Goal: Transaction & Acquisition: Book appointment/travel/reservation

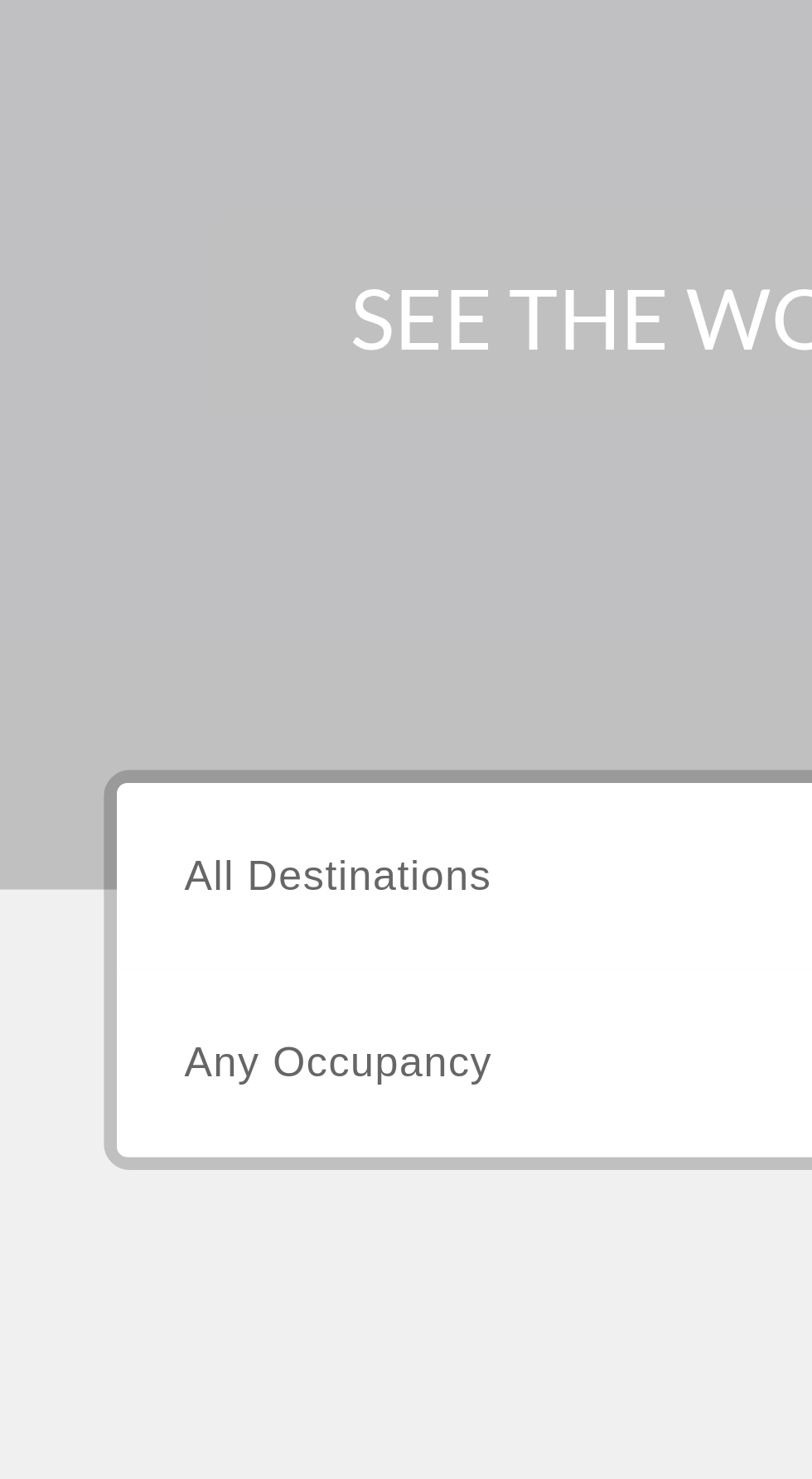
click at [148, 386] on span "All Destinations" at bounding box center [108, 393] width 98 height 14
click at [148, 386] on input "Destination All Destinations" at bounding box center [226, 394] width 334 height 20
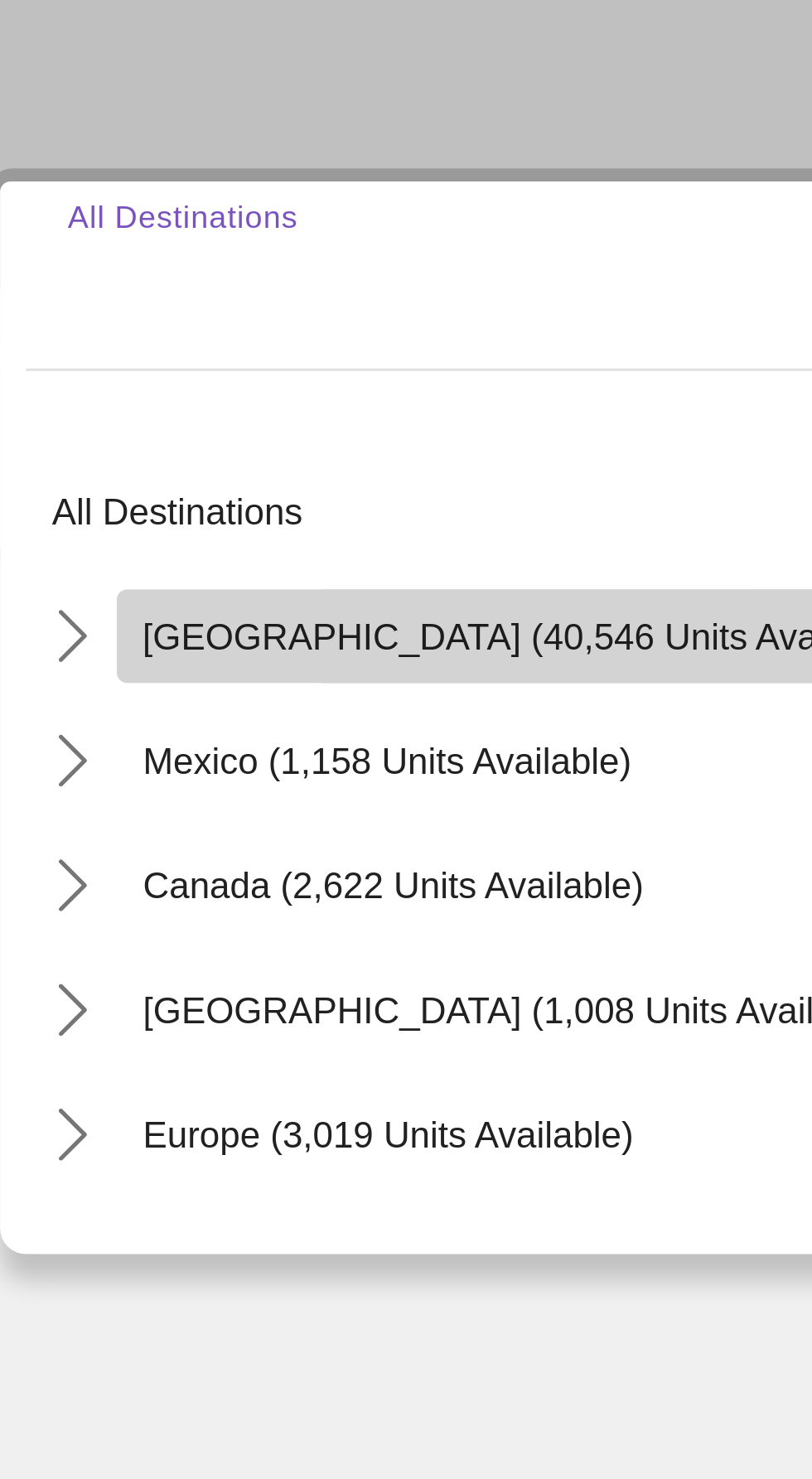
click at [189, 514] on span "United States (40,546 units available)" at bounding box center [206, 509] width 246 height 13
type input "**********"
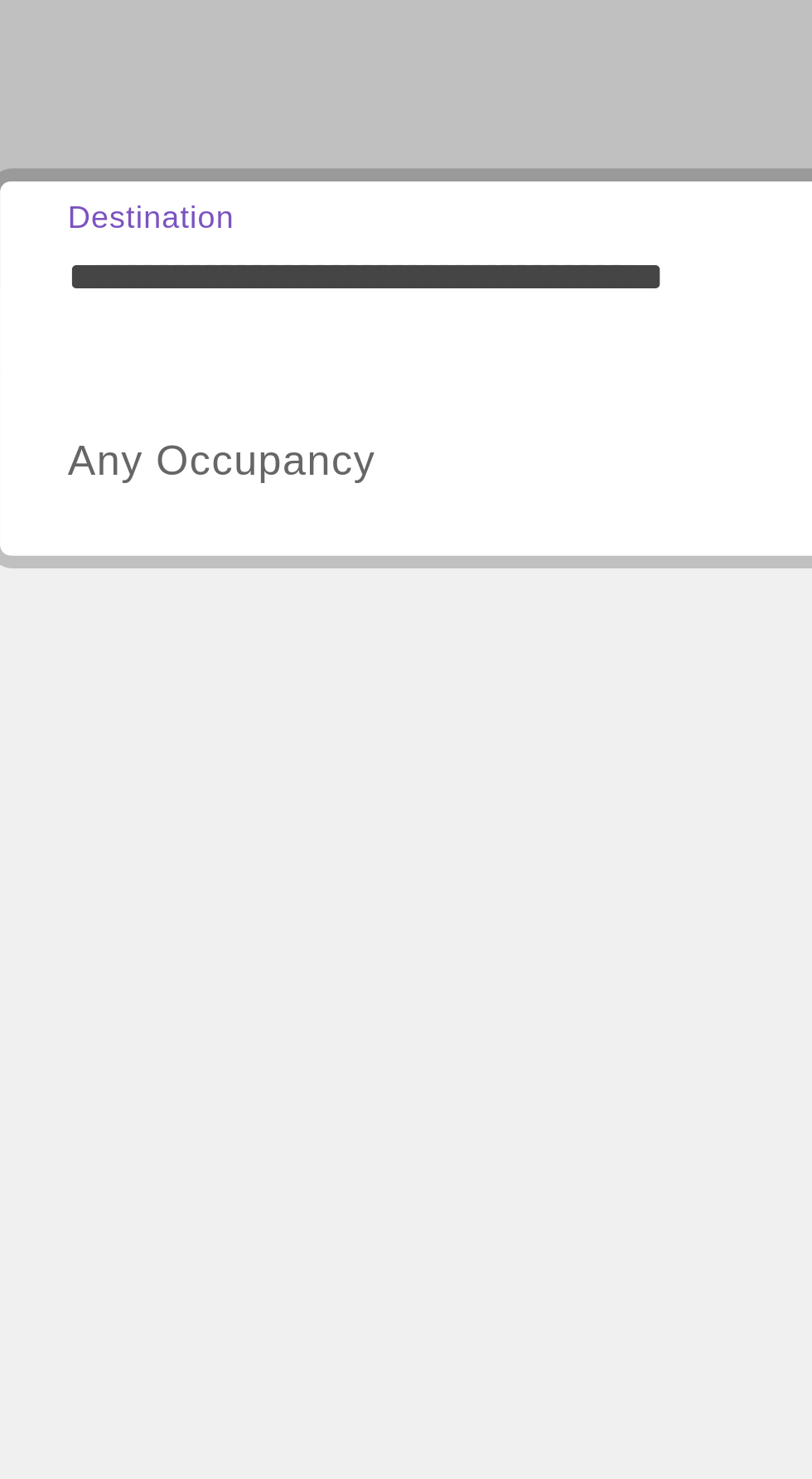
click at [199, 459] on span "Search widget" at bounding box center [221, 453] width 325 height 20
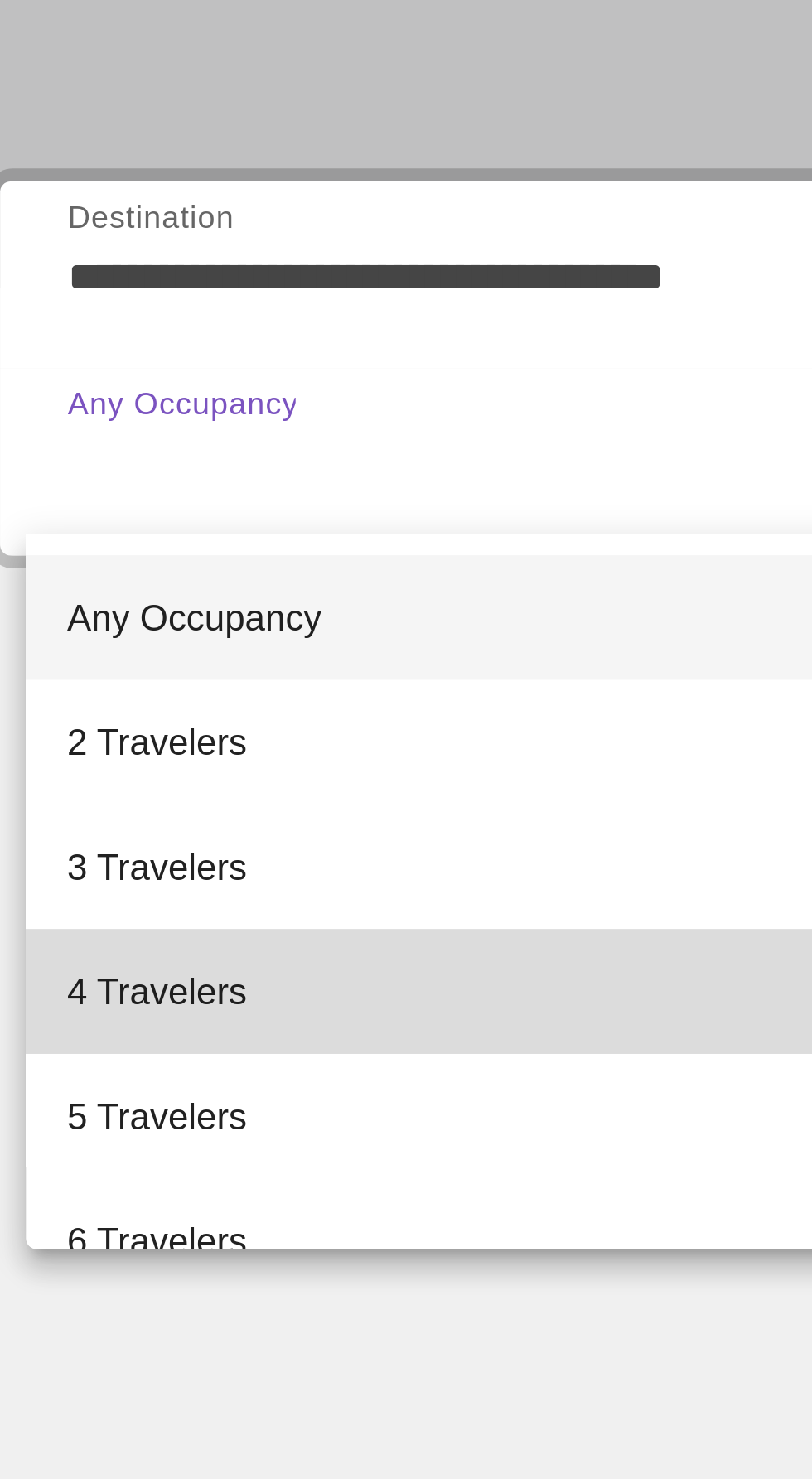
click at [149, 627] on mat-option "4 Travelers" at bounding box center [226, 623] width 360 height 40
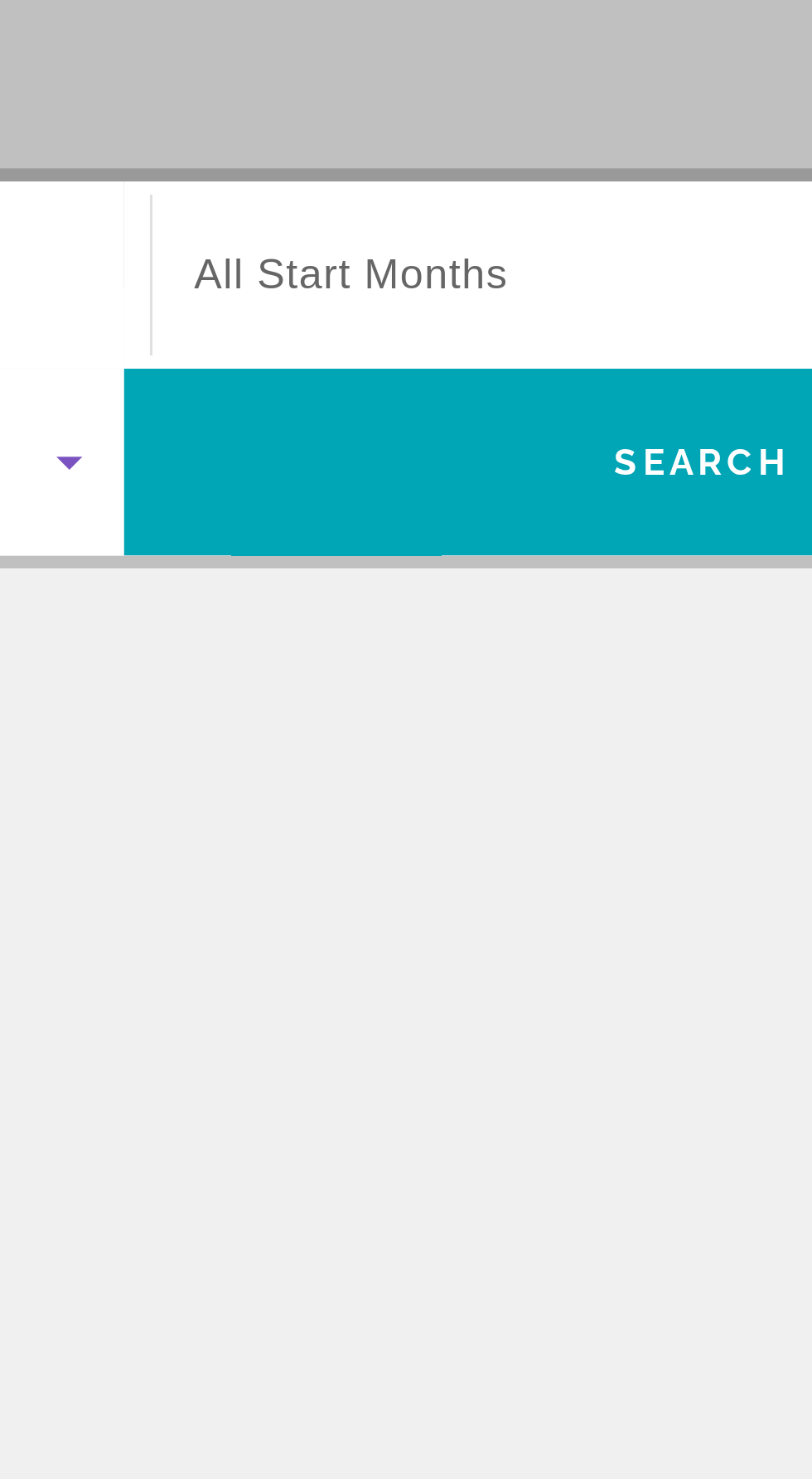
click at [540, 401] on span "Search widget" at bounding box center [590, 393] width 325 height 20
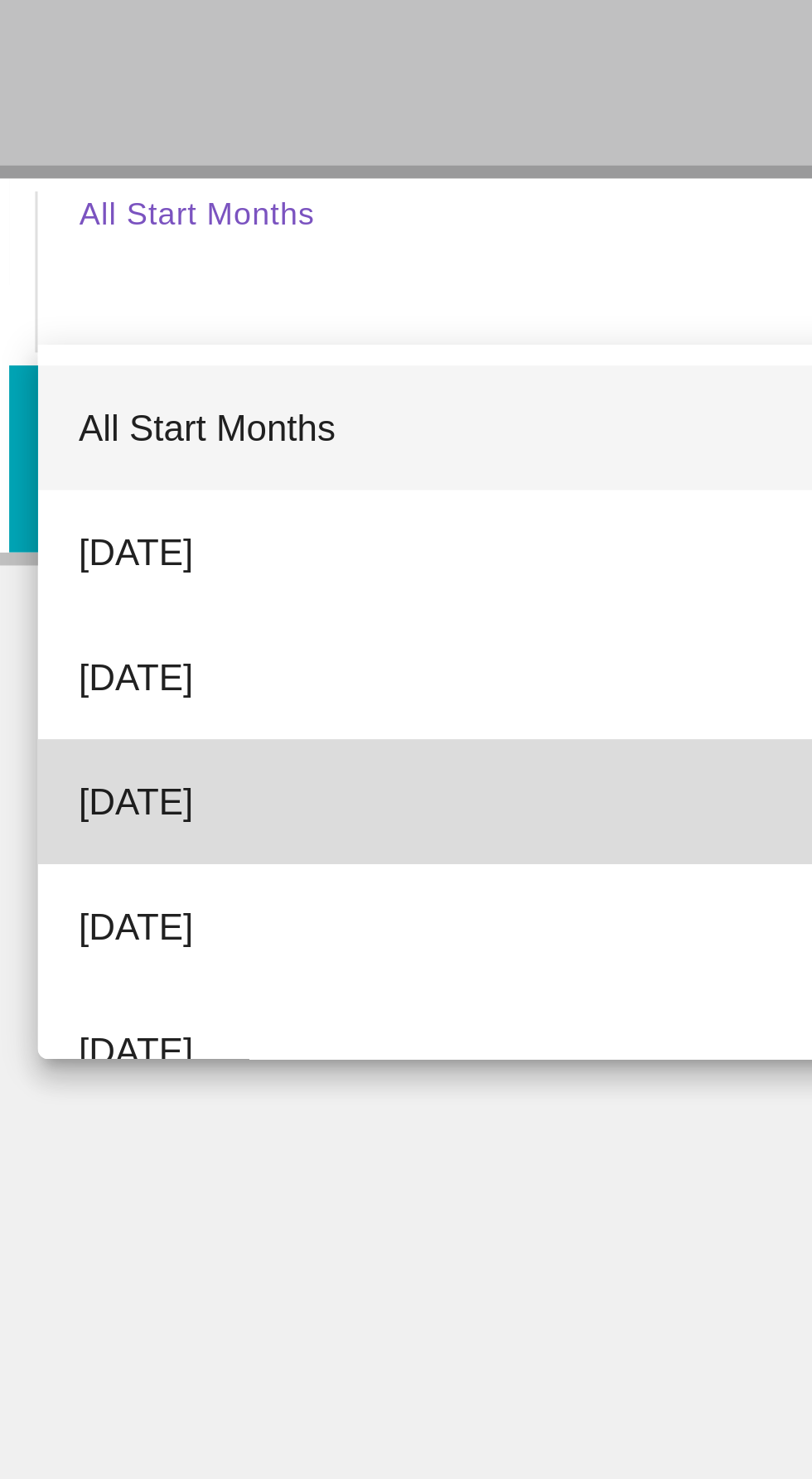
click at [534, 560] on mat-option "December 2025" at bounding box center [594, 563] width 359 height 40
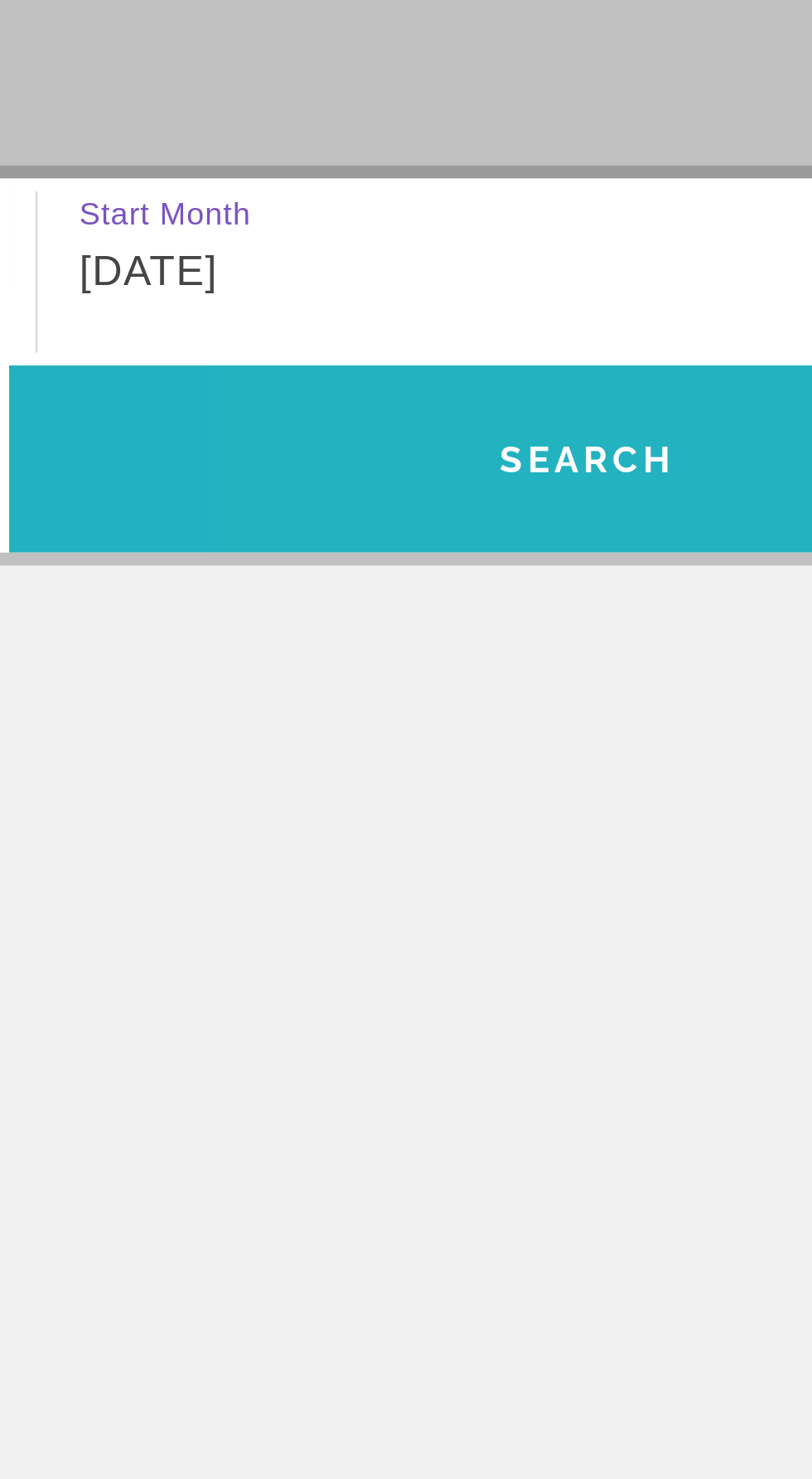
click at [621, 463] on span "Search" at bounding box center [590, 453] width 369 height 40
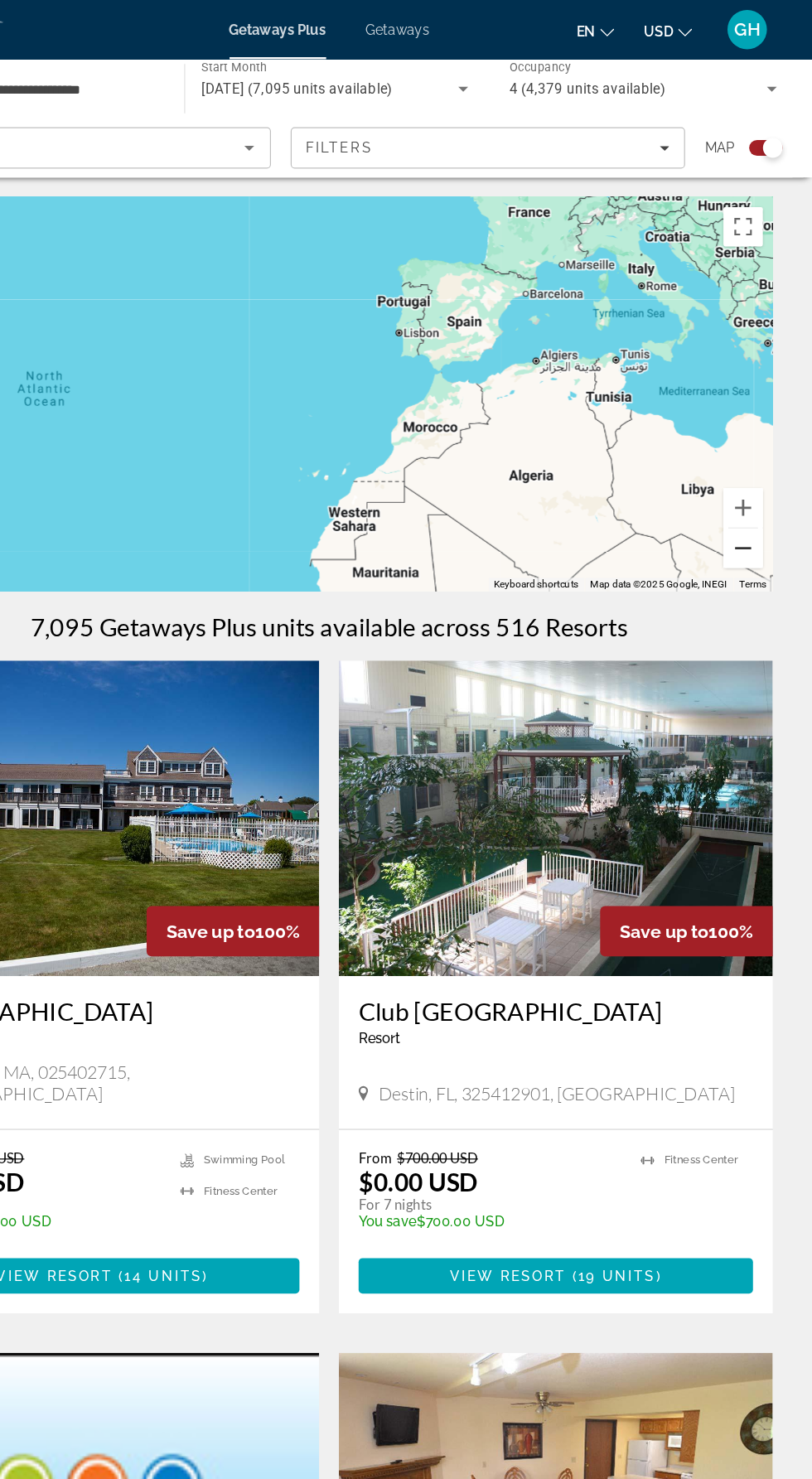
click at [761, 467] on button "Zoom out" at bounding box center [753, 461] width 33 height 33
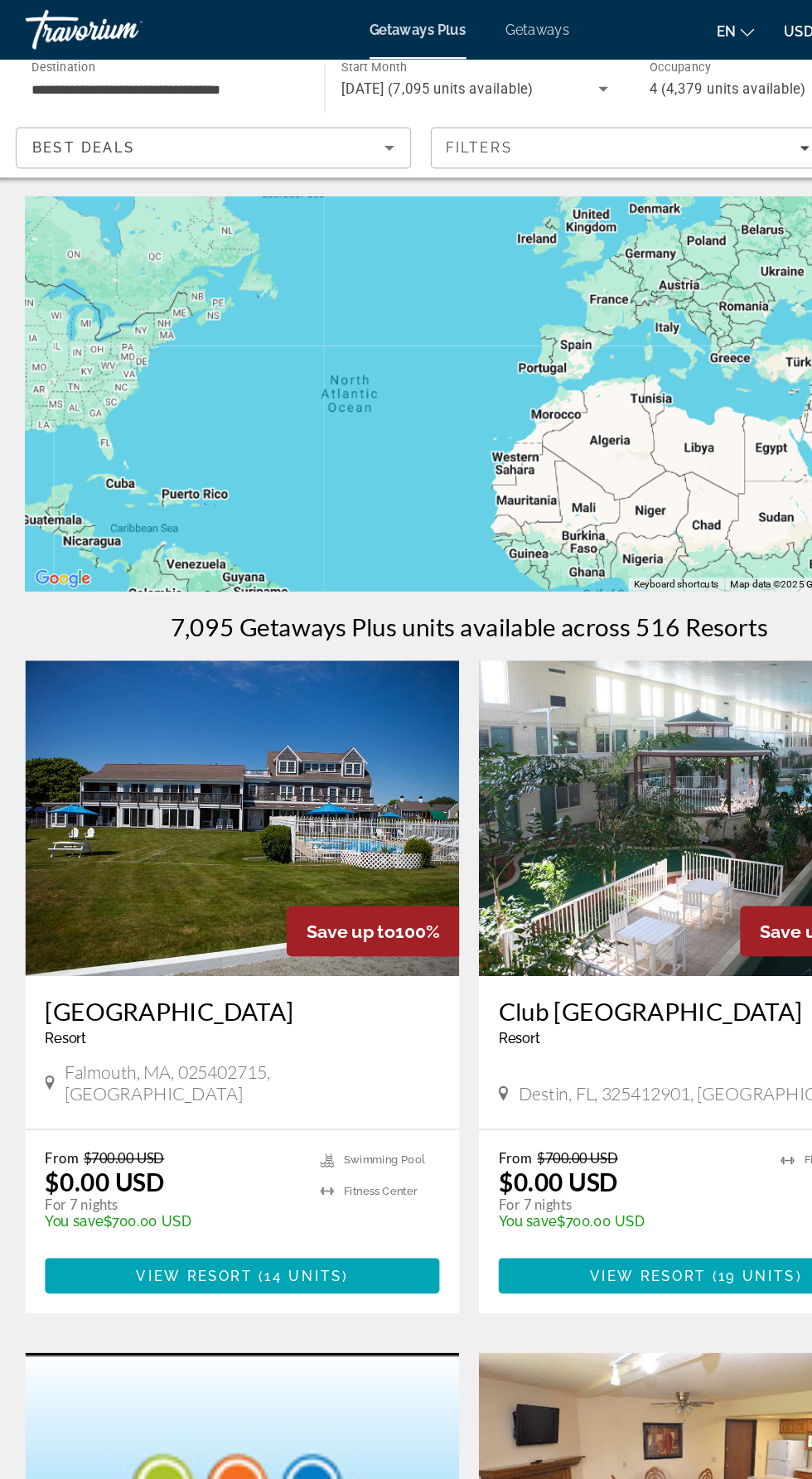
click at [103, 300] on div "Main content" at bounding box center [406, 332] width 745 height 332
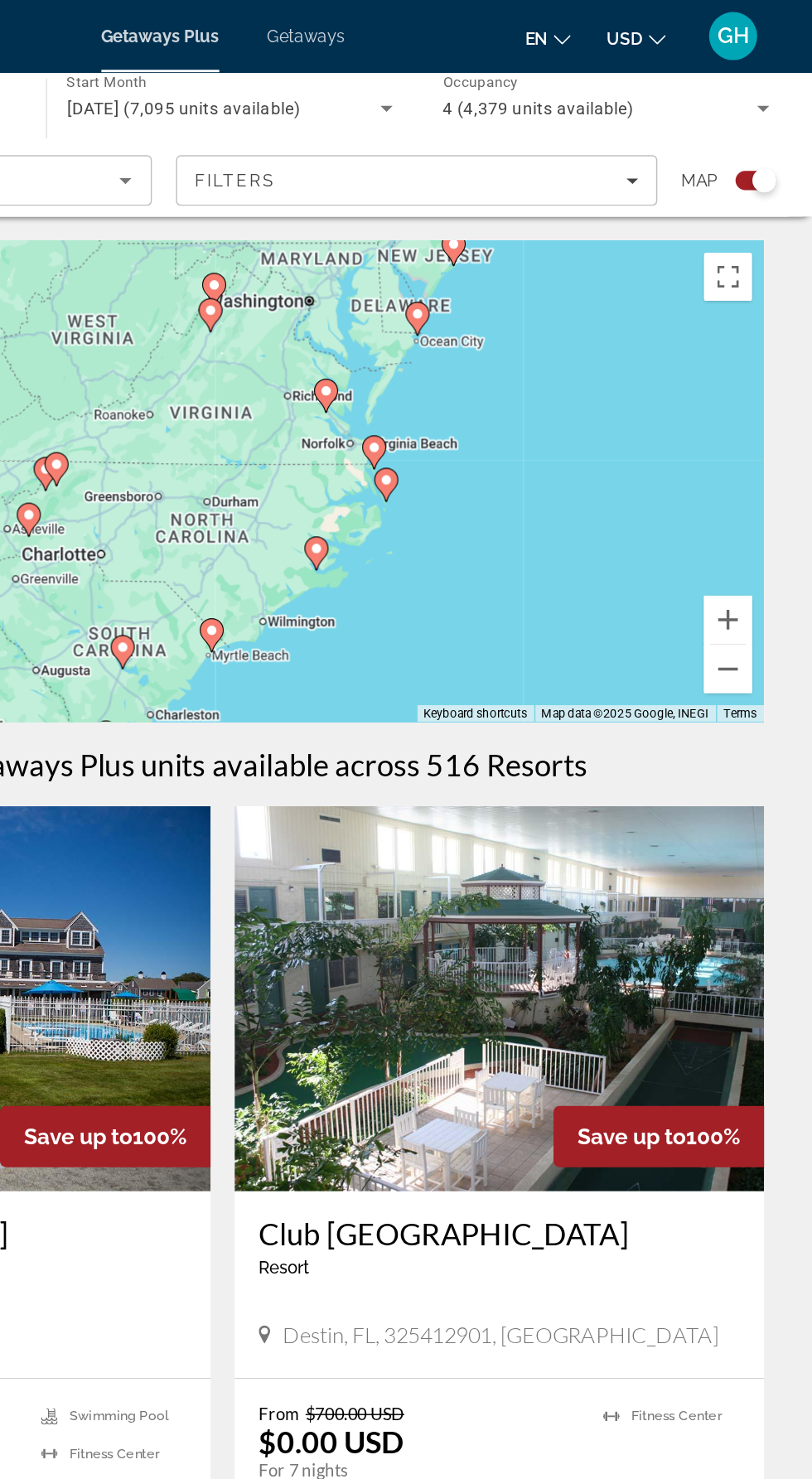
click at [770, 461] on div "To navigate, press the arrow keys. To activate drag with keyboard, press Alt + …" at bounding box center [406, 332] width 745 height 332
click at [754, 461] on button "Zoom out" at bounding box center [753, 461] width 33 height 33
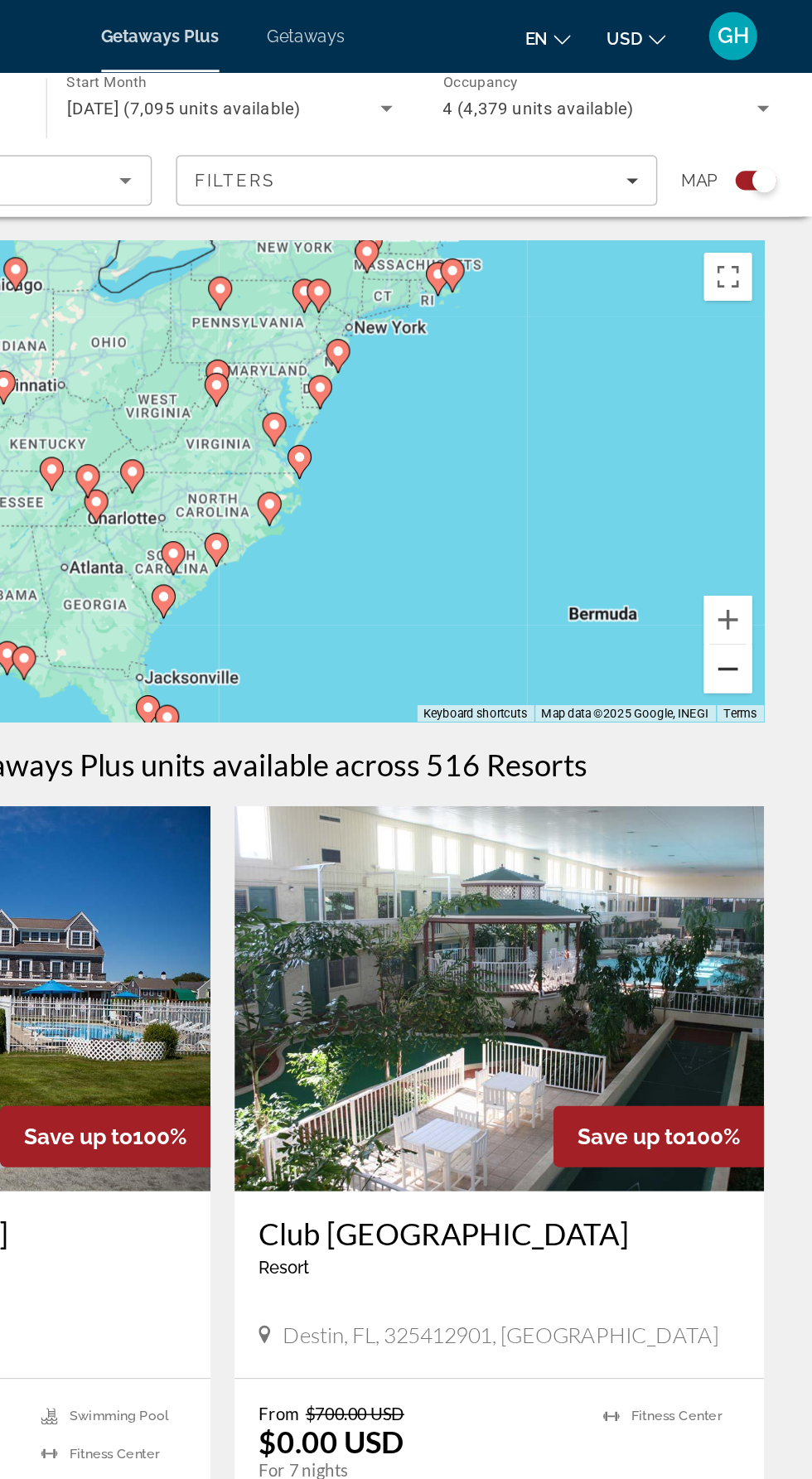
click at [761, 467] on button "Zoom out" at bounding box center [753, 461] width 33 height 33
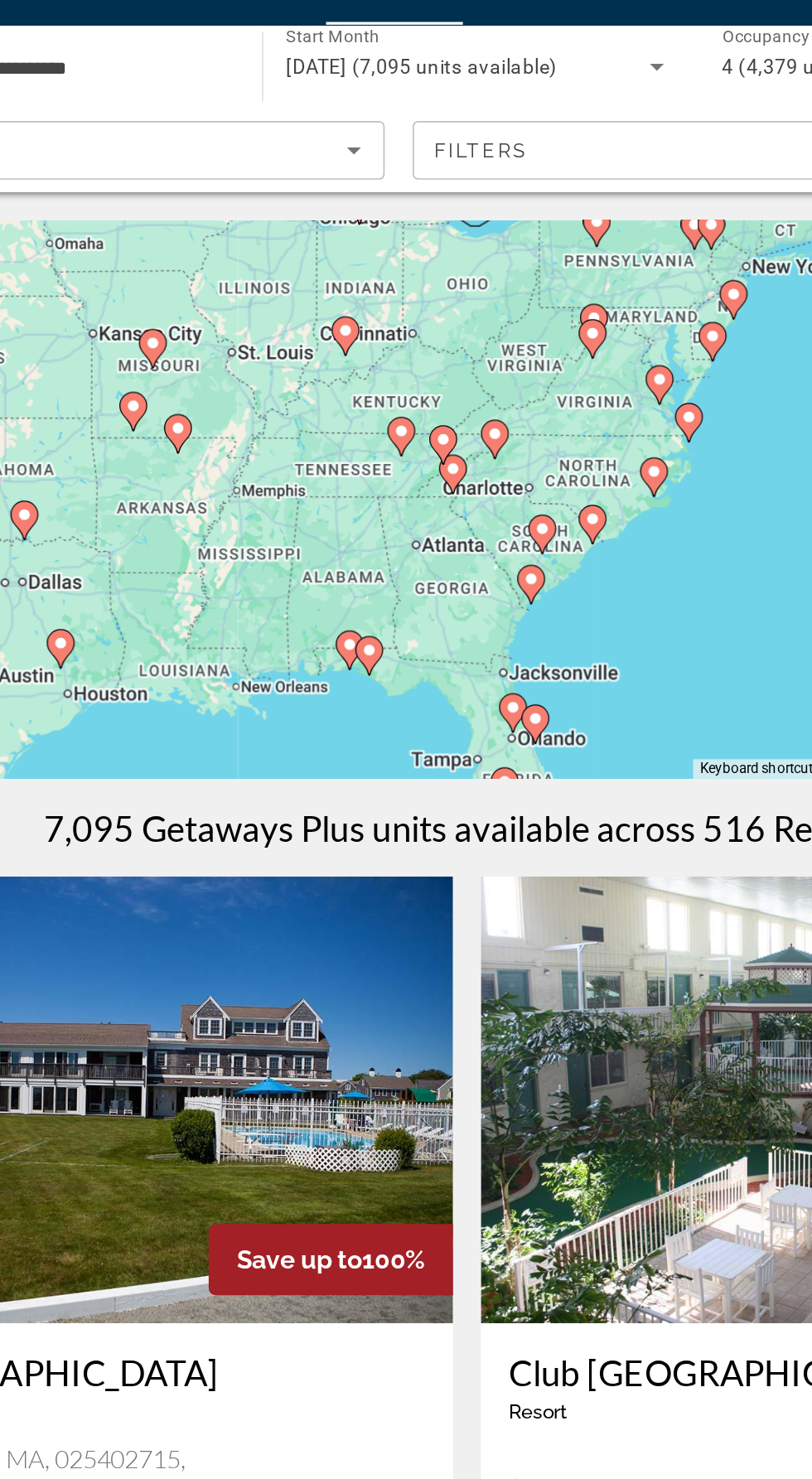
click at [344, 423] on div "To navigate, press the arrow keys. To activate drag with keyboard, press Alt + …" at bounding box center [406, 332] width 745 height 332
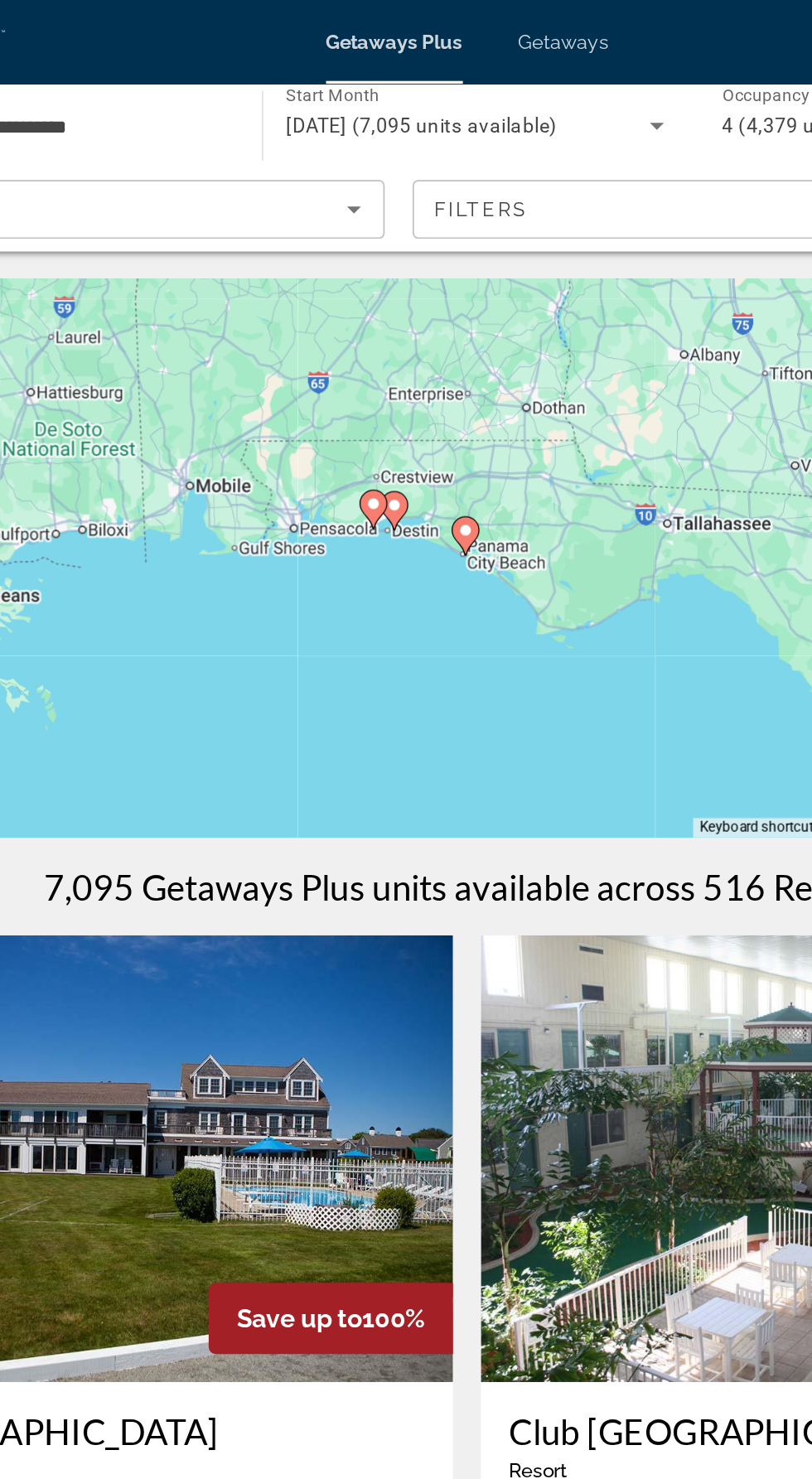
type input "**********"
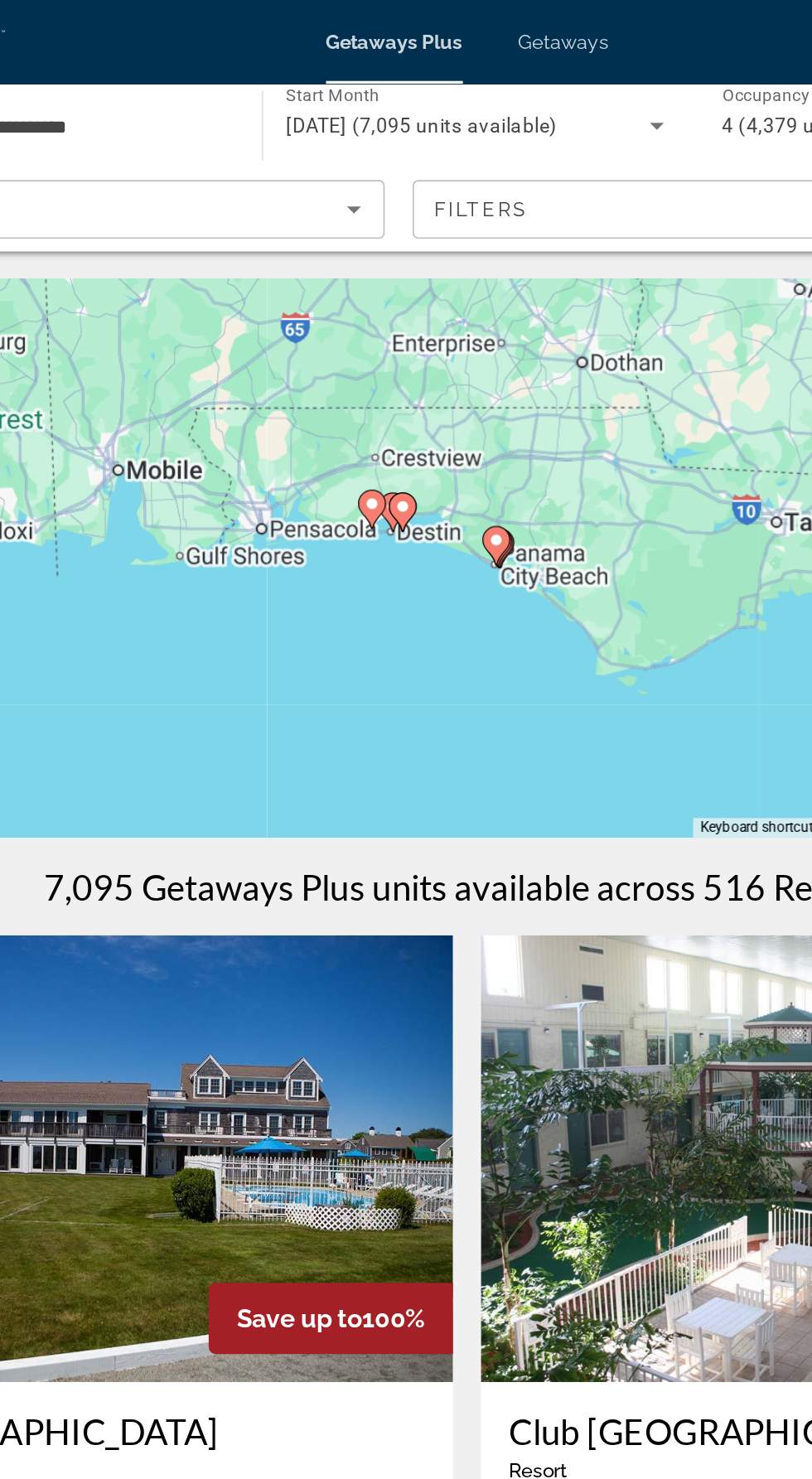
click at [364, 298] on image "Main content" at bounding box center [362, 300] width 10 height 10
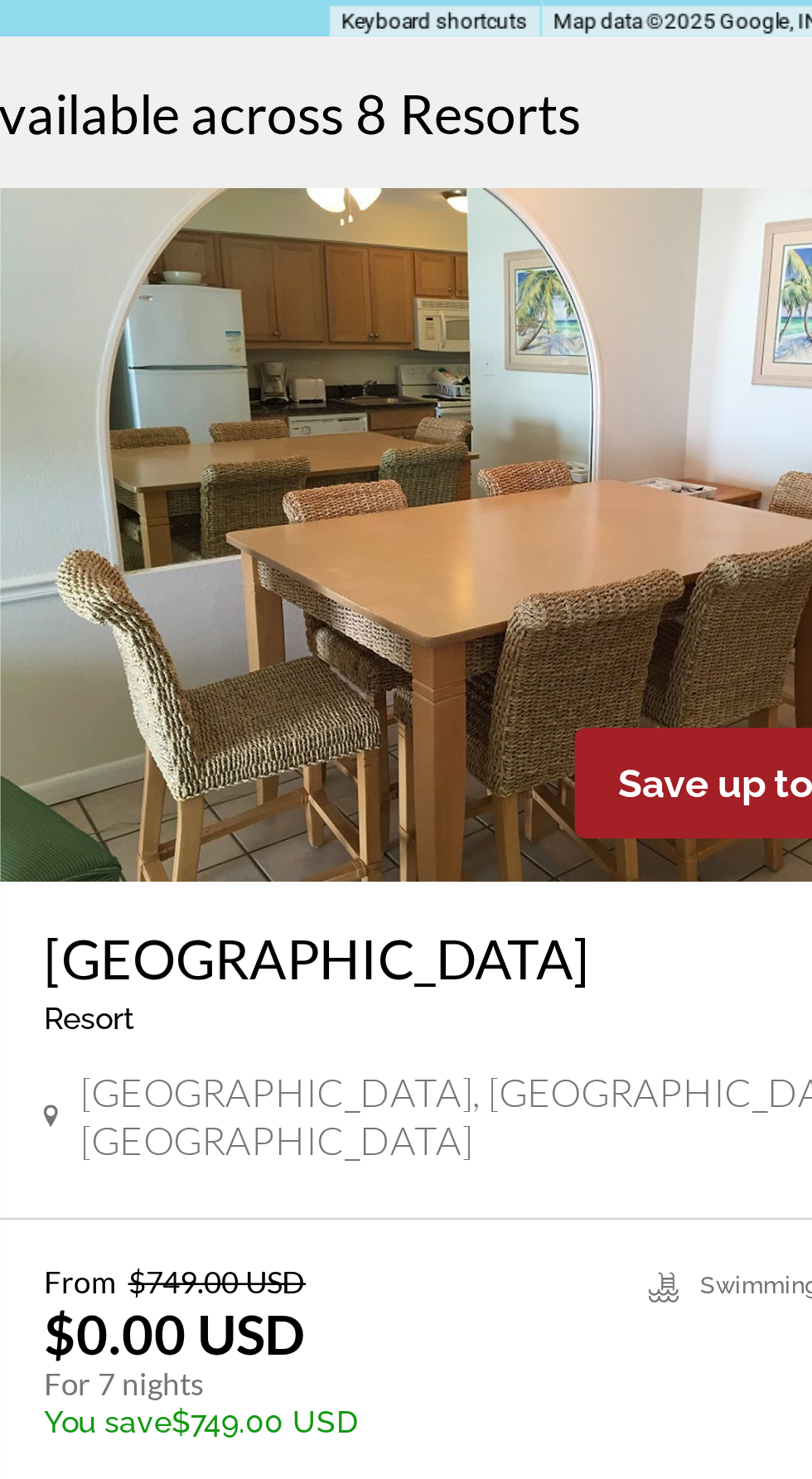
click at [607, 818] on img "Main content" at bounding box center [596, 688] width 364 height 265
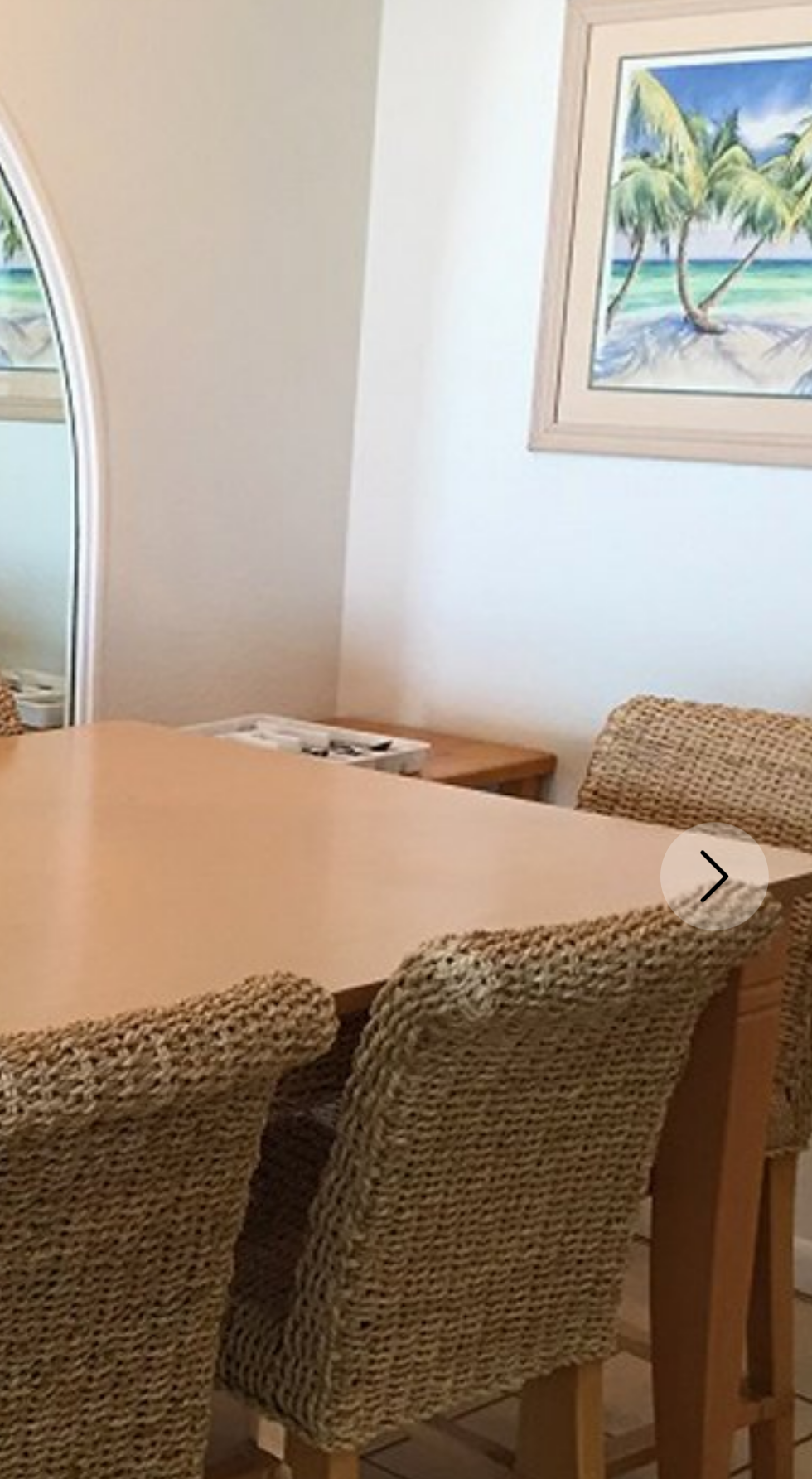
click at [772, 443] on icon "Next image" at bounding box center [774, 442] width 20 height 20
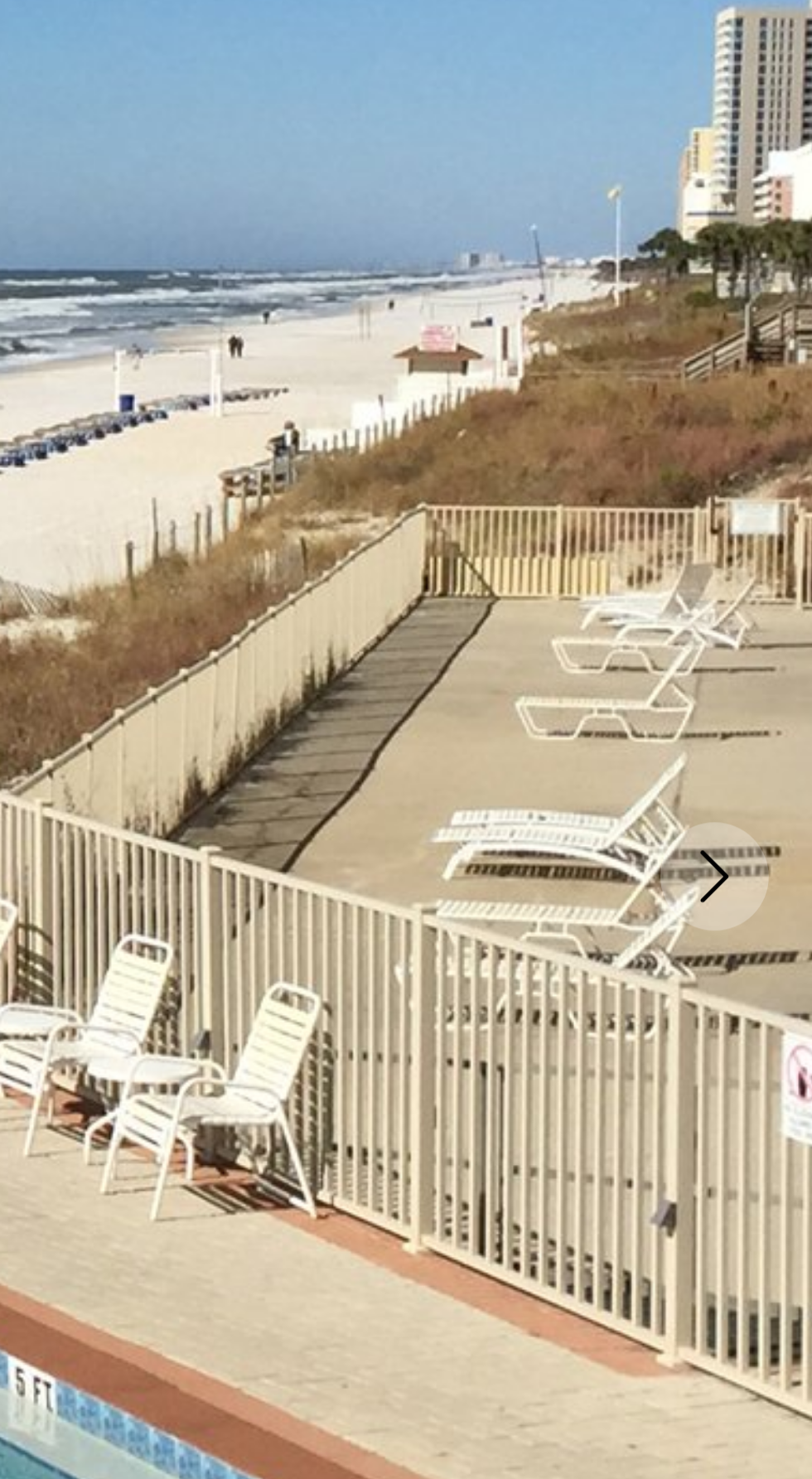
click at [781, 440] on icon "Next image" at bounding box center [774, 442] width 20 height 20
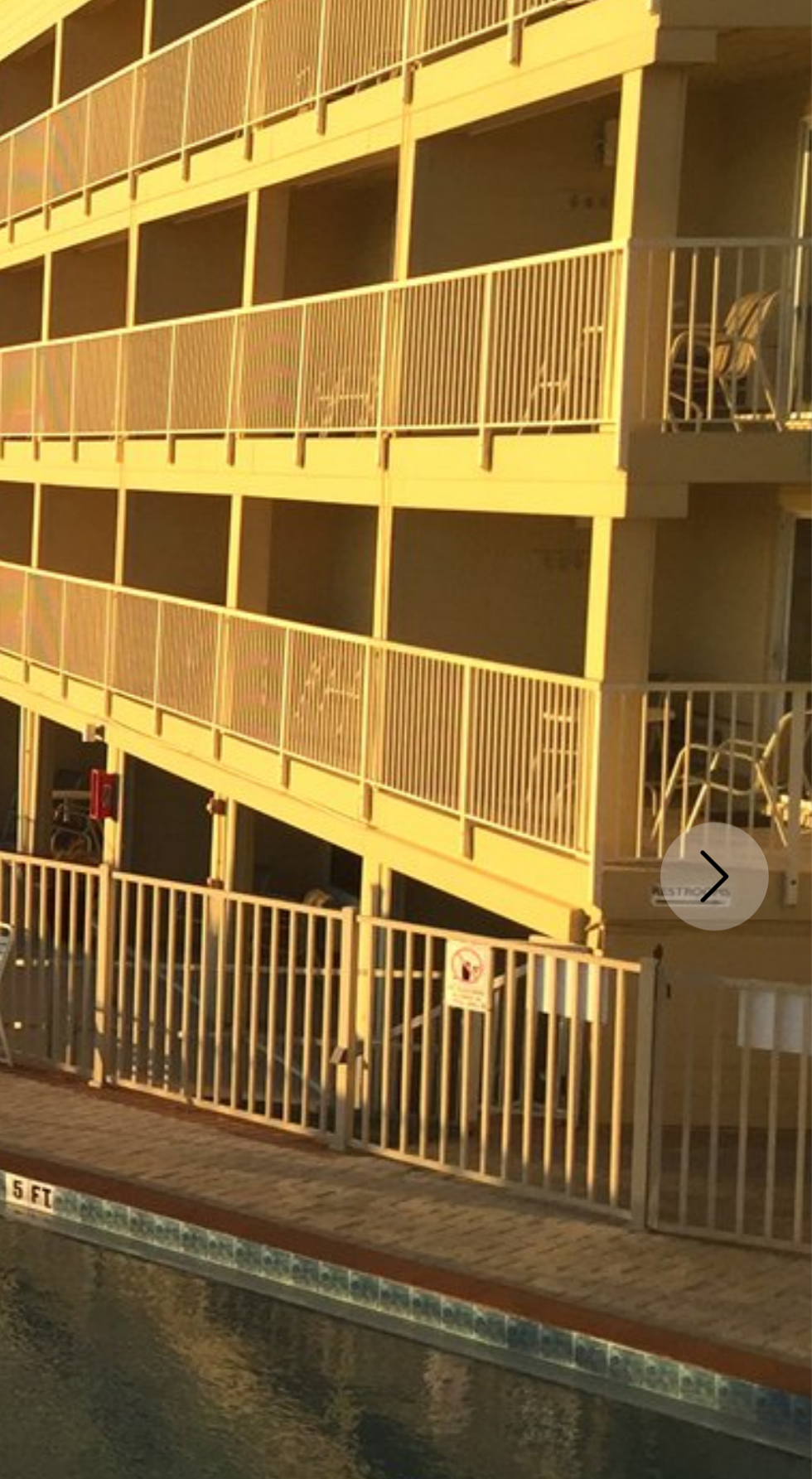
click at [770, 440] on icon "Next image" at bounding box center [774, 442] width 20 height 20
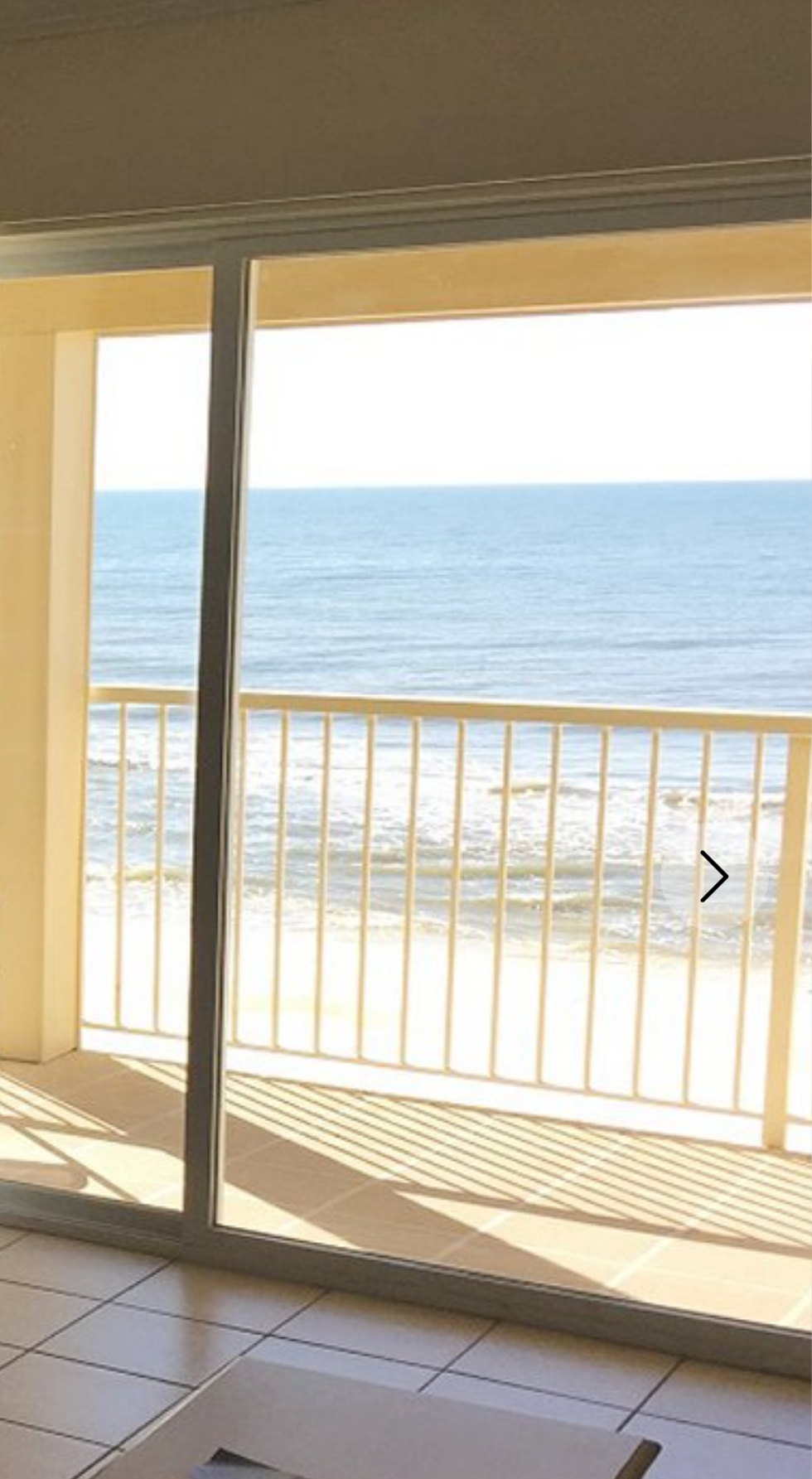
click at [773, 440] on icon "Next image" at bounding box center [774, 442] width 20 height 20
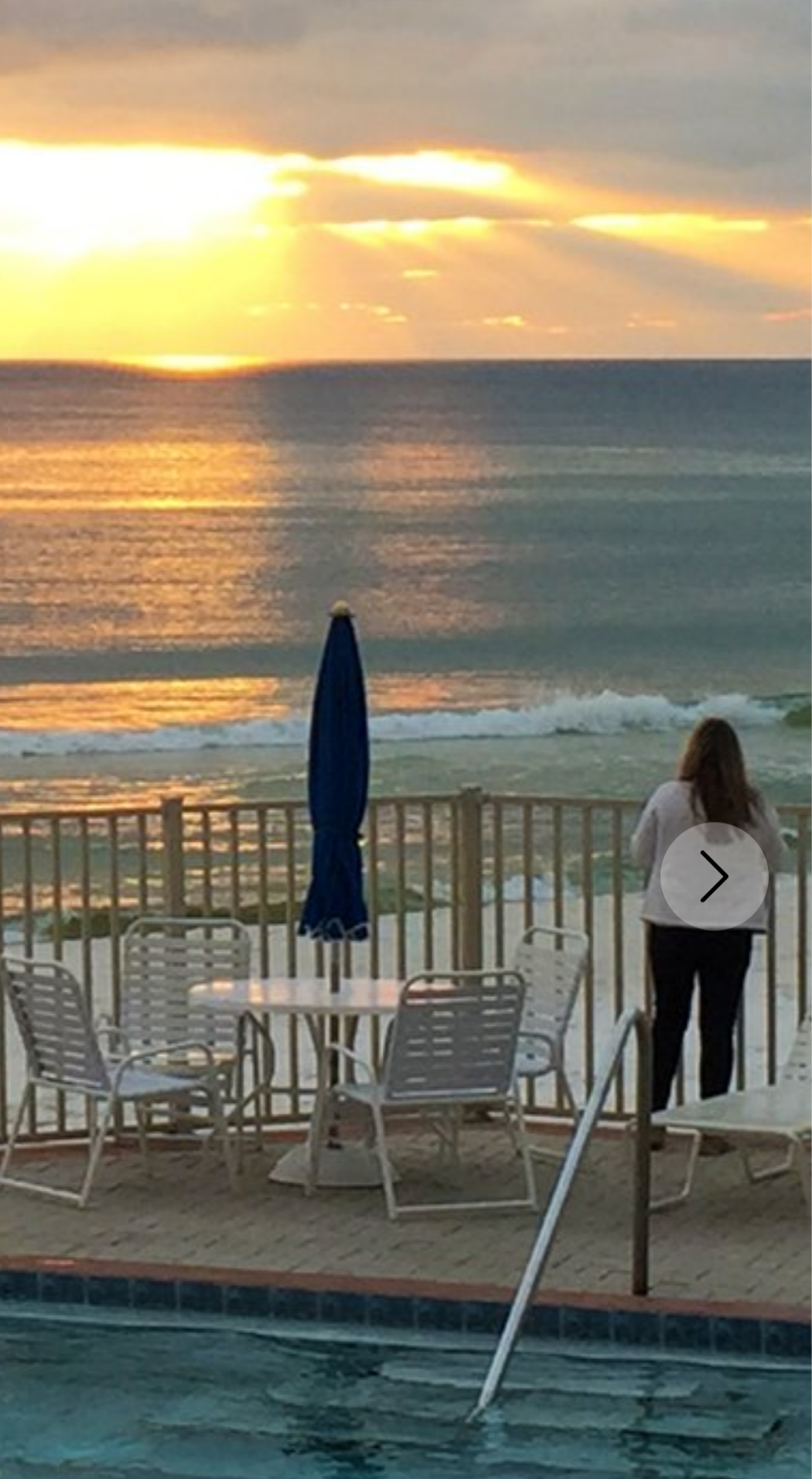
click at [774, 443] on icon "Next image" at bounding box center [774, 442] width 20 height 20
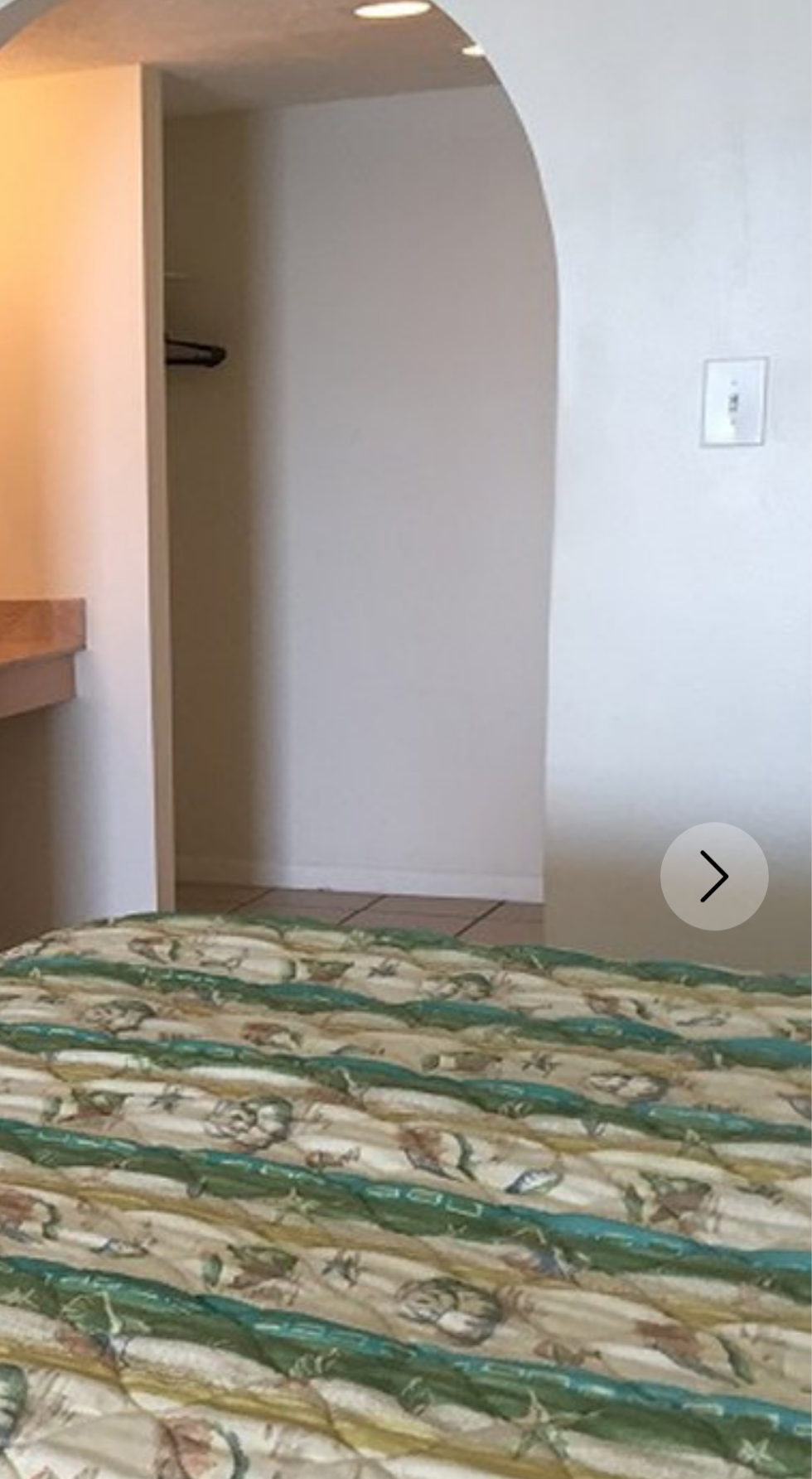
click at [773, 444] on icon "Next image" at bounding box center [774, 442] width 20 height 20
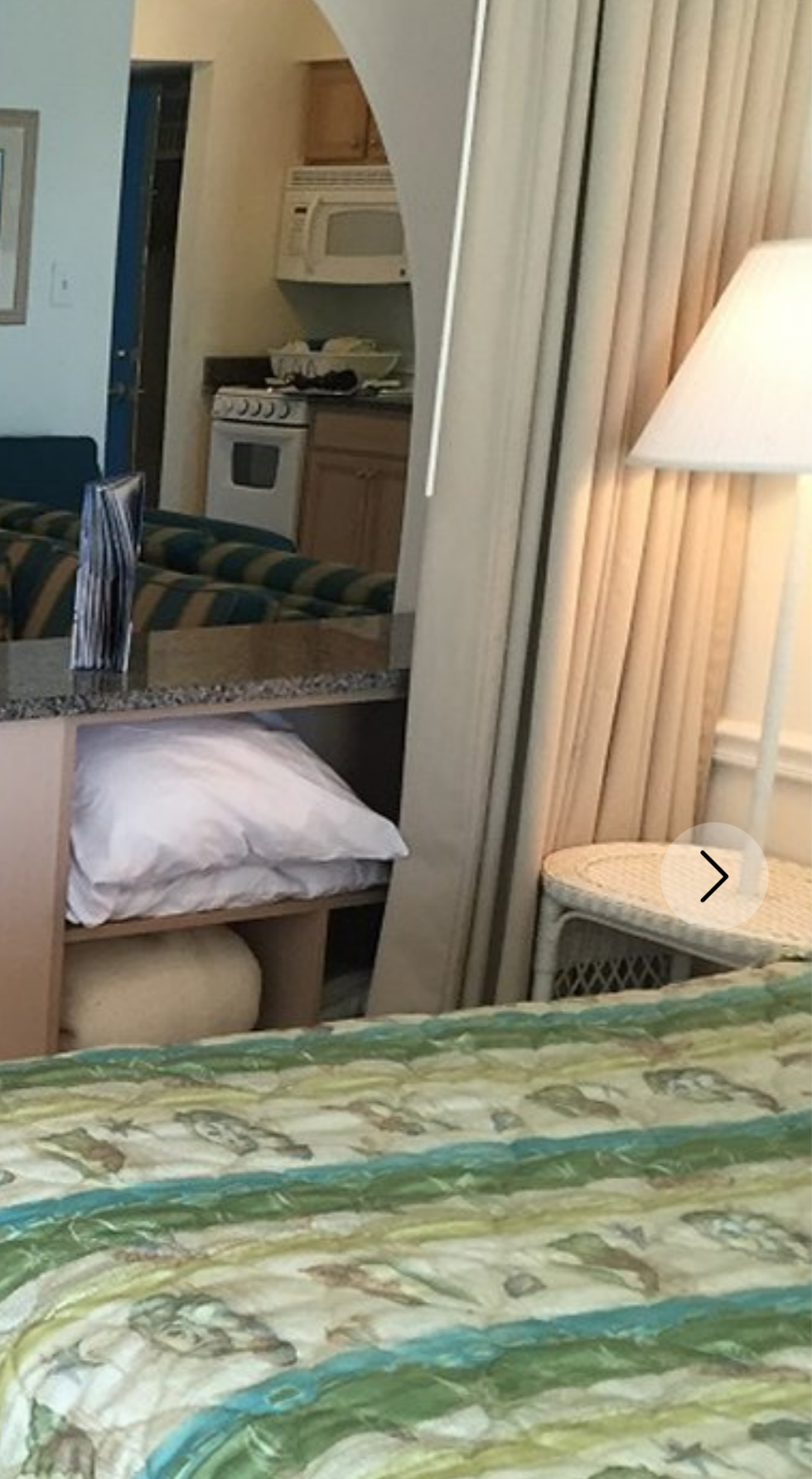
click at [769, 440] on icon "Next image" at bounding box center [774, 442] width 20 height 20
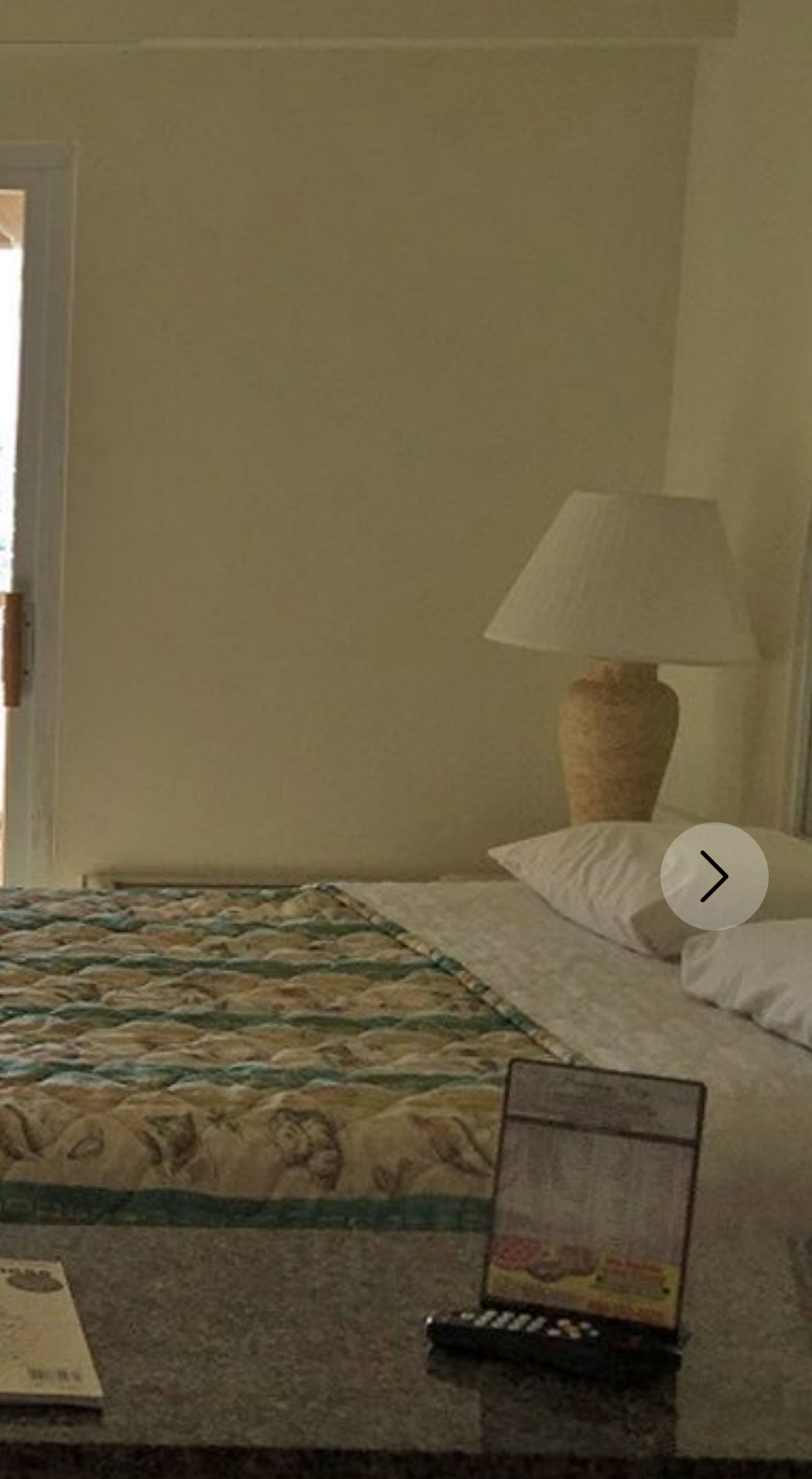
click at [767, 444] on icon "Next image" at bounding box center [774, 442] width 20 height 20
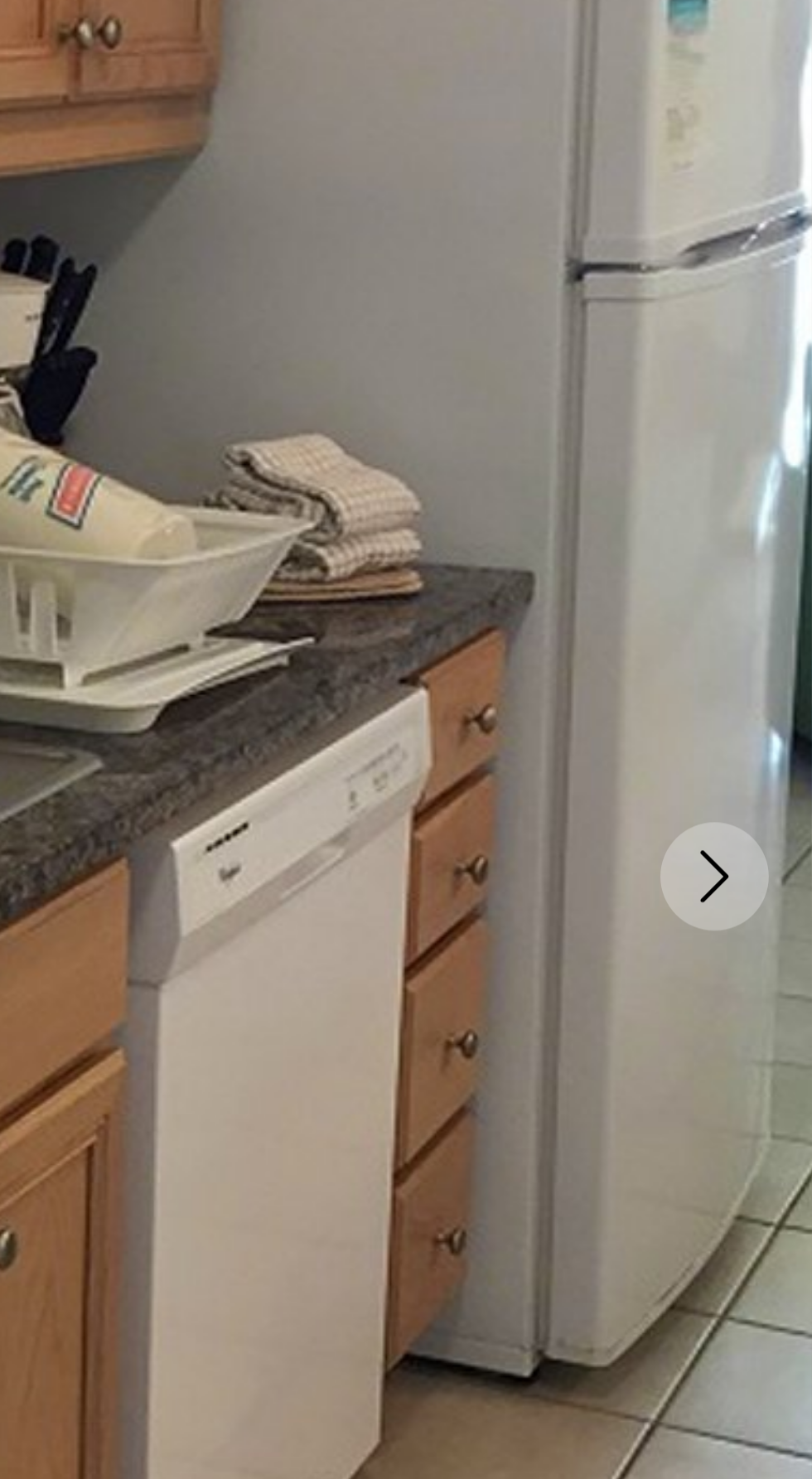
click at [775, 432] on button "Next image" at bounding box center [774, 442] width 41 height 41
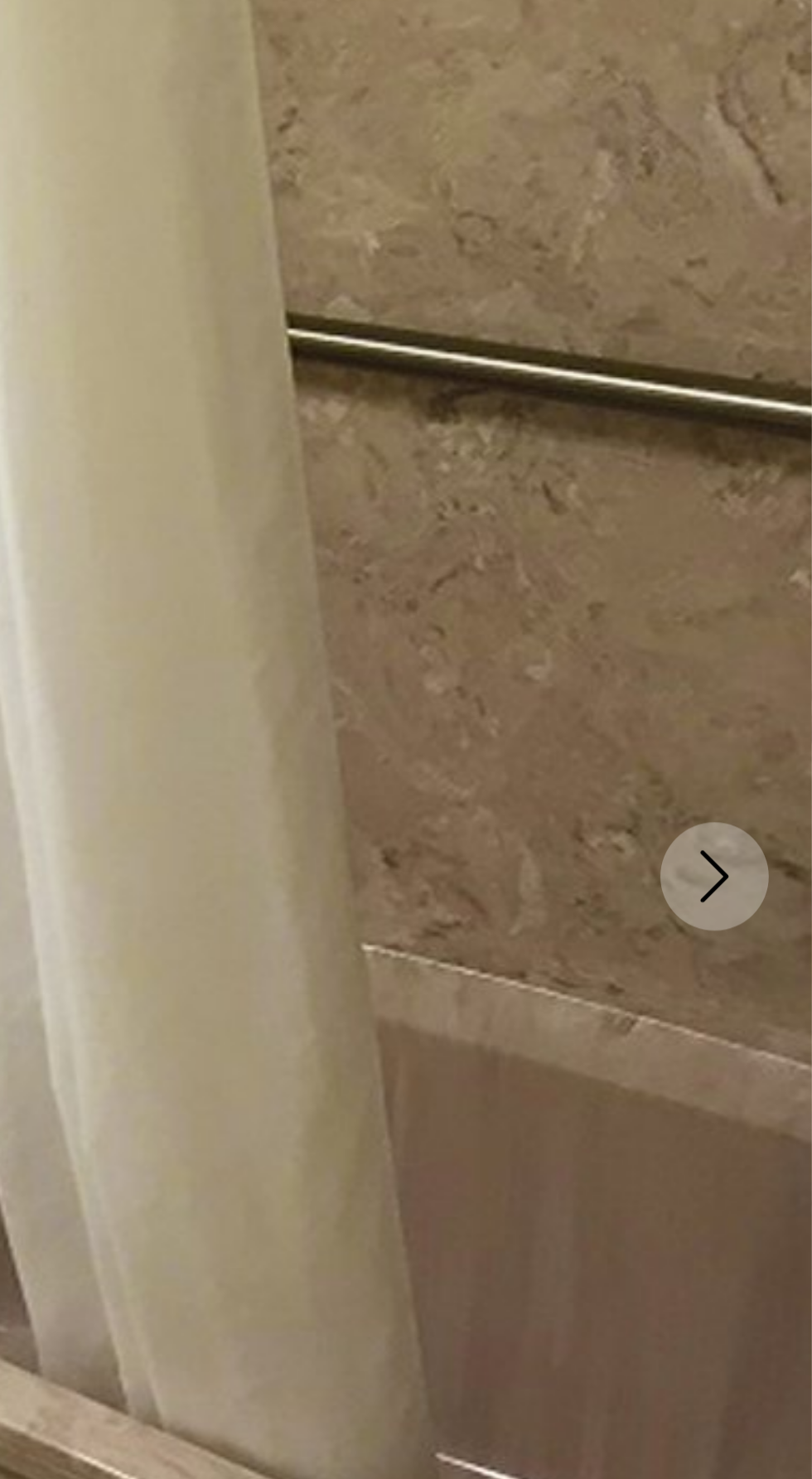
click at [777, 433] on button "Next image" at bounding box center [774, 442] width 41 height 41
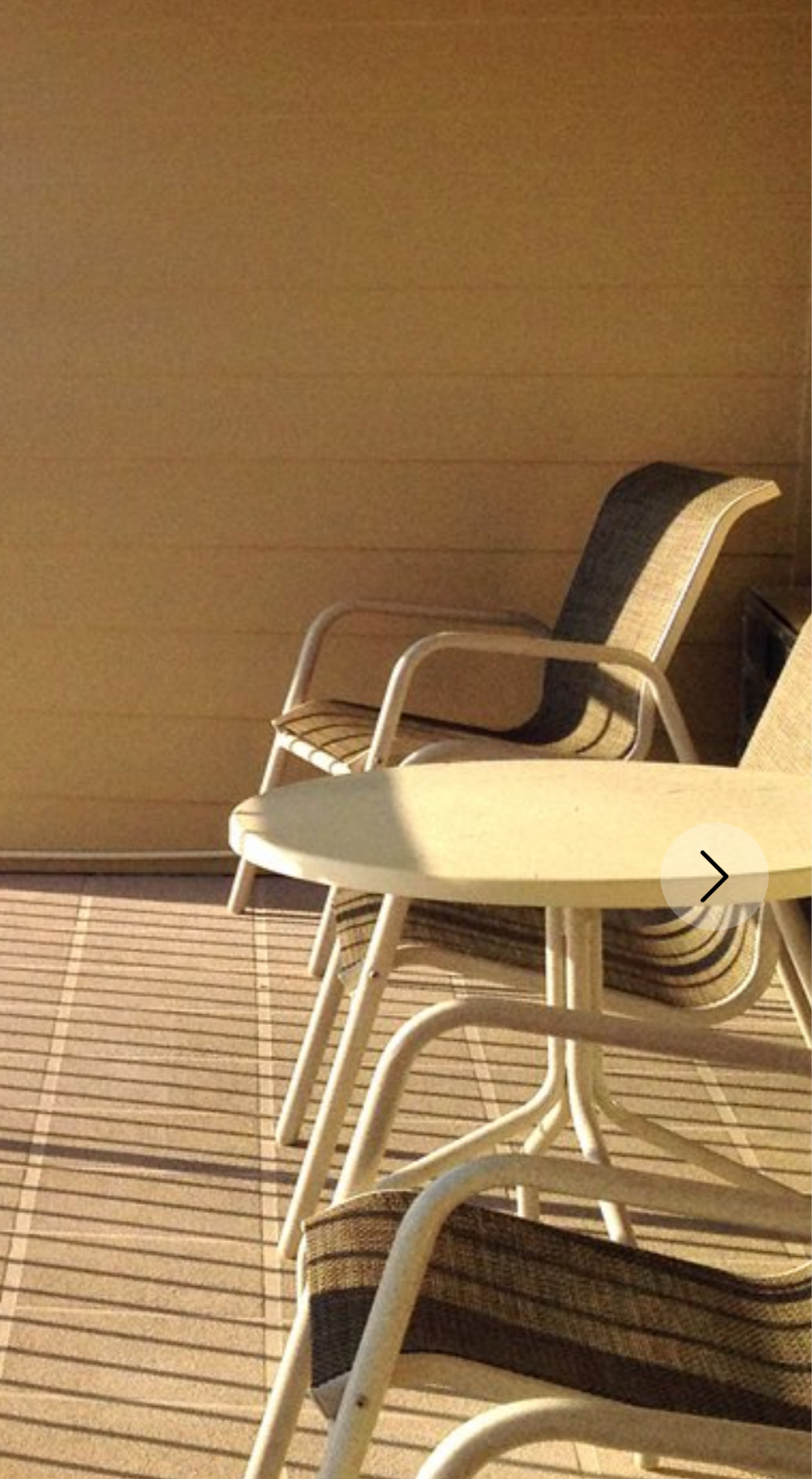
click at [781, 438] on icon "Next image" at bounding box center [774, 442] width 20 height 20
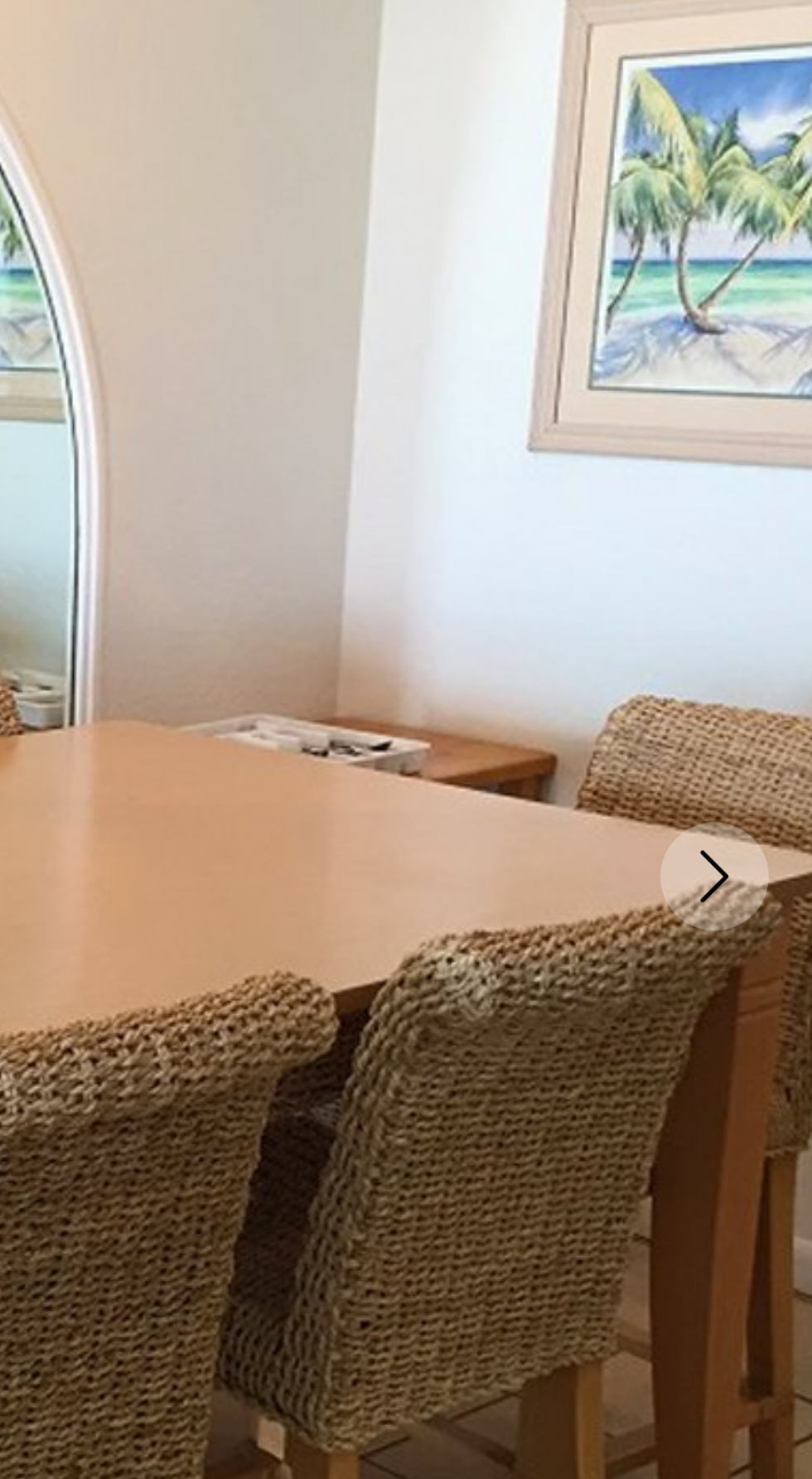
click at [774, 438] on icon "Next image" at bounding box center [774, 442] width 10 height 20
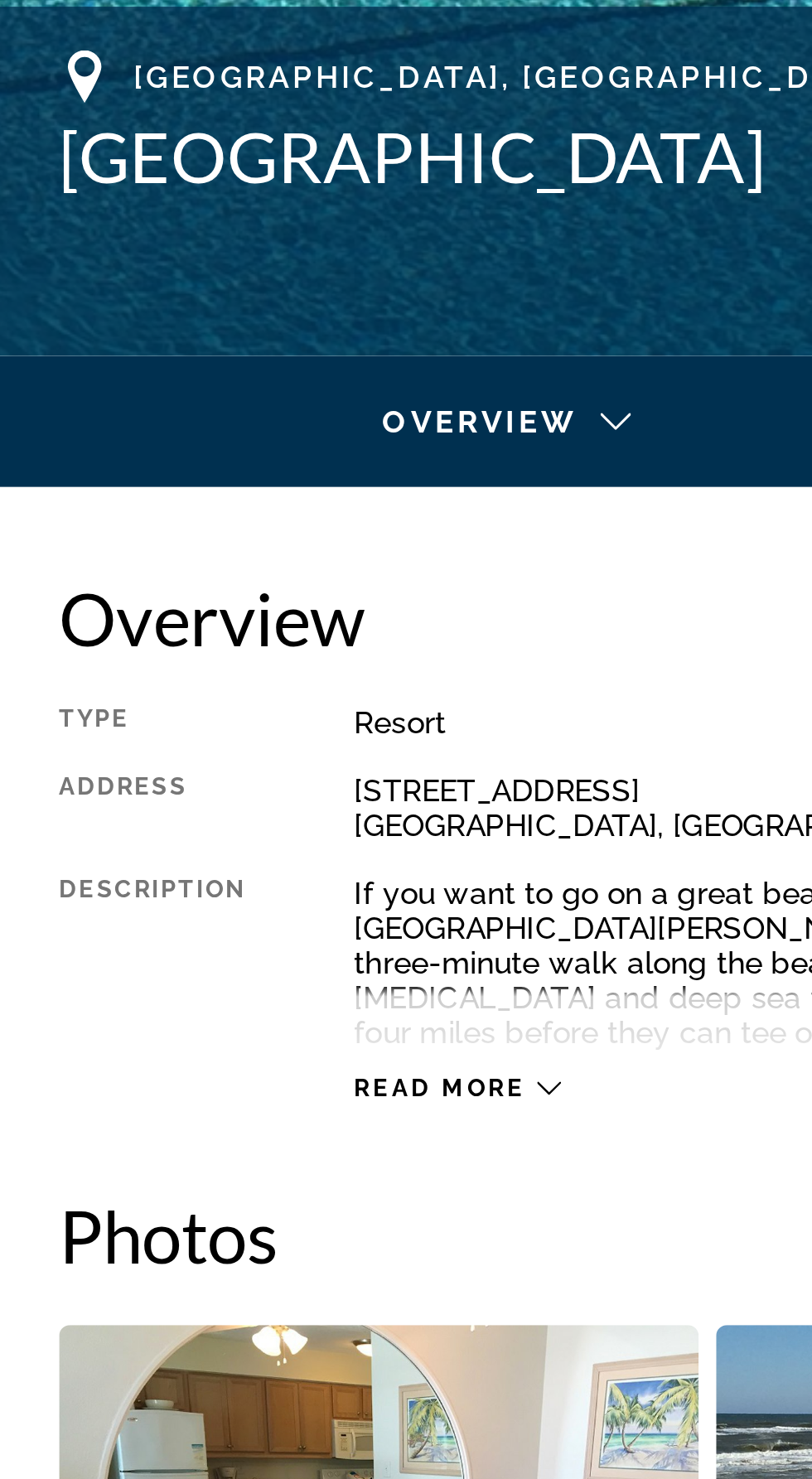
scroll to position [222, 0]
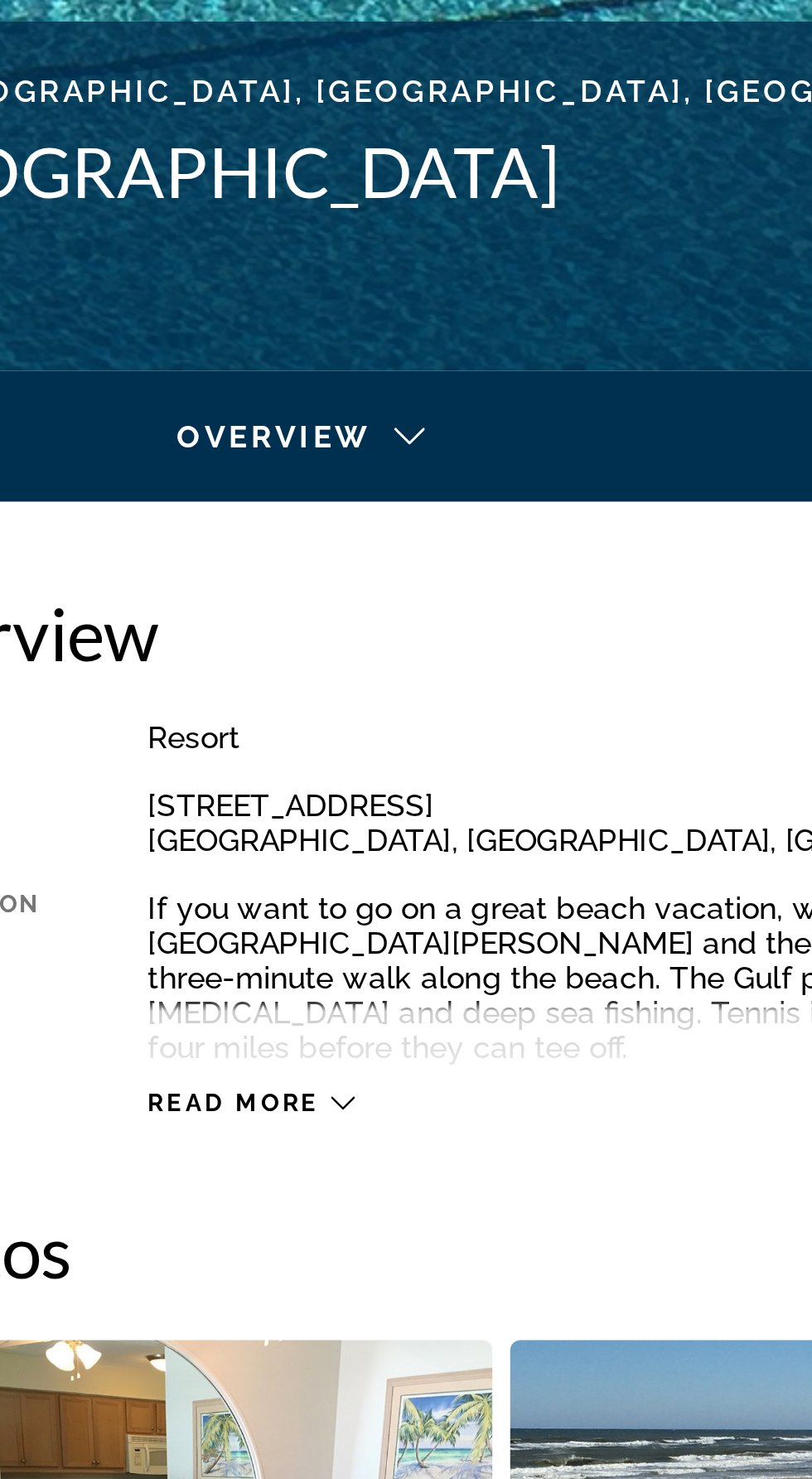
click at [206, 888] on span "Read more" at bounding box center [177, 893] width 66 height 10
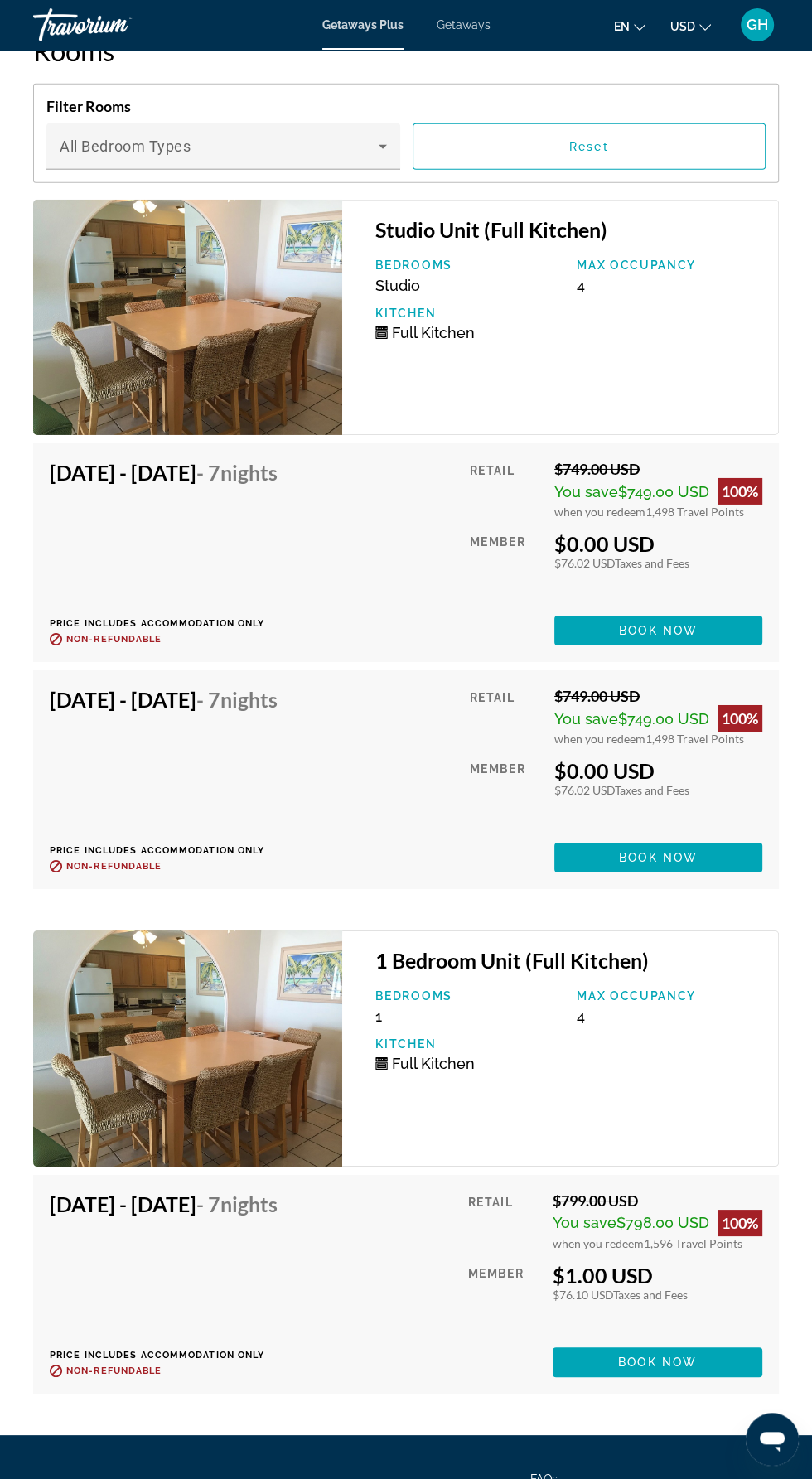
scroll to position [3529, 0]
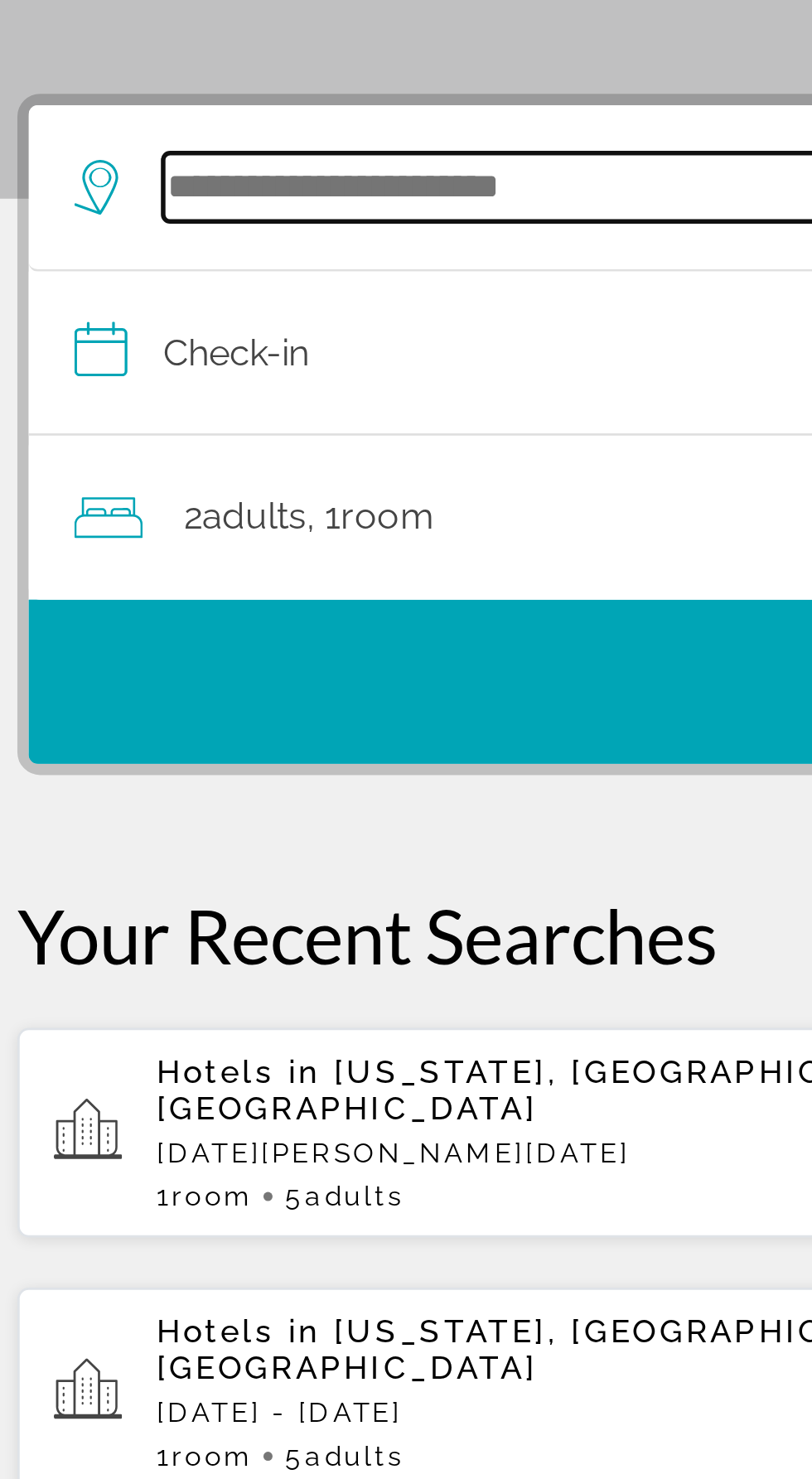
click at [181, 396] on input "Search hotel destination" at bounding box center [409, 394] width 647 height 25
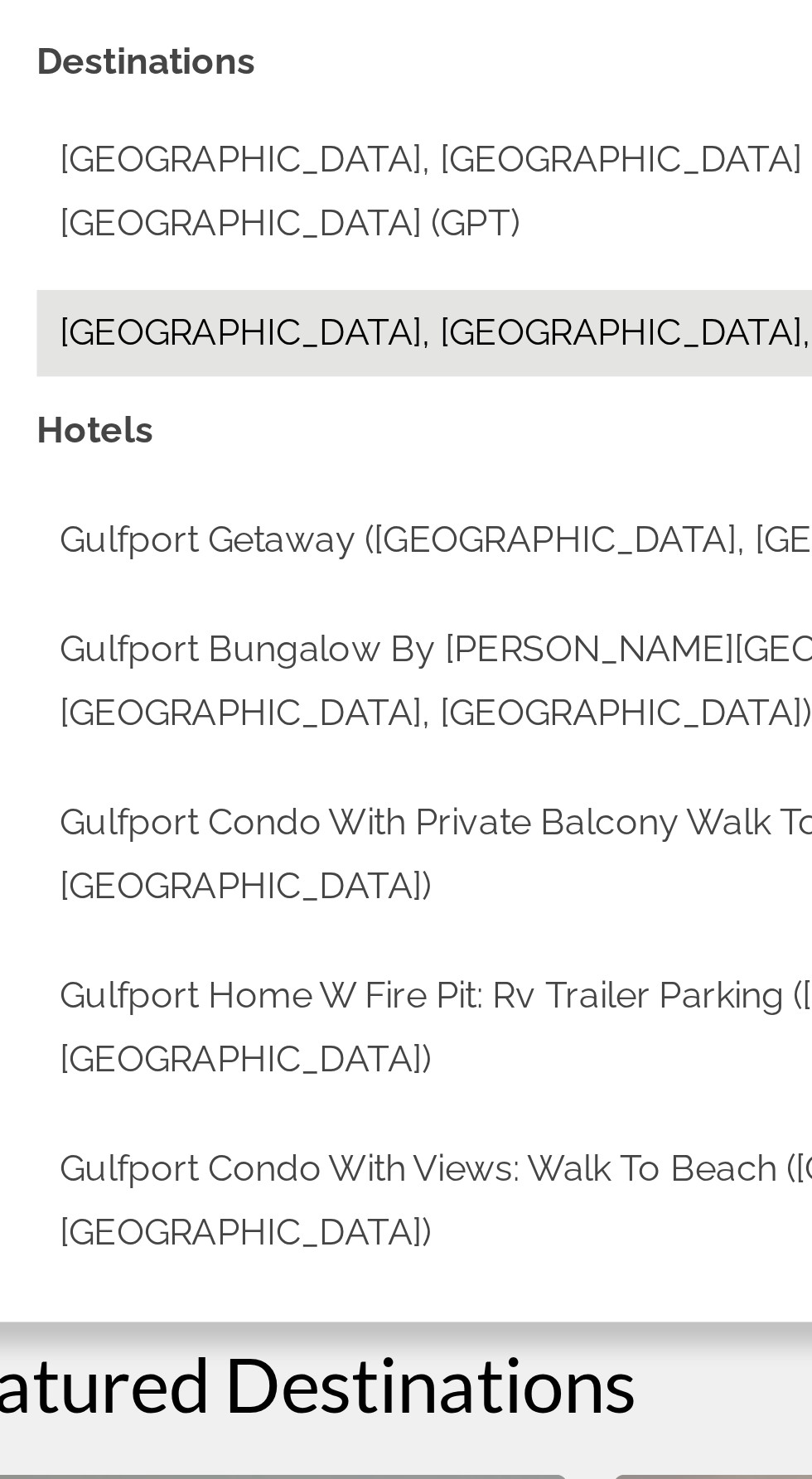
click at [291, 540] on button "[GEOGRAPHIC_DATA], [GEOGRAPHIC_DATA], [GEOGRAPHIC_DATA], [GEOGRAPHIC_DATA]" at bounding box center [417, 555] width 680 height 31
type input "**********"
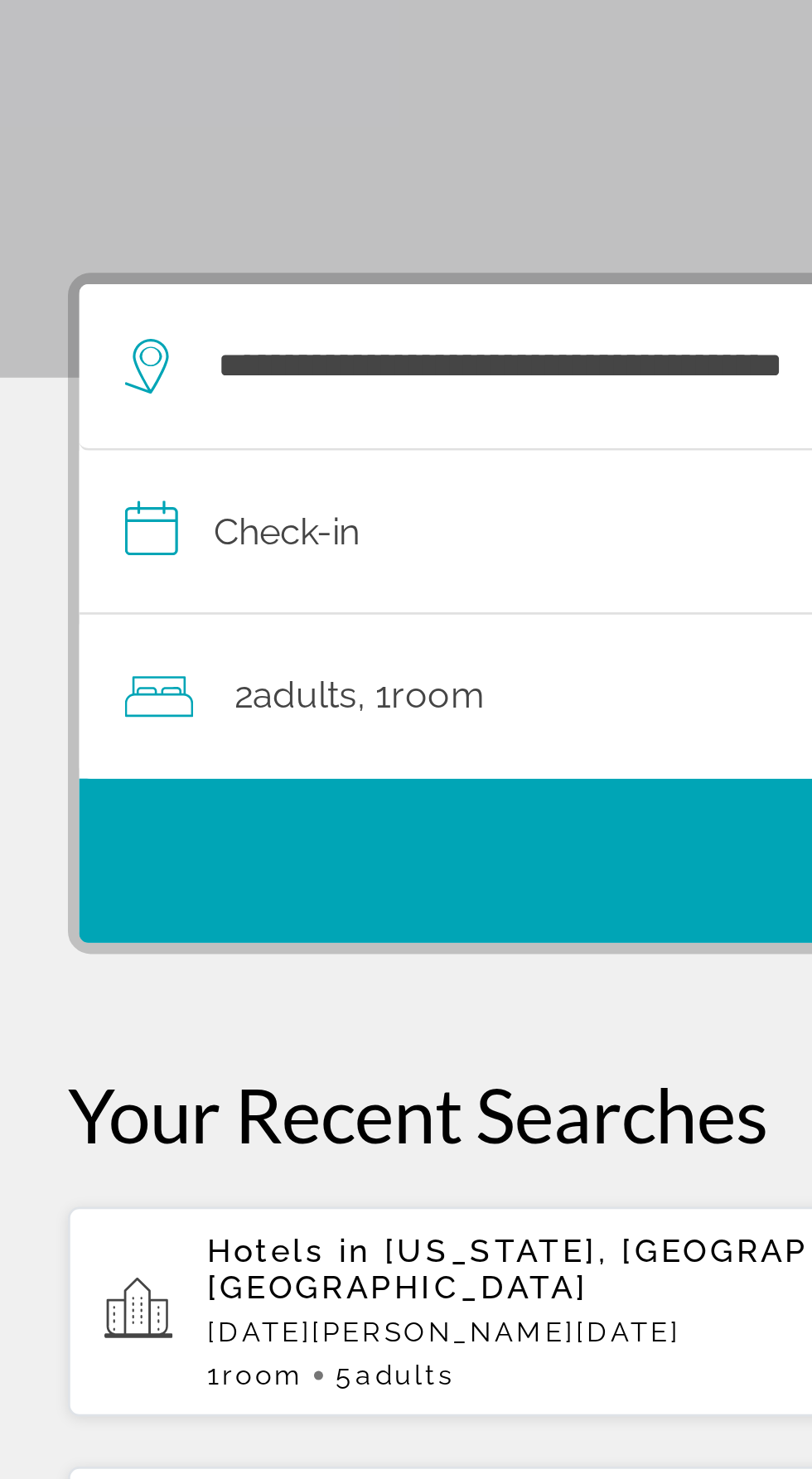
click at [180, 450] on input "**********" at bounding box center [409, 456] width 743 height 64
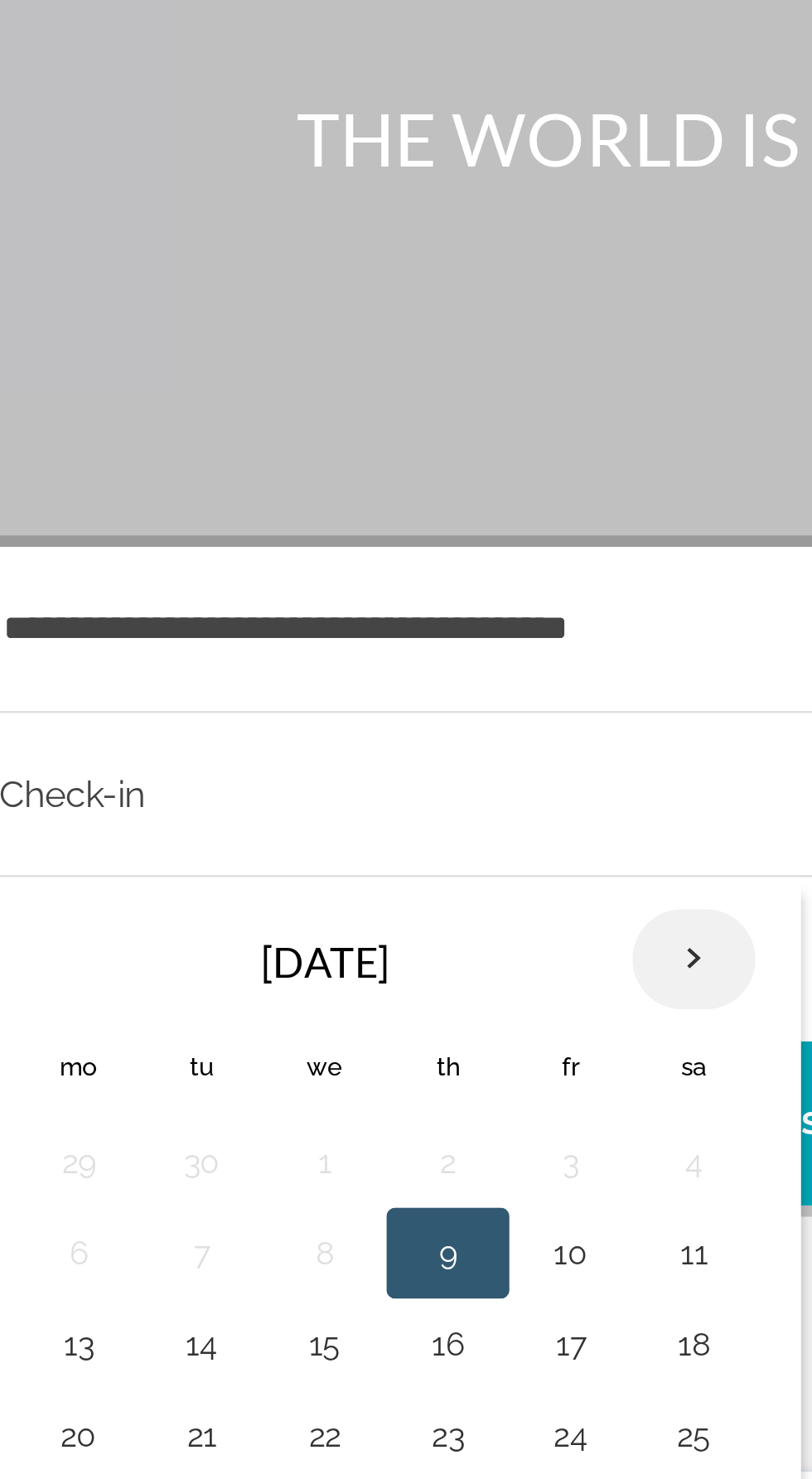
click at [339, 520] on th "Next month" at bounding box center [338, 514] width 45 height 36
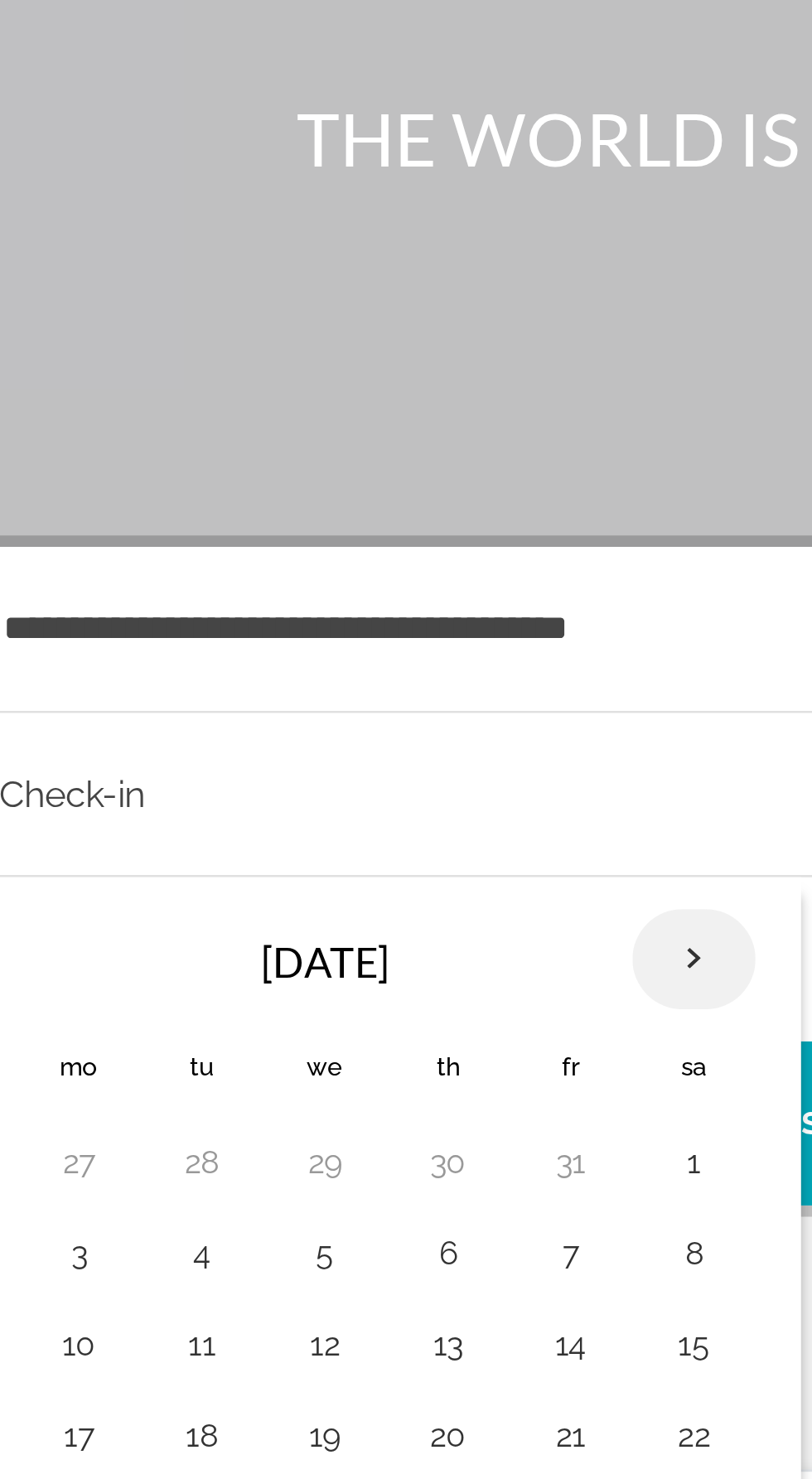
click at [336, 515] on th "Next month" at bounding box center [338, 514] width 45 height 36
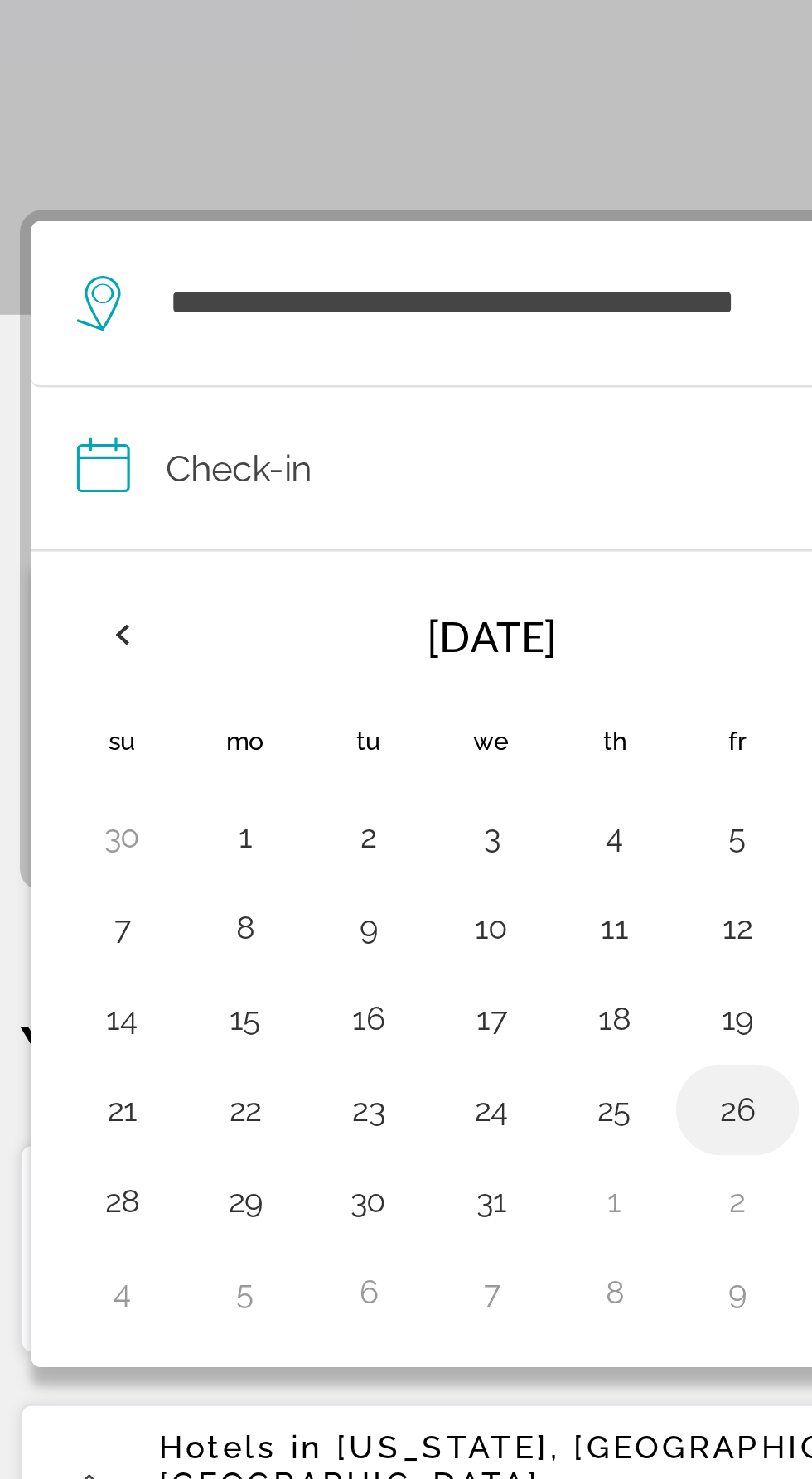
click at [294, 686] on button "26" at bounding box center [294, 687] width 27 height 23
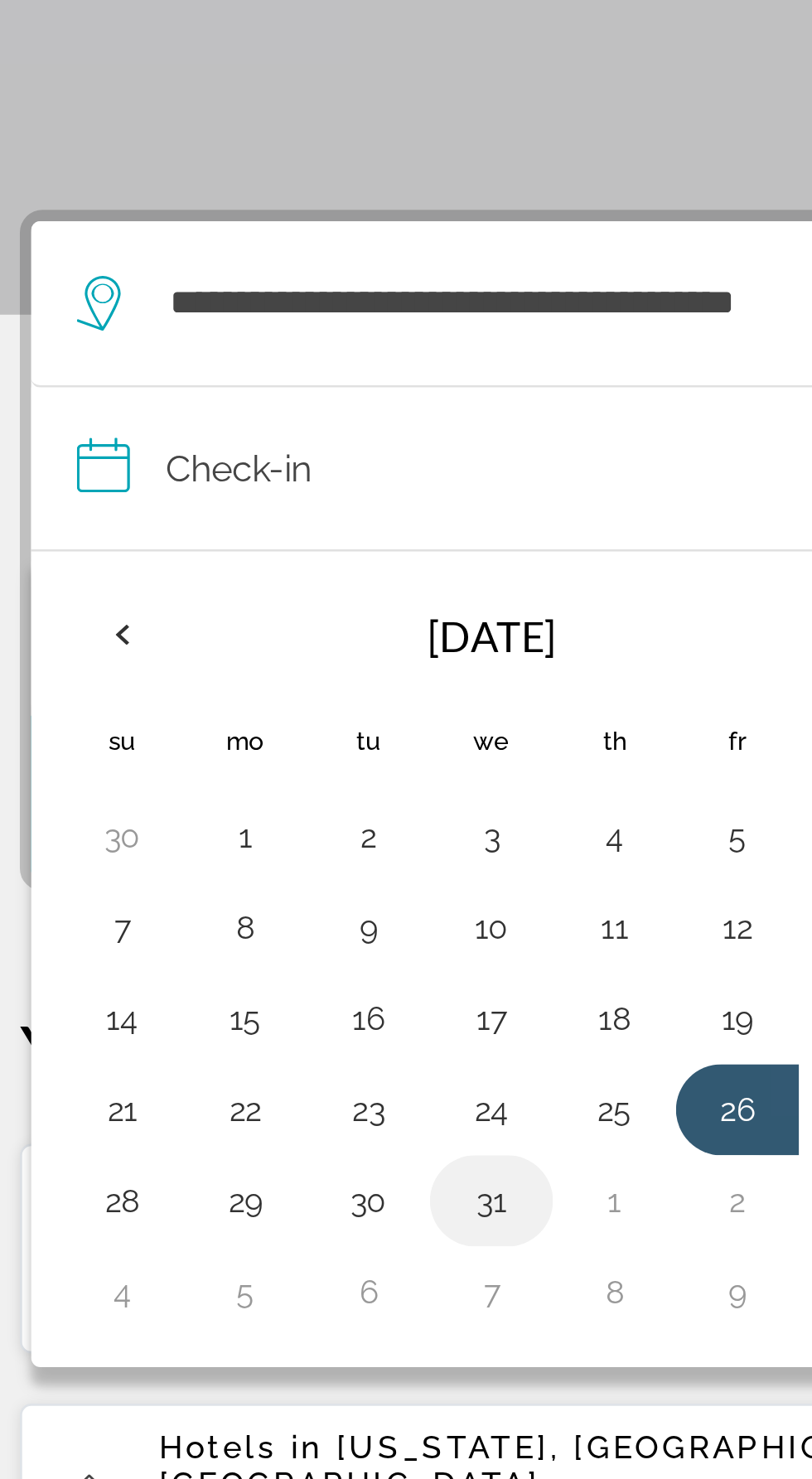
click at [205, 719] on button "31" at bounding box center [205, 720] width 27 height 23
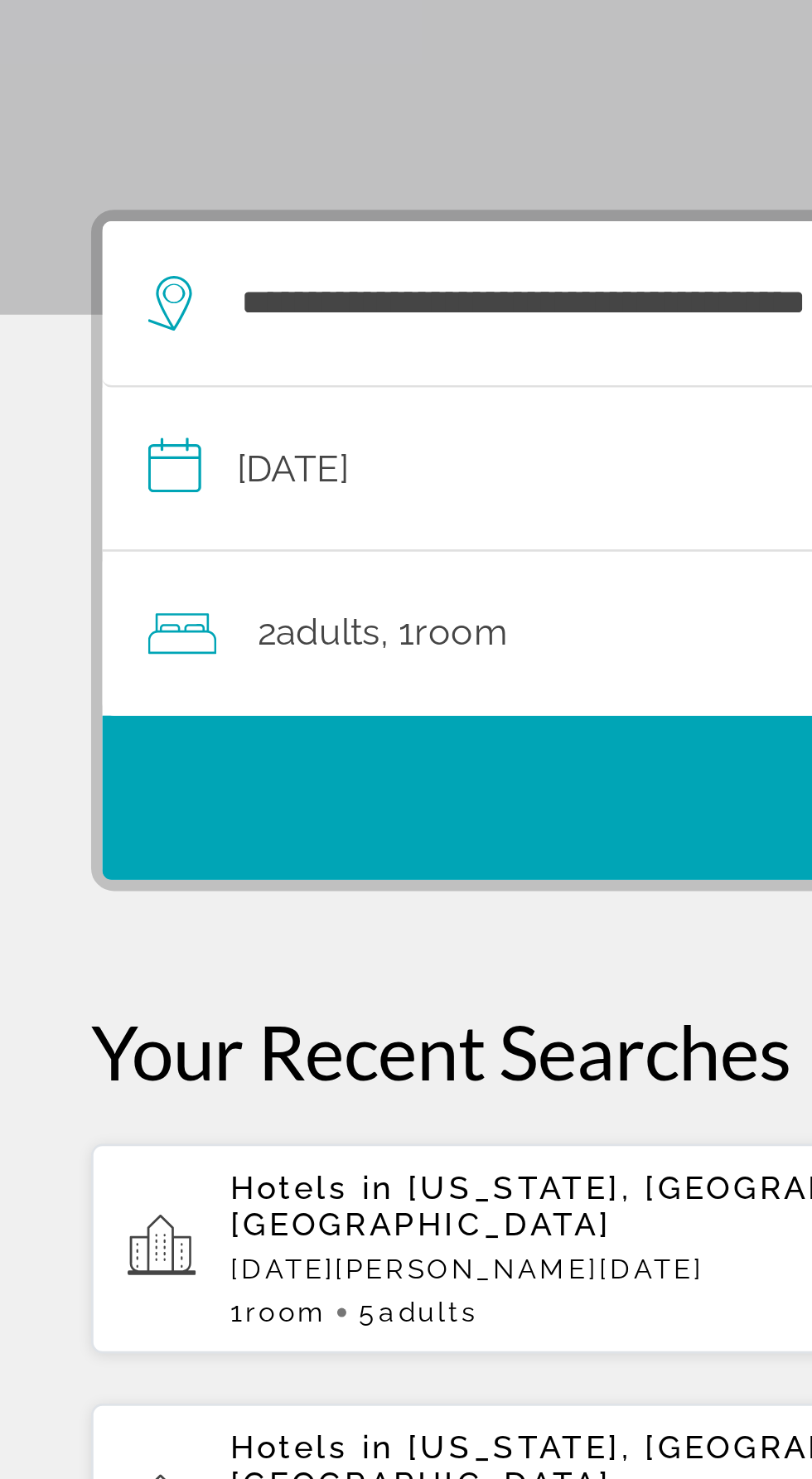
click at [205, 528] on div "2 Adult Adults , 1 Room rooms" at bounding box center [414, 513] width 721 height 60
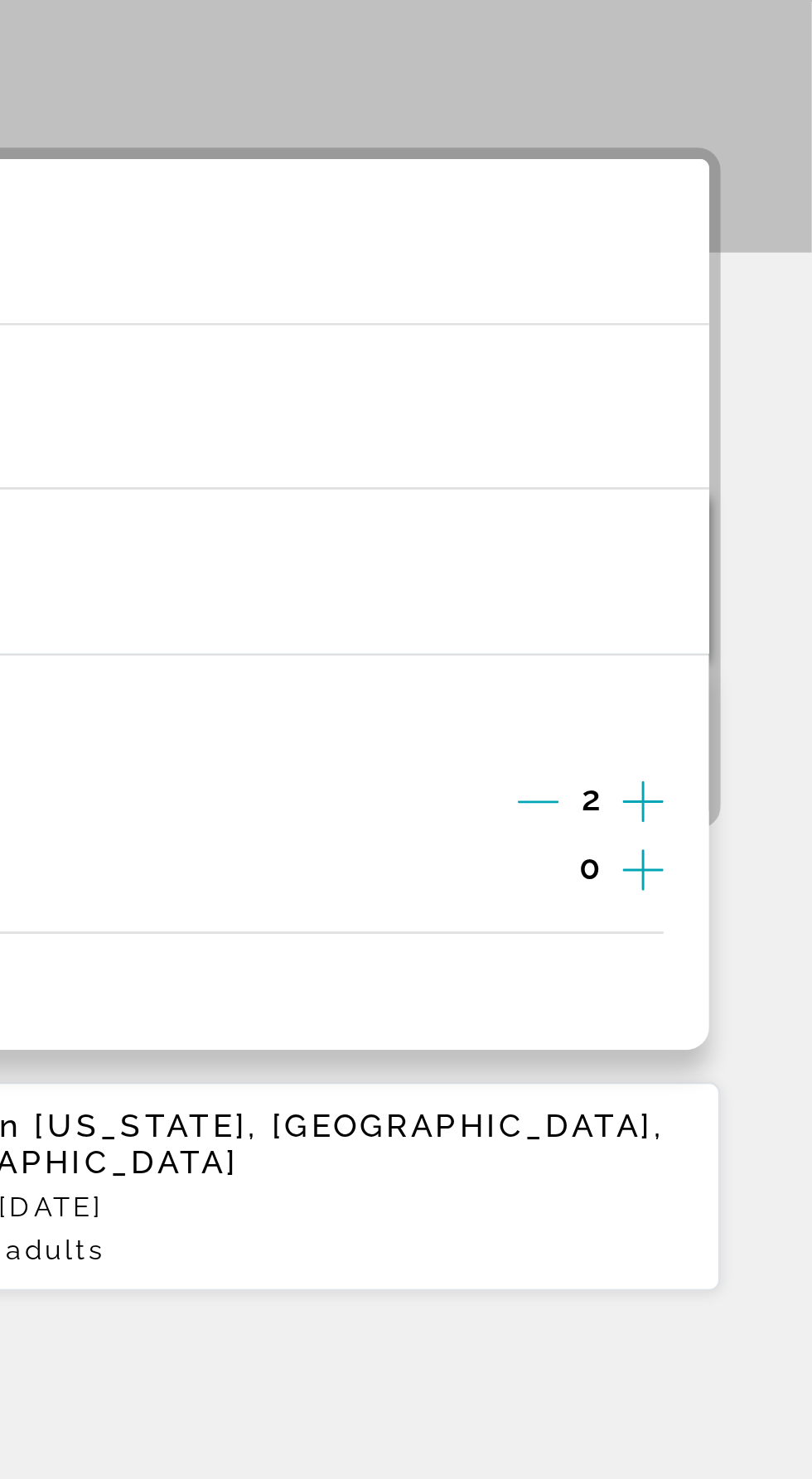
click at [755, 592] on icon "Increment adults" at bounding box center [750, 597] width 15 height 20
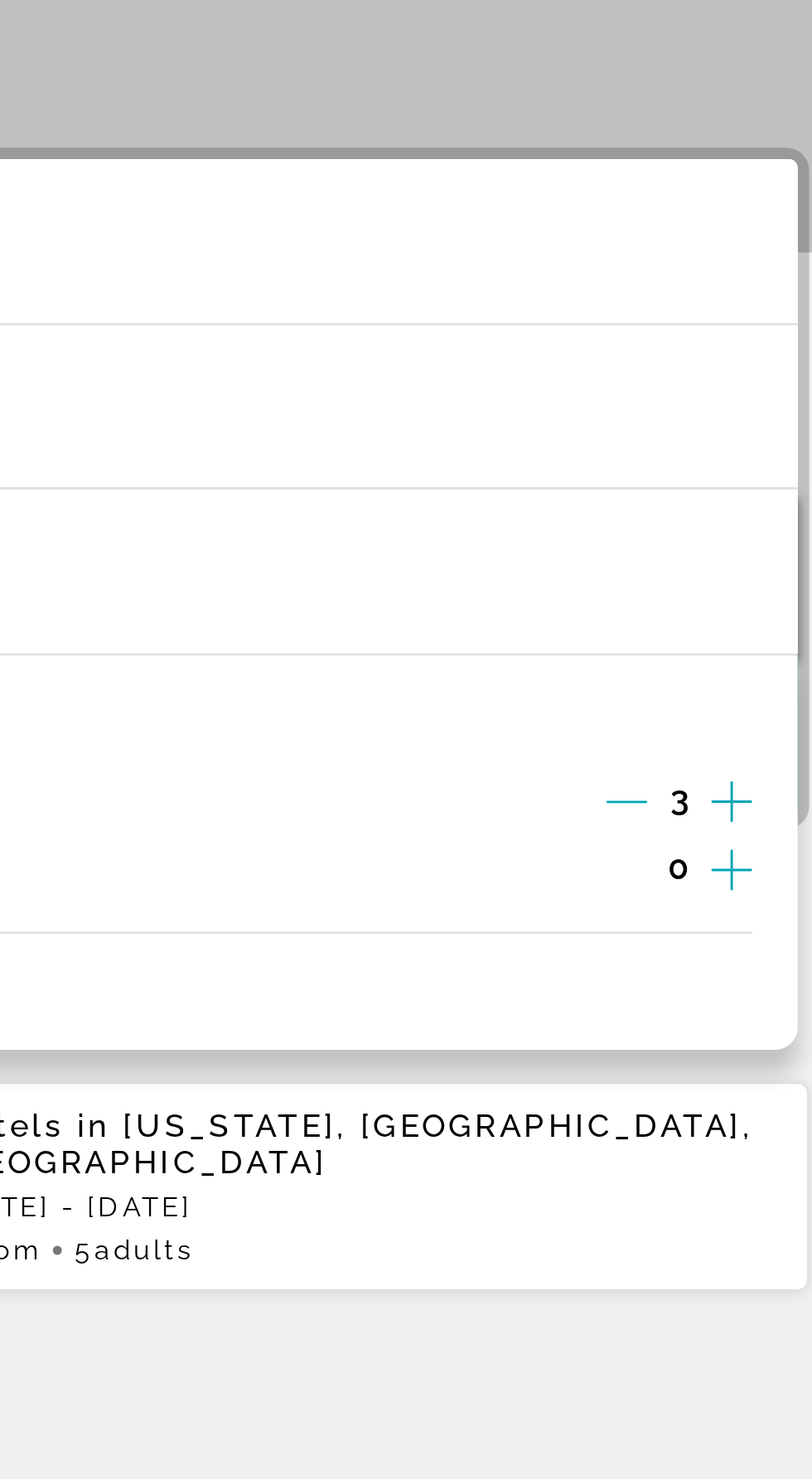
click at [755, 598] on icon "Increment adults" at bounding box center [750, 597] width 15 height 20
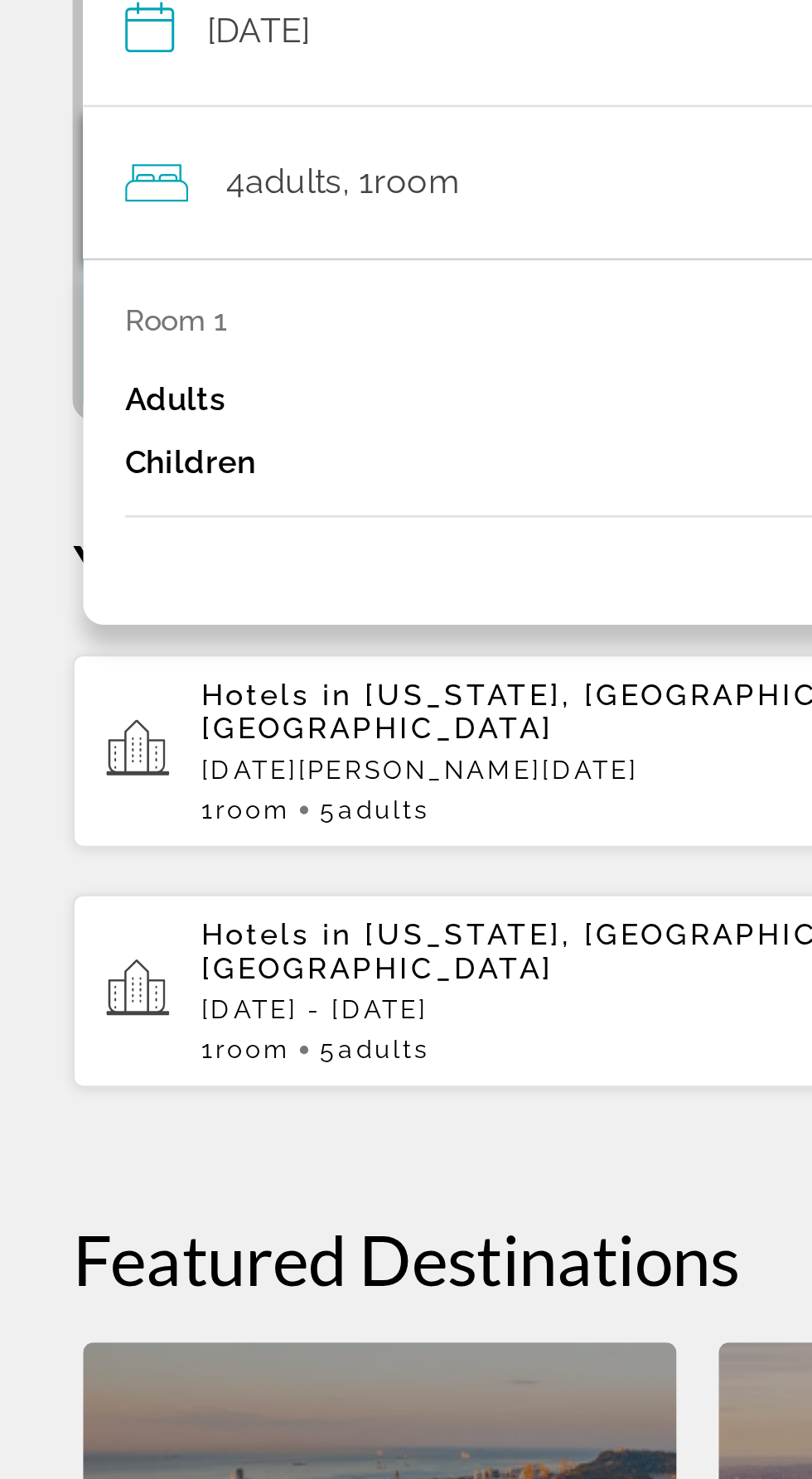
click at [225, 606] on div "Adults 4" at bounding box center [405, 599] width 704 height 25
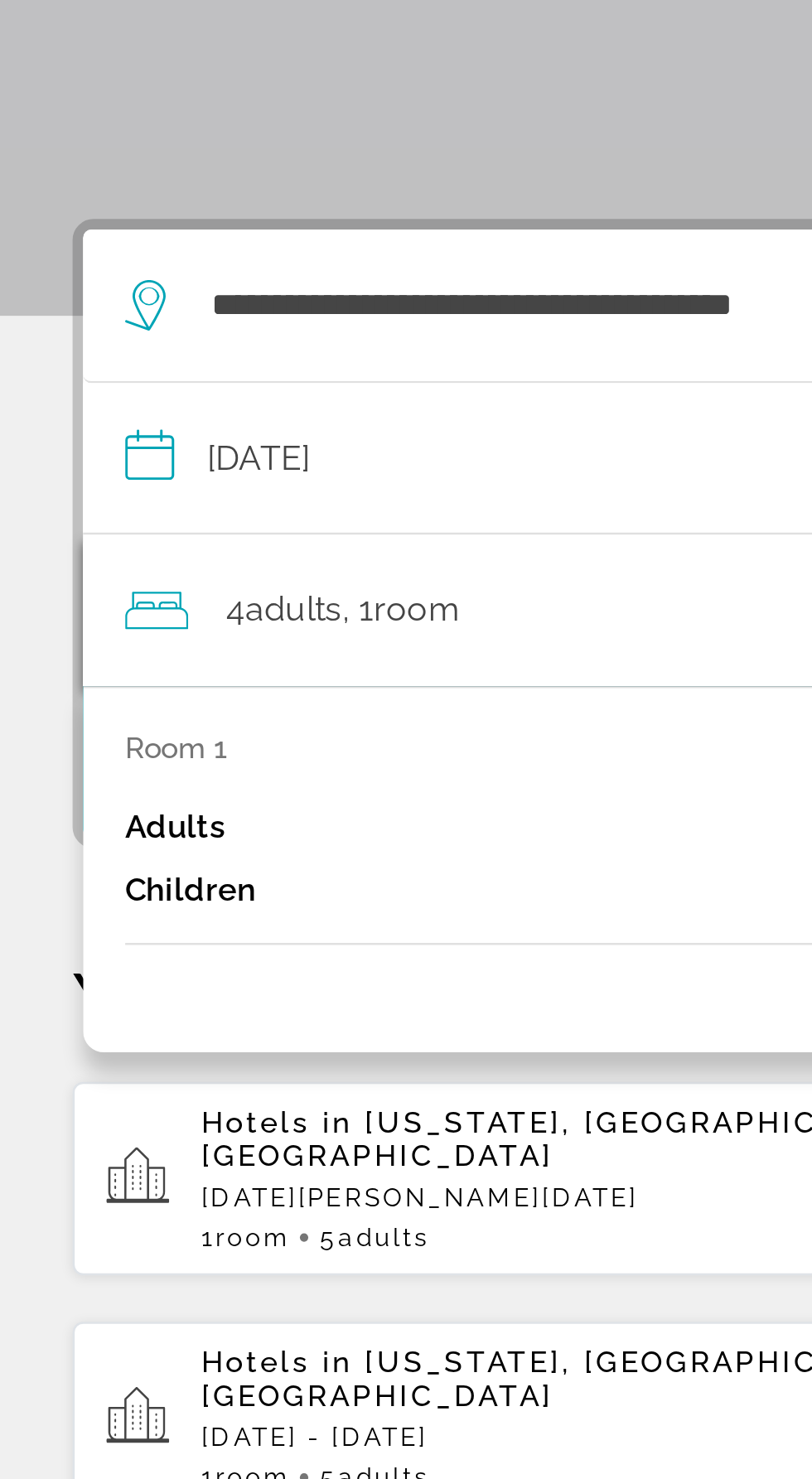
click at [175, 630] on div "Children 0" at bounding box center [405, 624] width 704 height 25
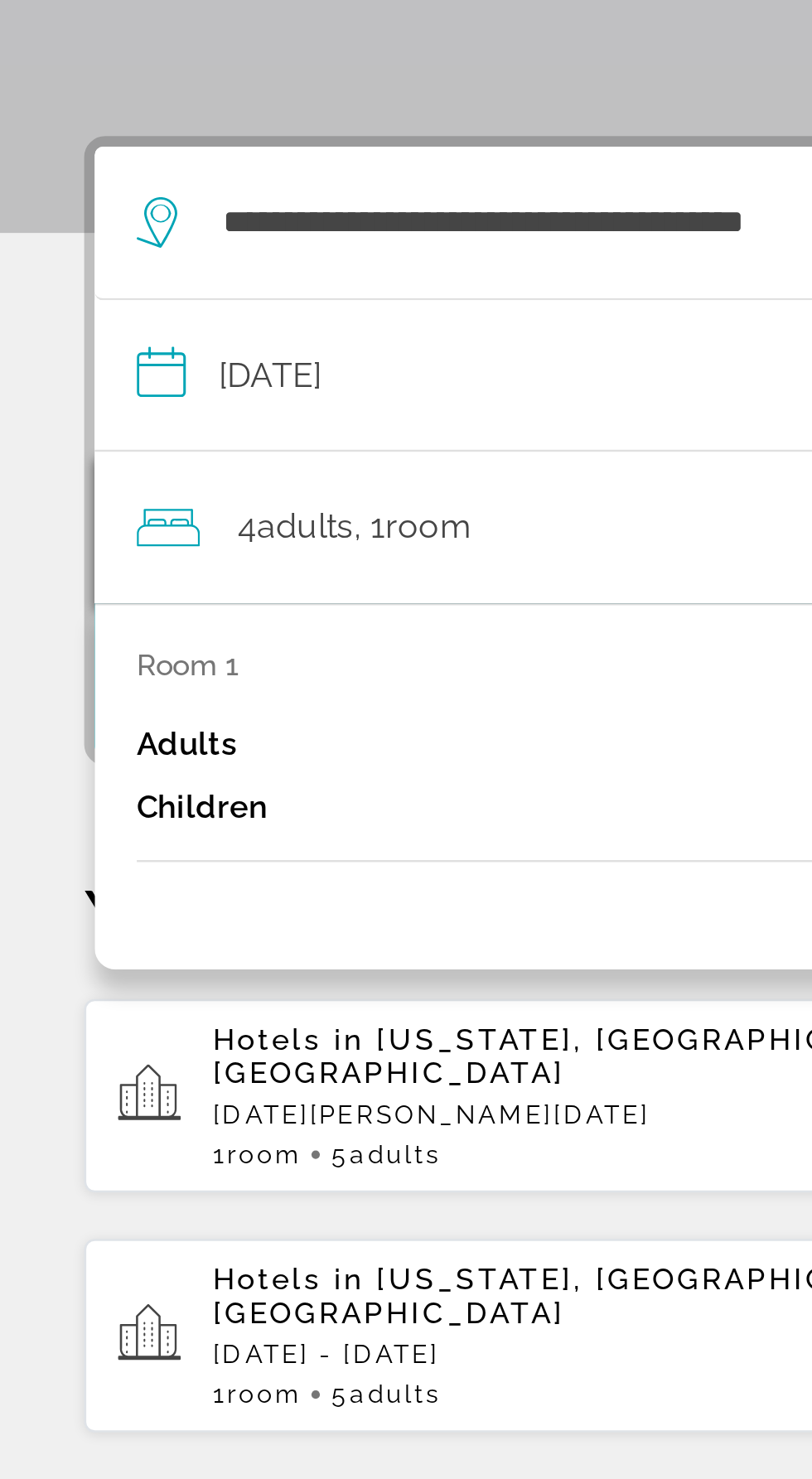
click at [199, 459] on input "**********" at bounding box center [409, 456] width 743 height 64
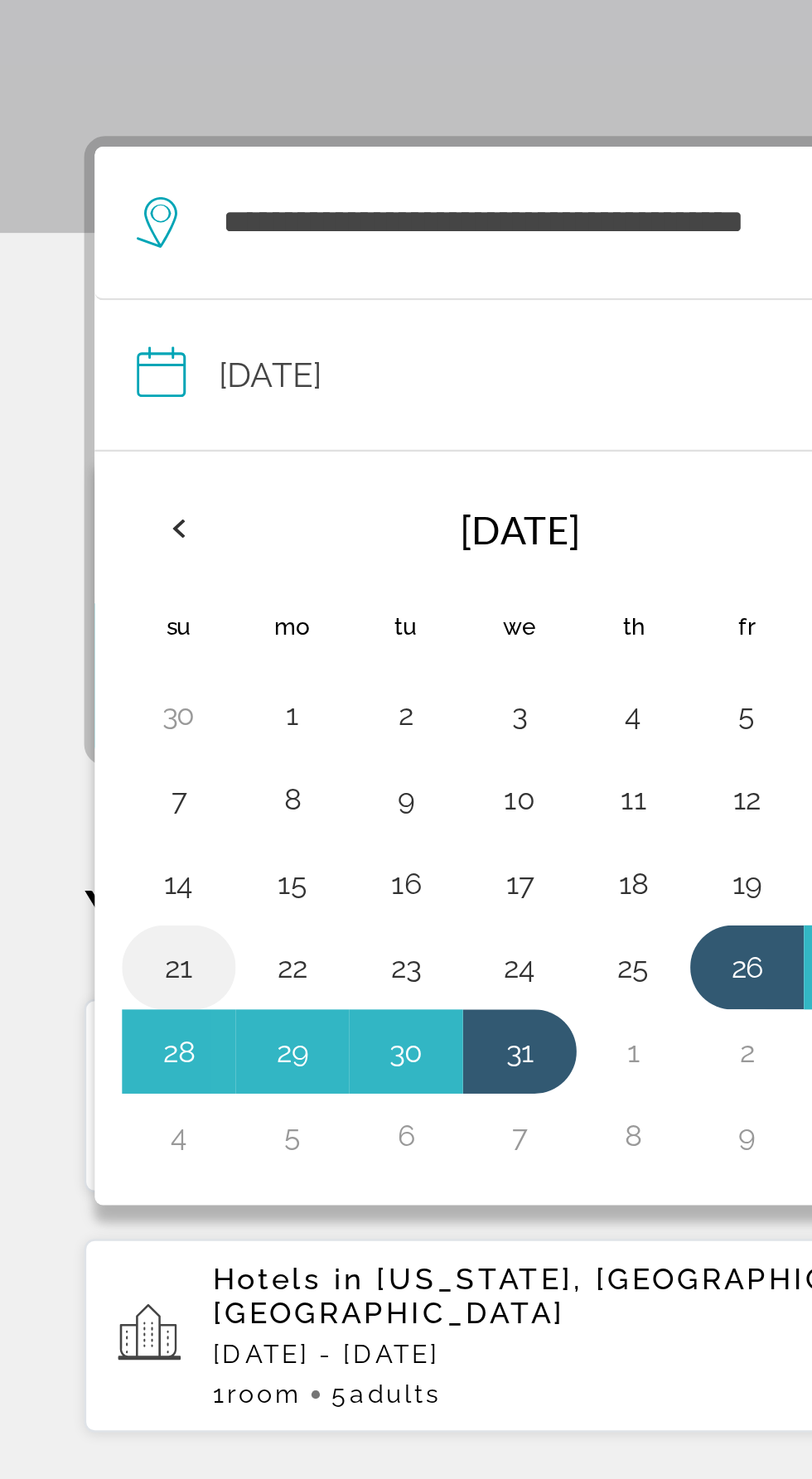
click at [75, 686] on button "21" at bounding box center [71, 687] width 27 height 23
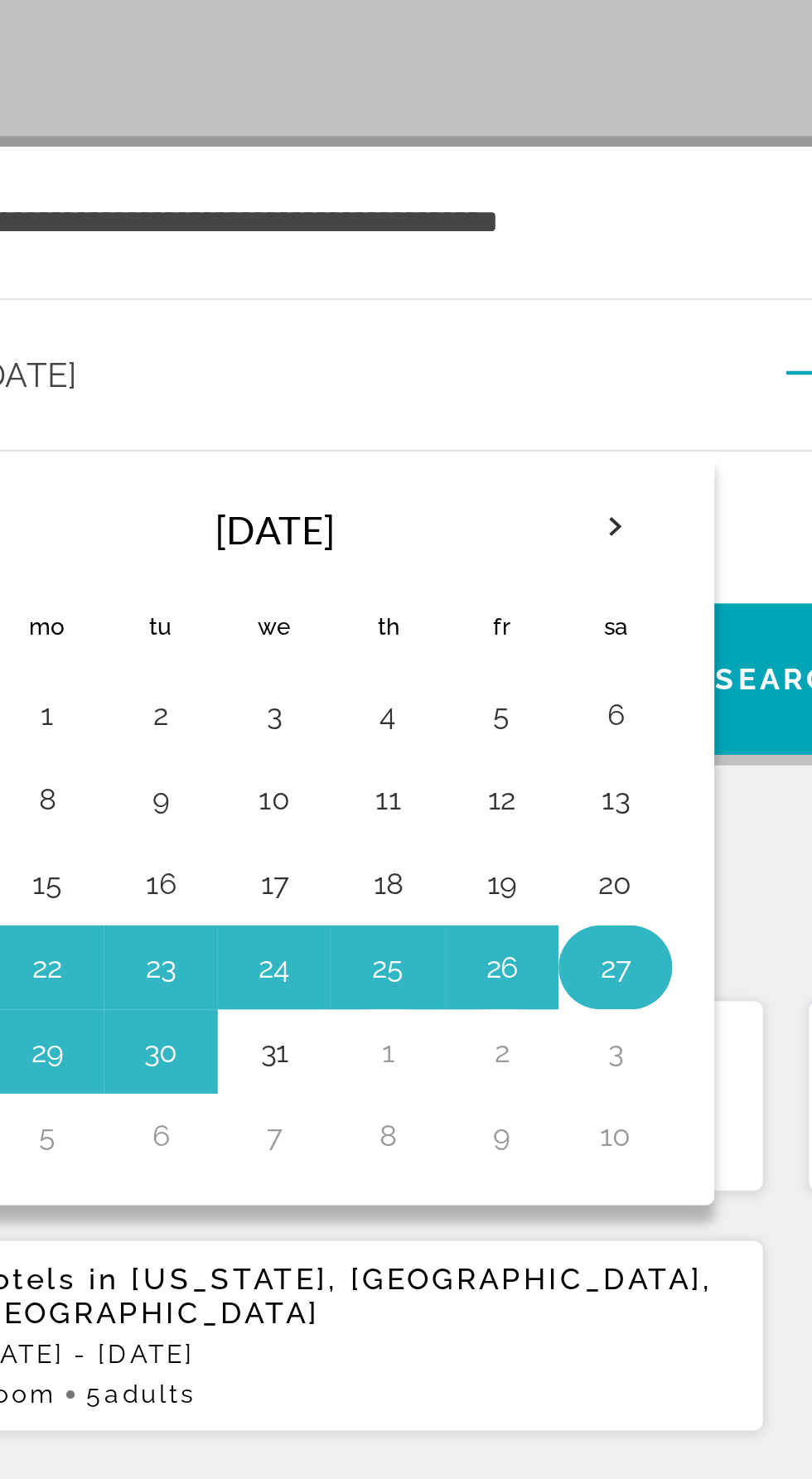
click at [338, 684] on button "27" at bounding box center [338, 687] width 27 height 23
type input "**********"
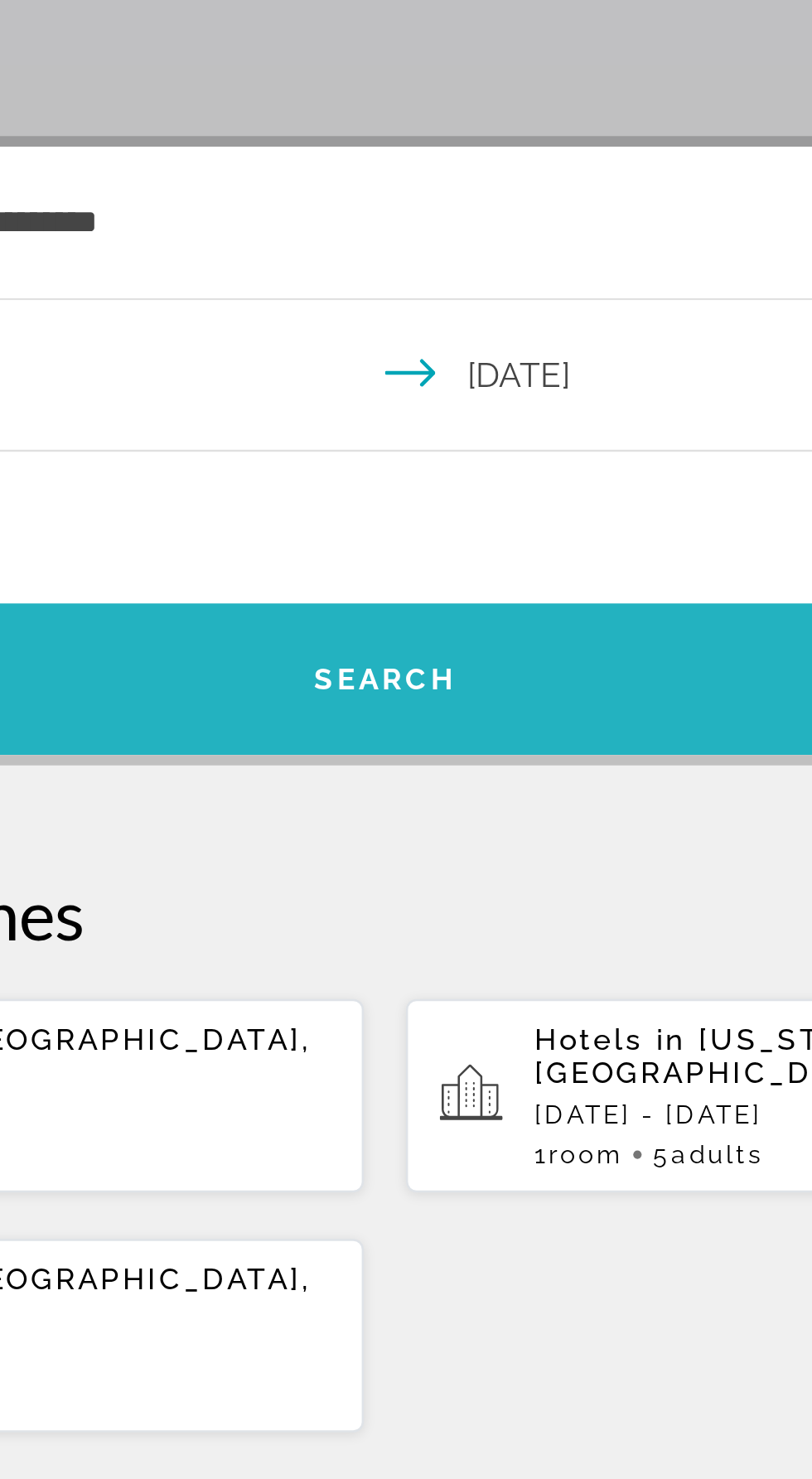
click at [495, 579] on span "Search" at bounding box center [405, 573] width 737 height 40
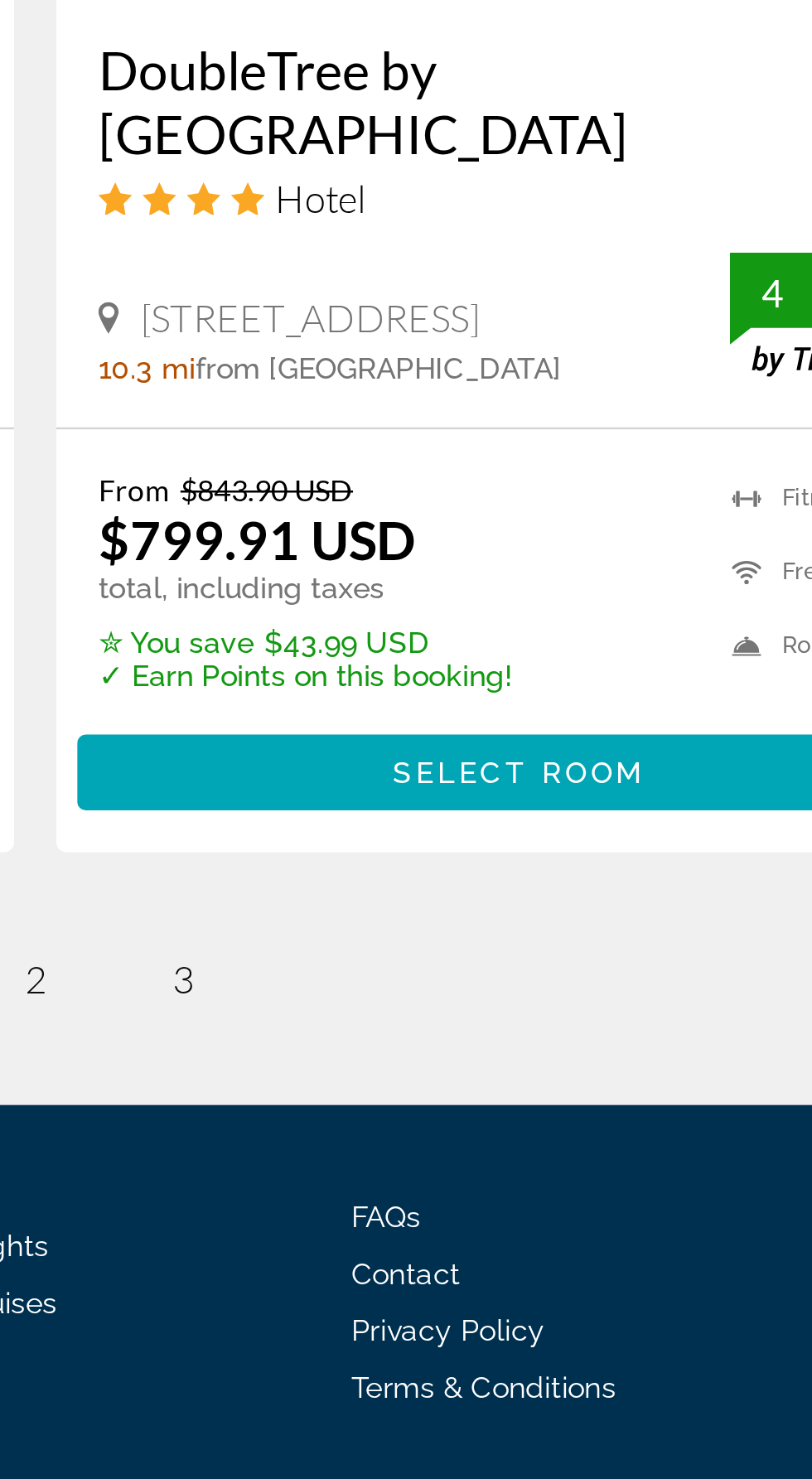
scroll to position [2739, 0]
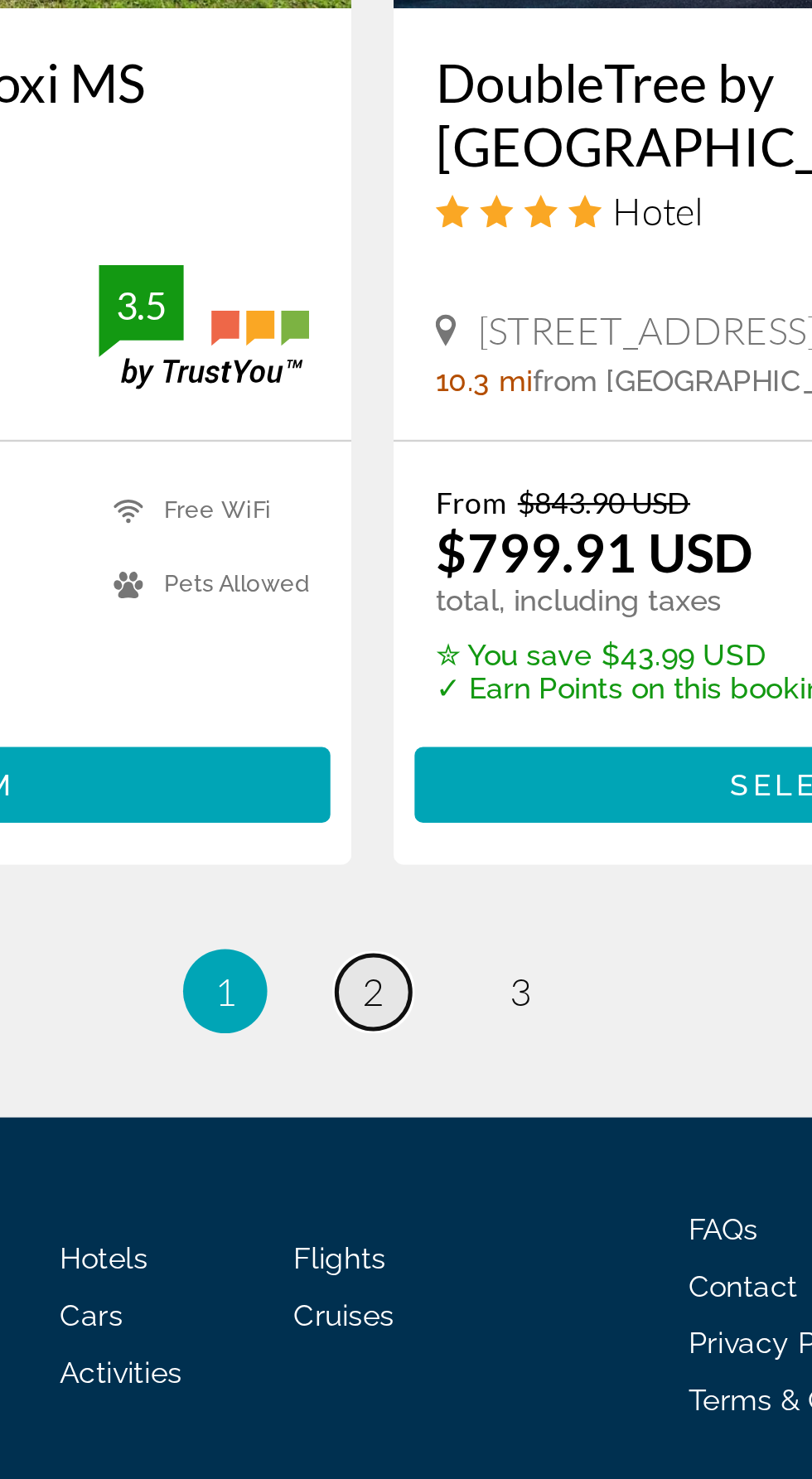
click at [400, 1263] on link "page 2" at bounding box center [406, 1277] width 29 height 29
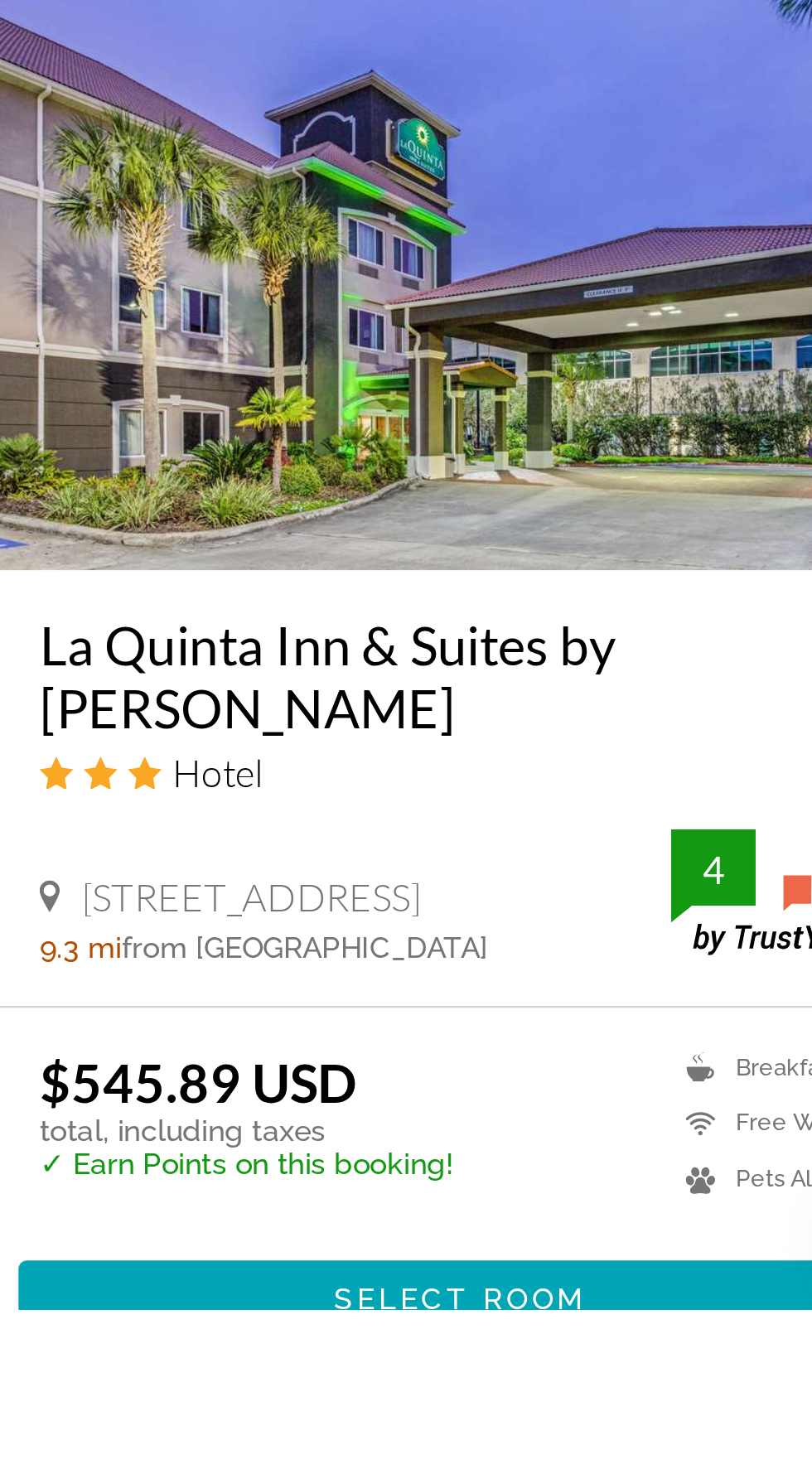
scroll to position [1147, 0]
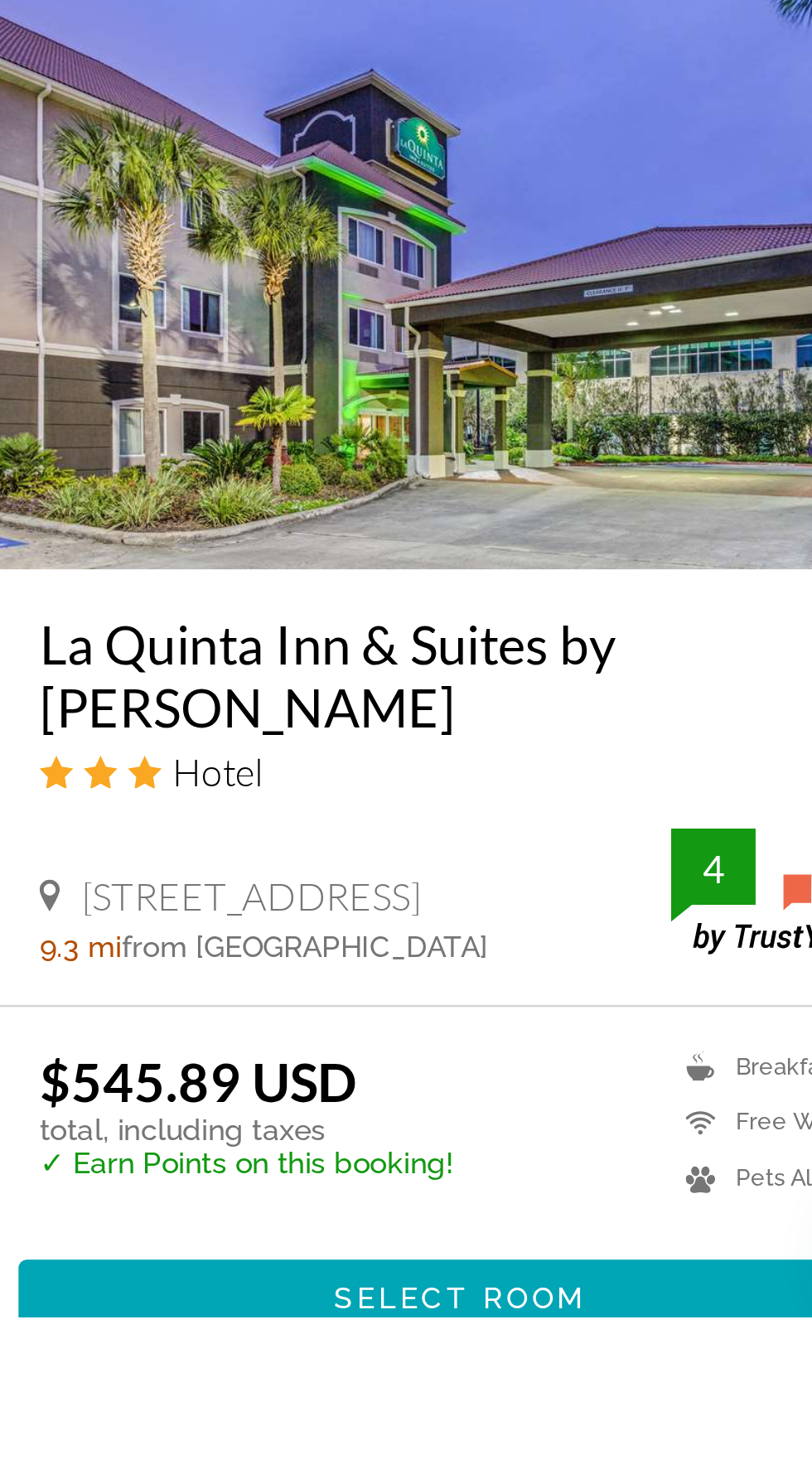
click at [647, 1202] on h3 "La Quinta Inn & Suites by Wyndham Biloxi" at bounding box center [597, 1226] width 332 height 50
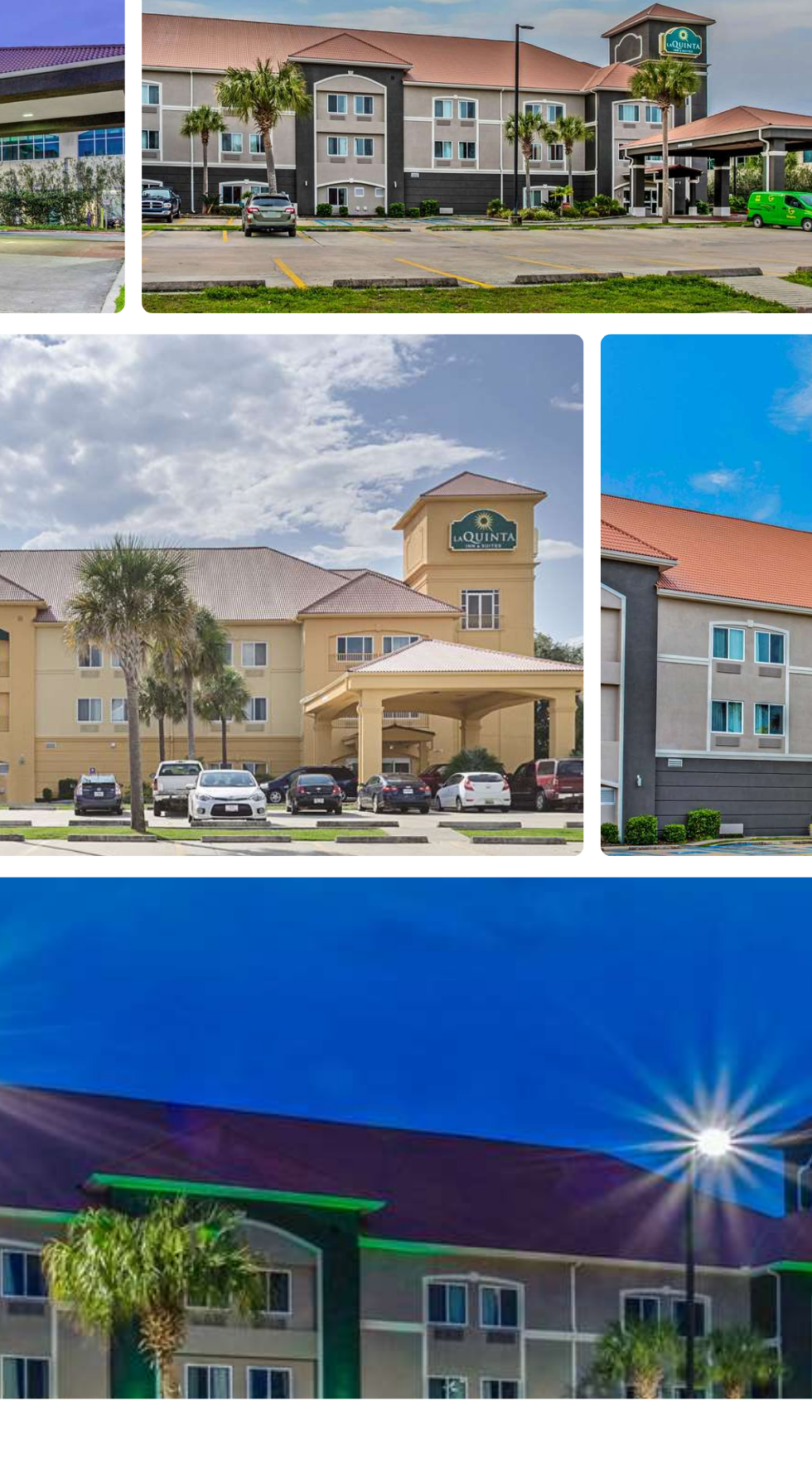
scroll to position [724, 0]
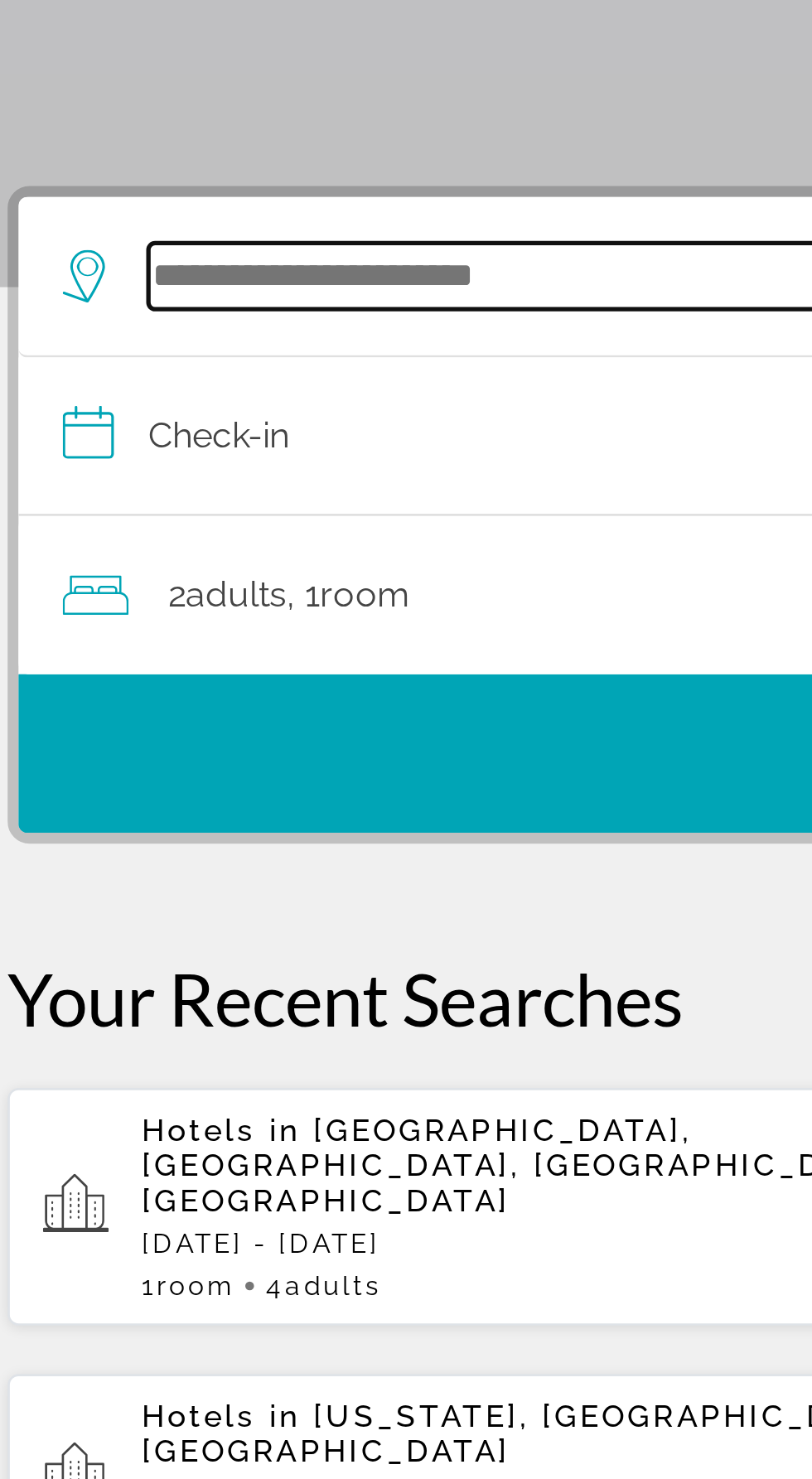
click at [196, 394] on input "Search hotel destination" at bounding box center [409, 394] width 647 height 25
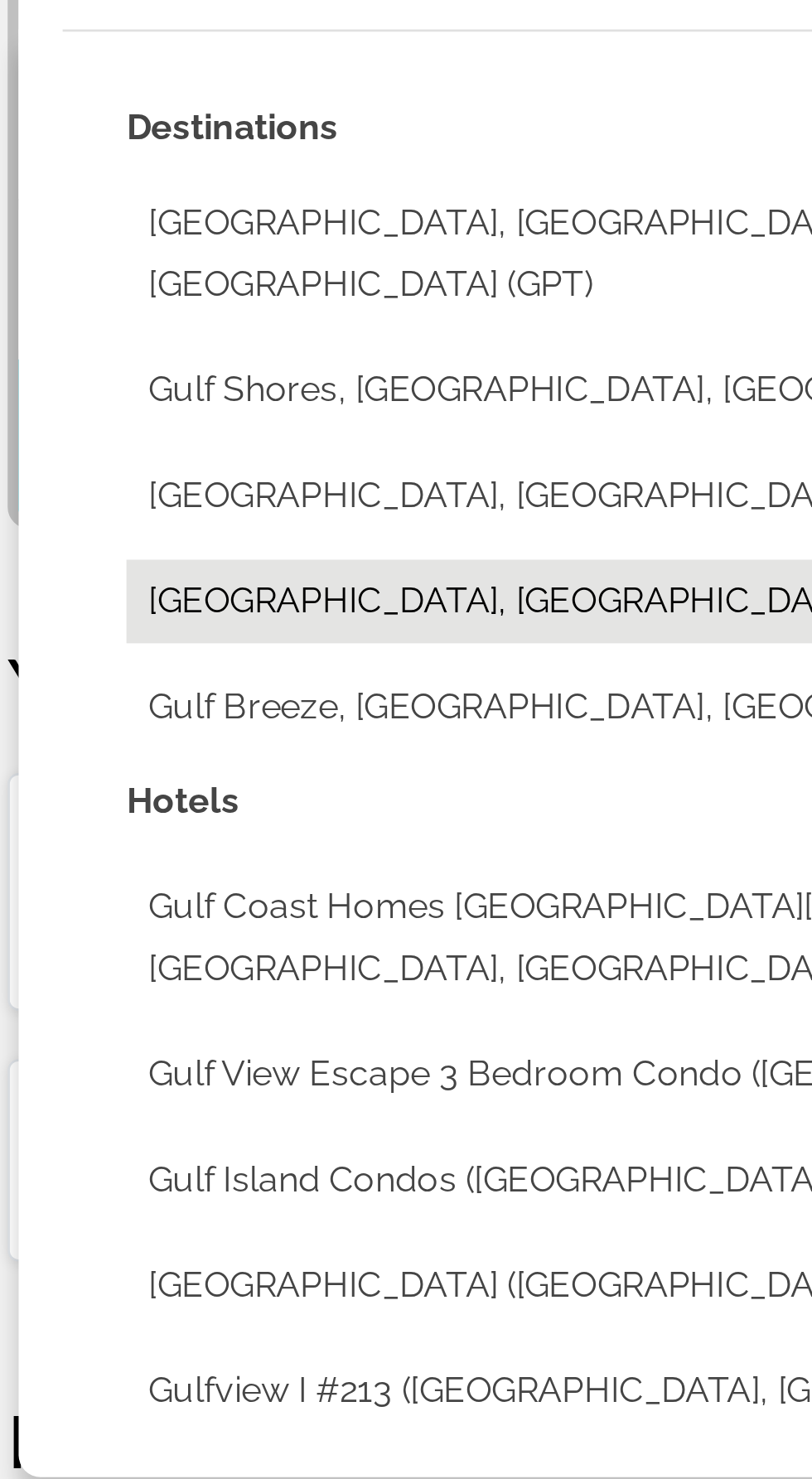
click at [254, 621] on button "[GEOGRAPHIC_DATA], [GEOGRAPHIC_DATA], [GEOGRAPHIC_DATA], [GEOGRAPHIC_DATA]" at bounding box center [417, 634] width 680 height 31
type input "**********"
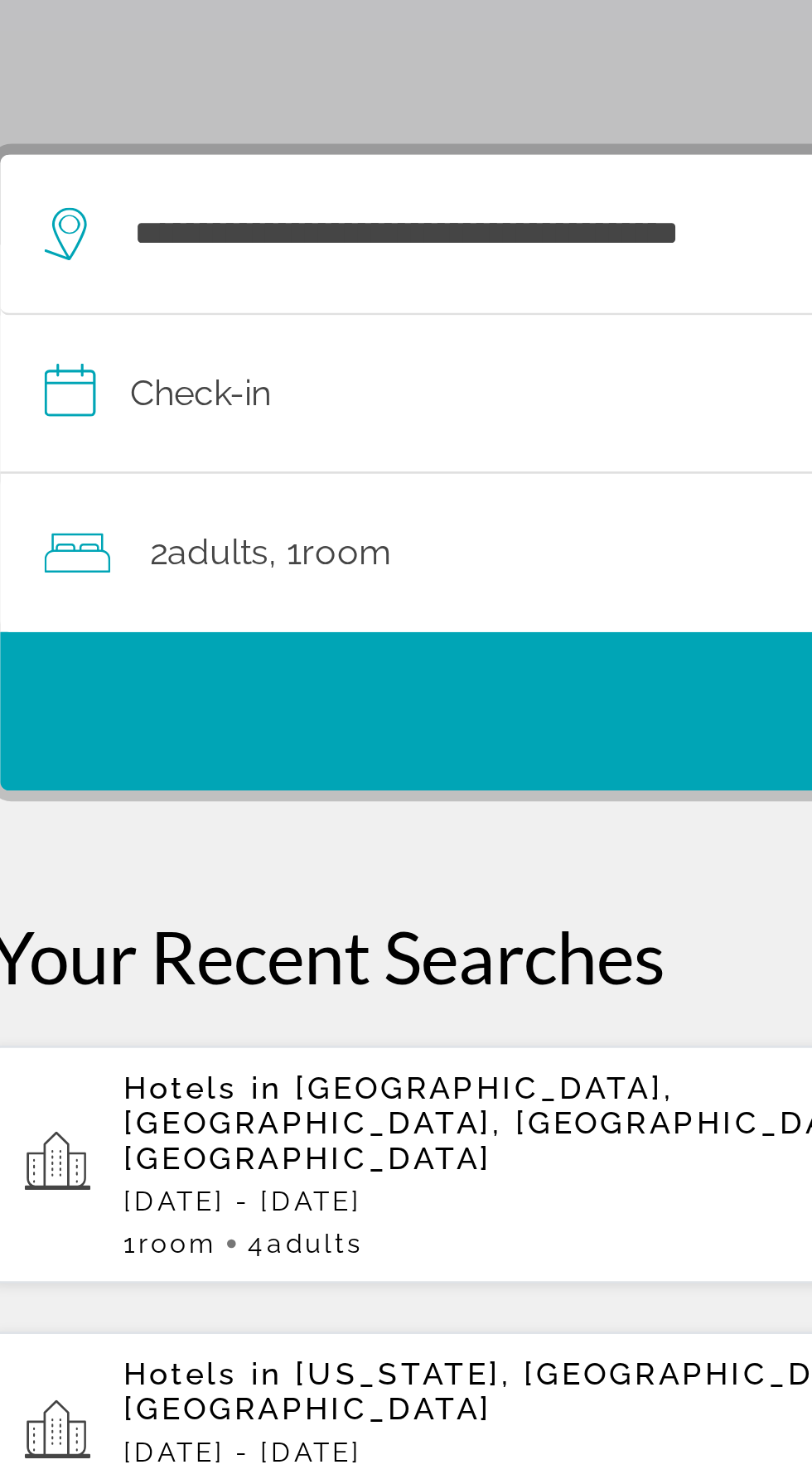
click at [224, 452] on input "**********" at bounding box center [409, 456] width 743 height 64
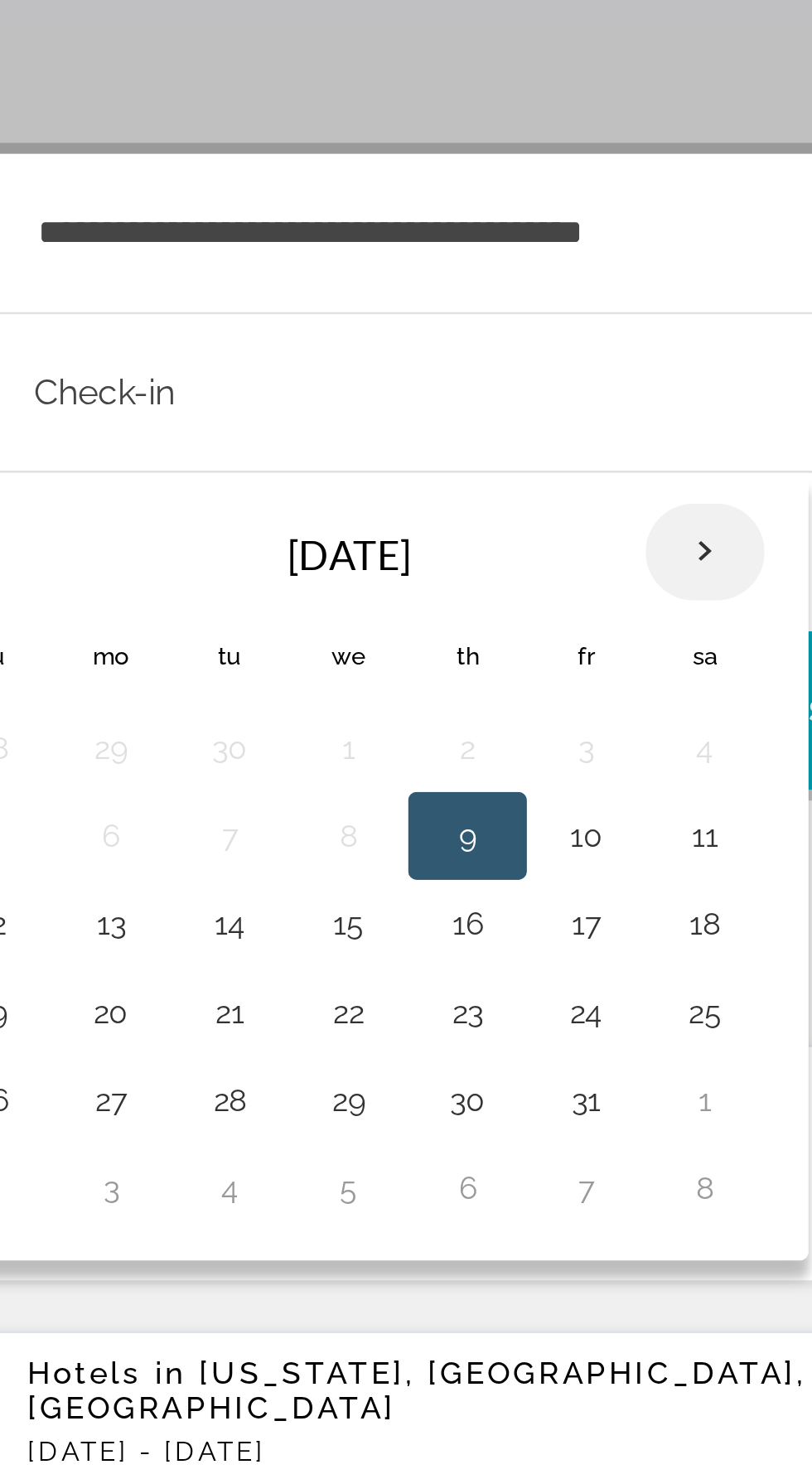
click at [339, 517] on th "Next month" at bounding box center [338, 514] width 45 height 36
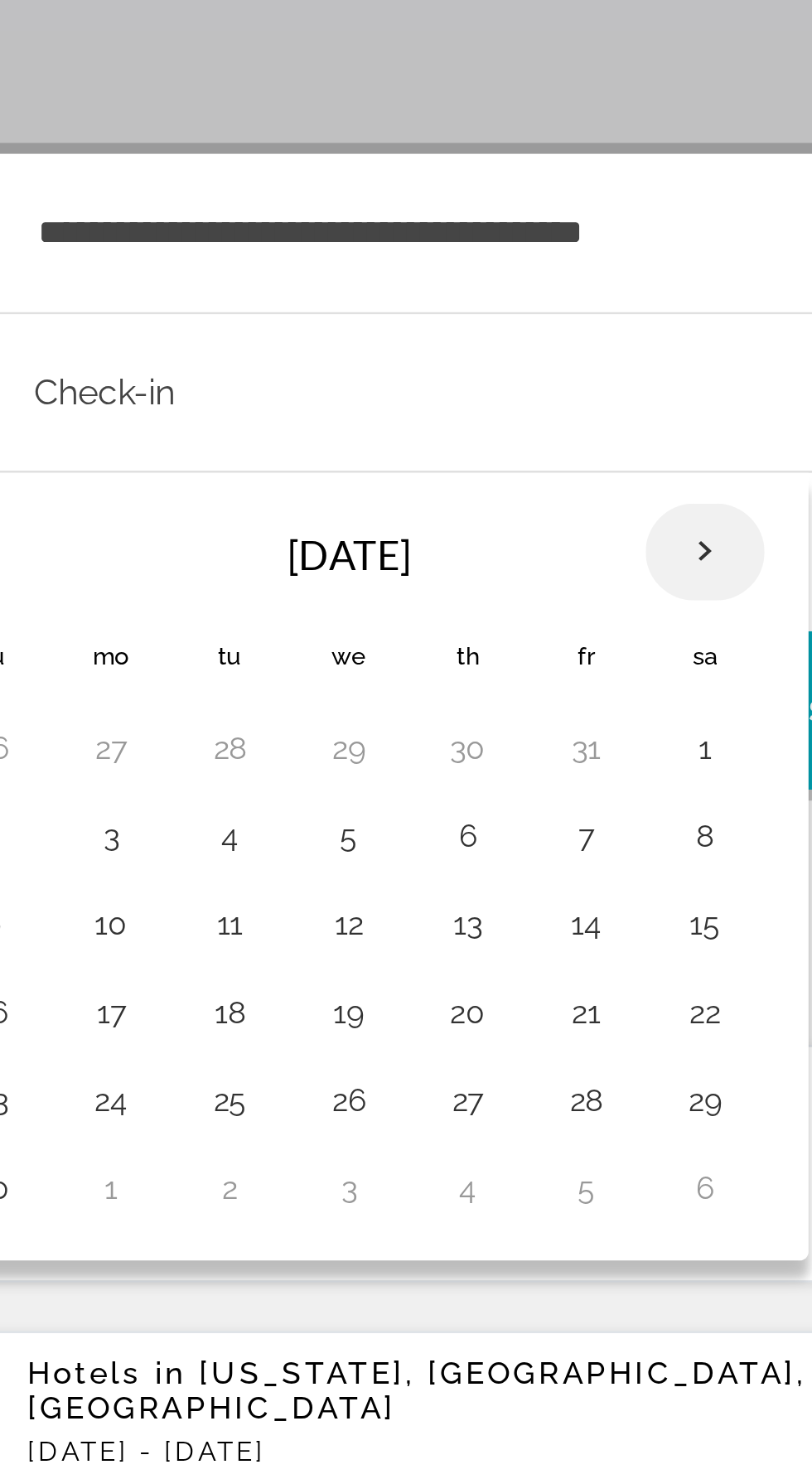
click at [340, 512] on th "Next month" at bounding box center [338, 514] width 45 height 36
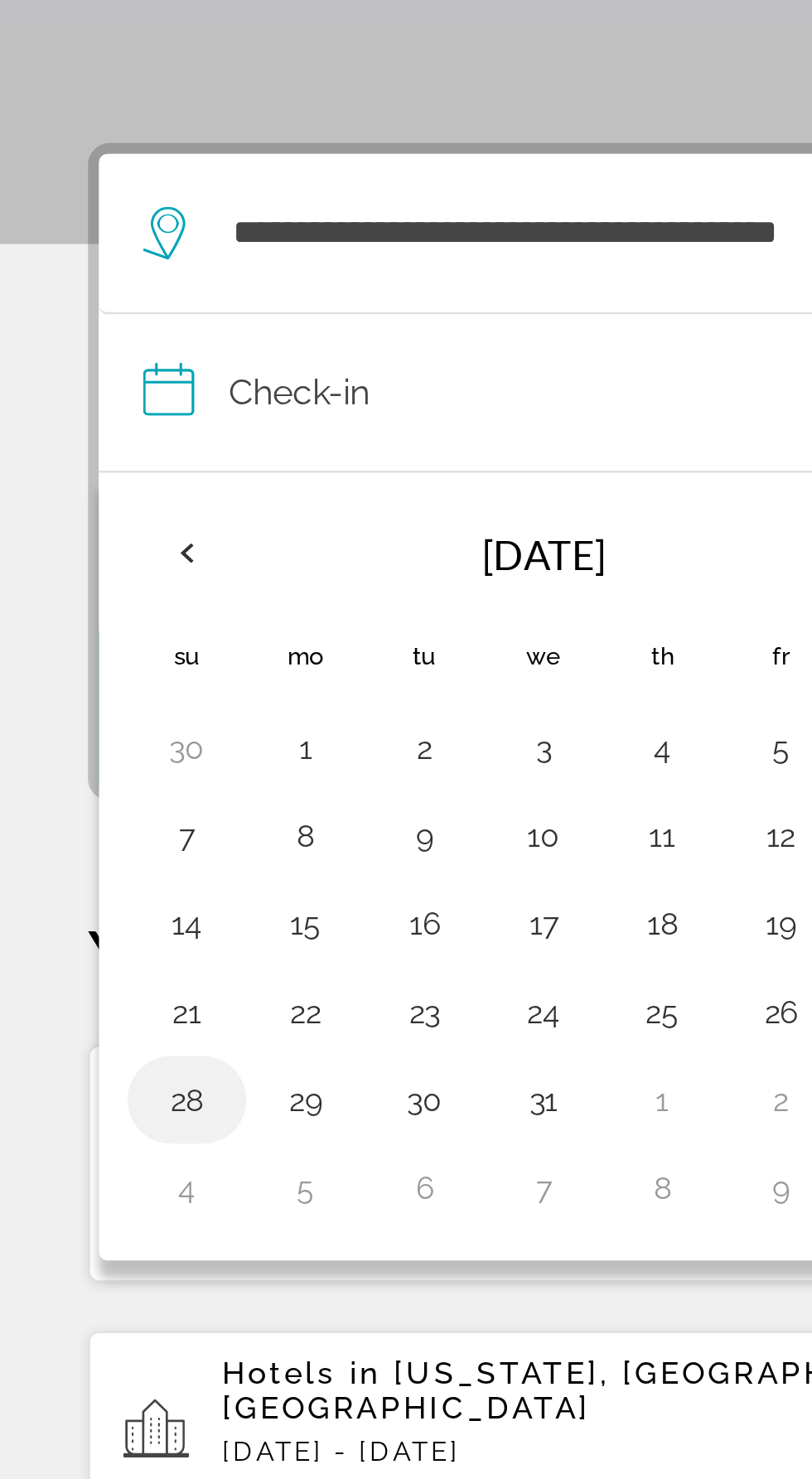
click at [70, 719] on button "28" at bounding box center [71, 720] width 27 height 23
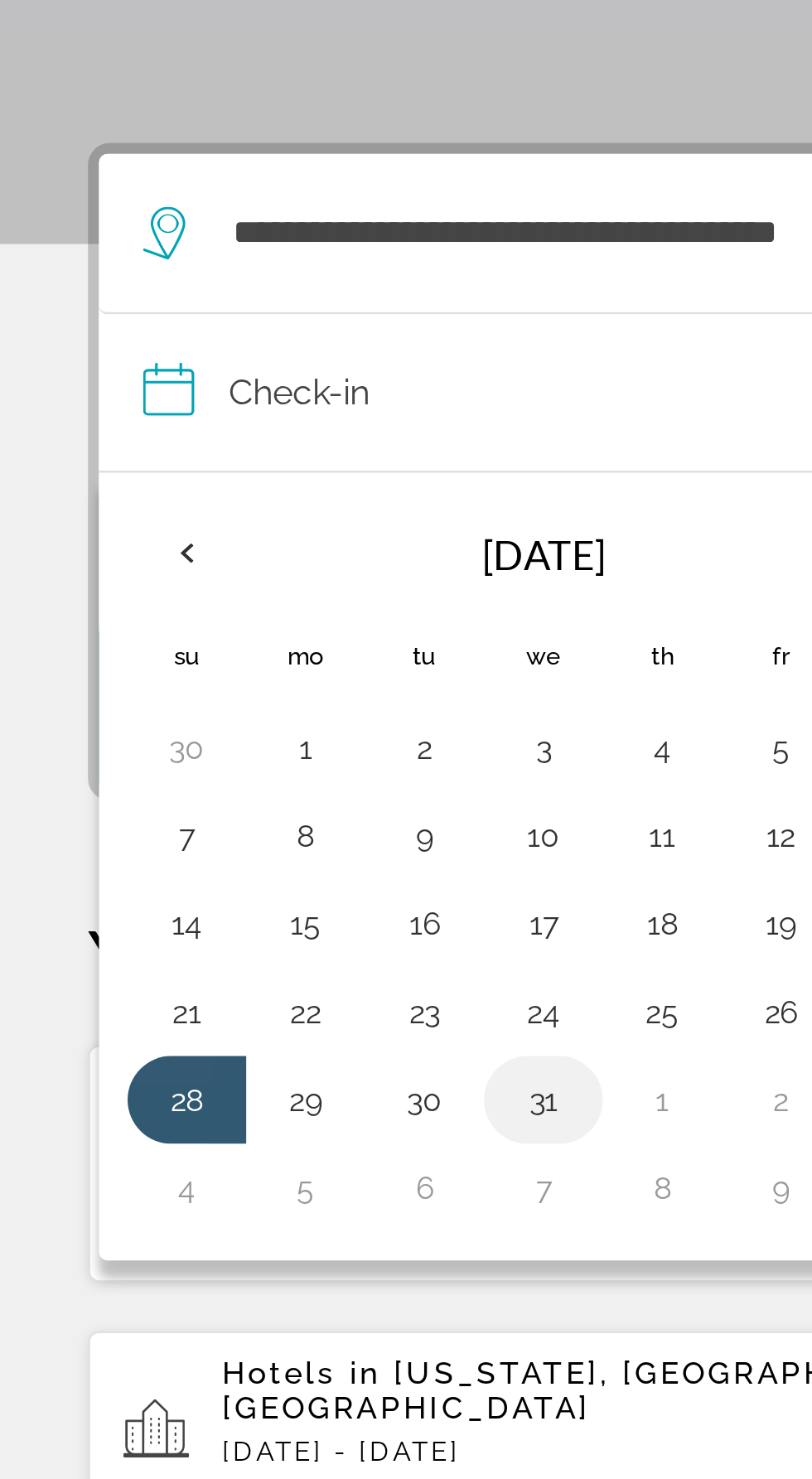
click at [206, 717] on button "31" at bounding box center [205, 720] width 27 height 23
type input "**********"
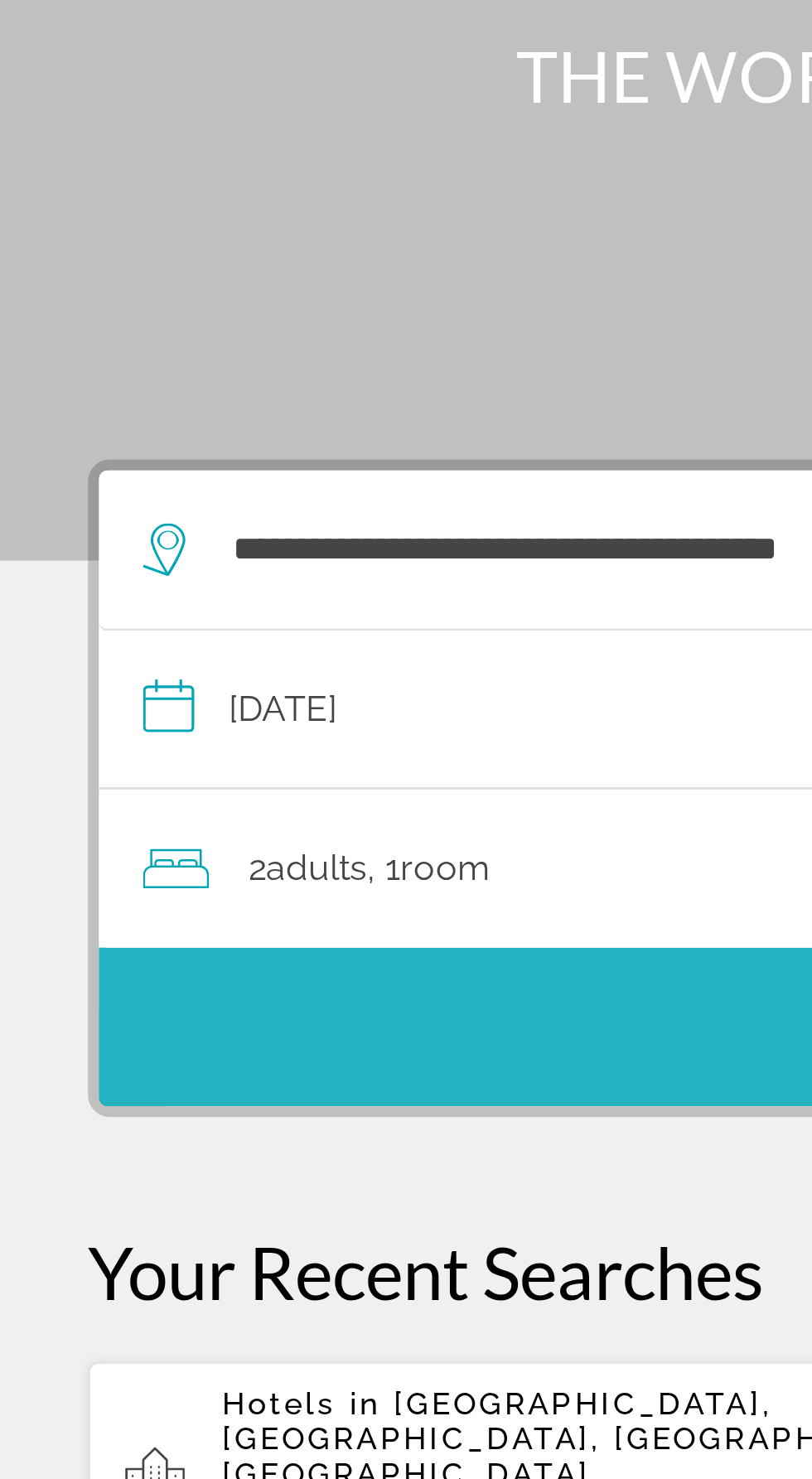
click at [182, 602] on span "Search" at bounding box center [405, 573] width 737 height 60
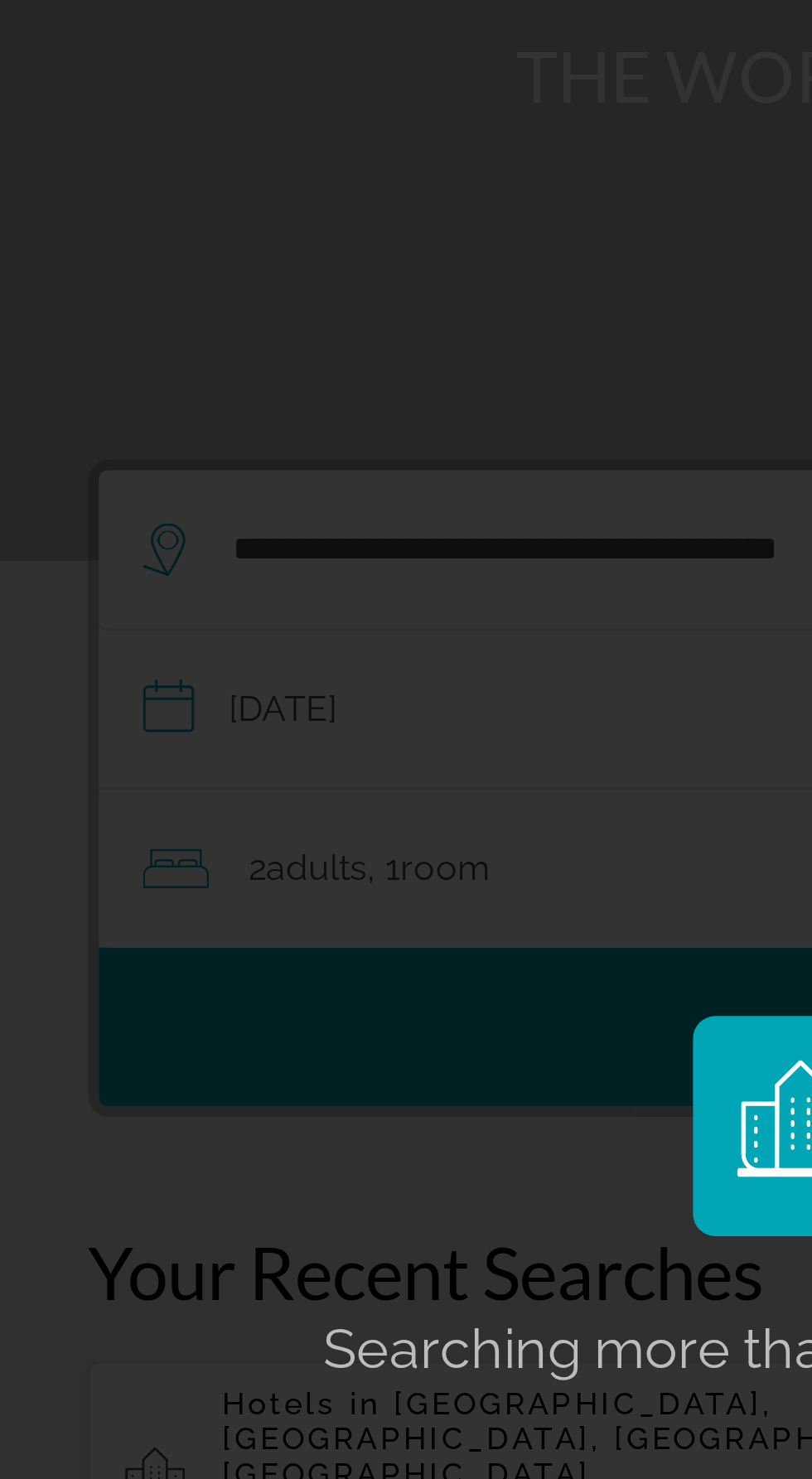
click at [189, 500] on div "Searching more than 3,000,000 Hotels and Apartments... Checking availability fo…" at bounding box center [406, 739] width 812 height 1479
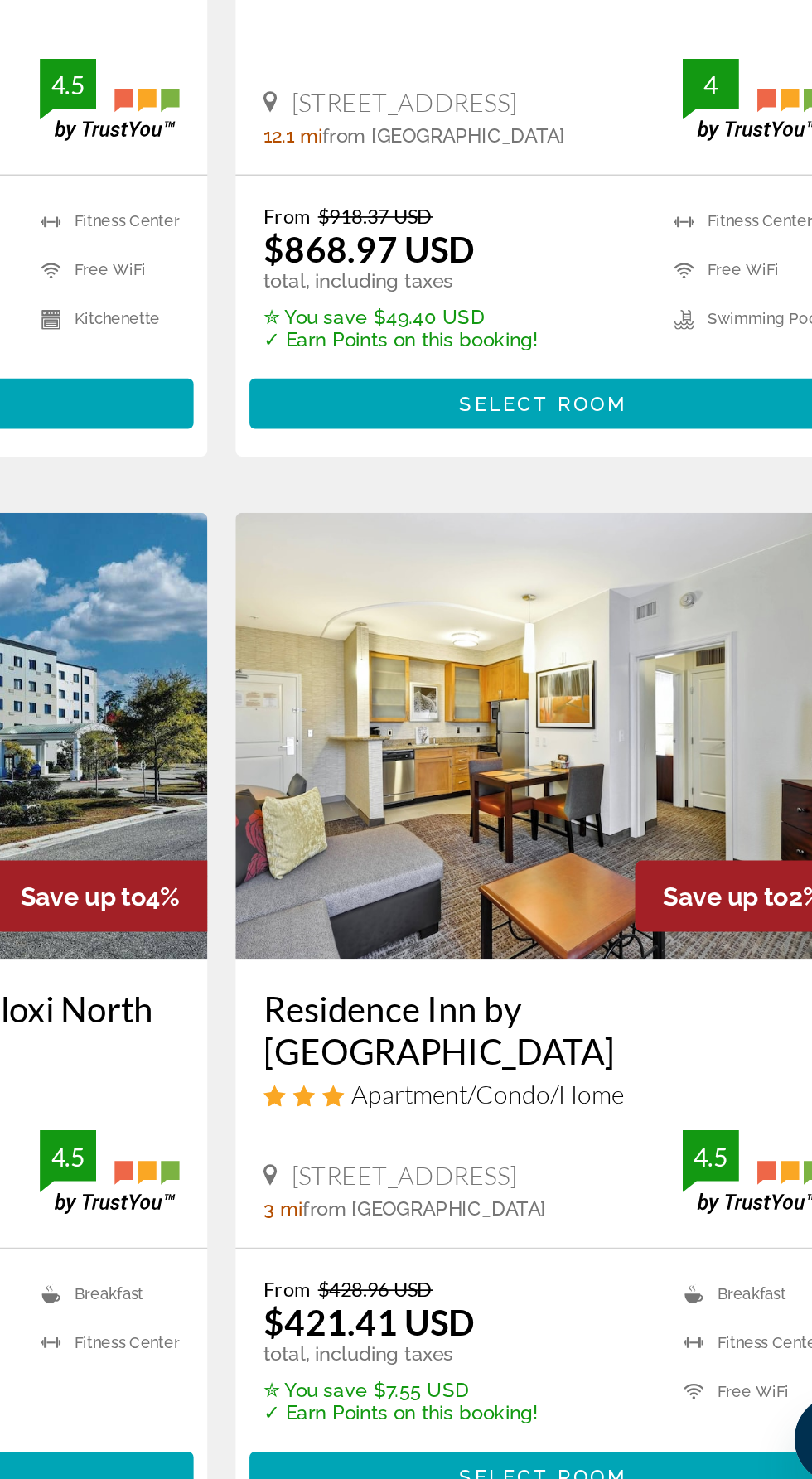
scroll to position [1861, 0]
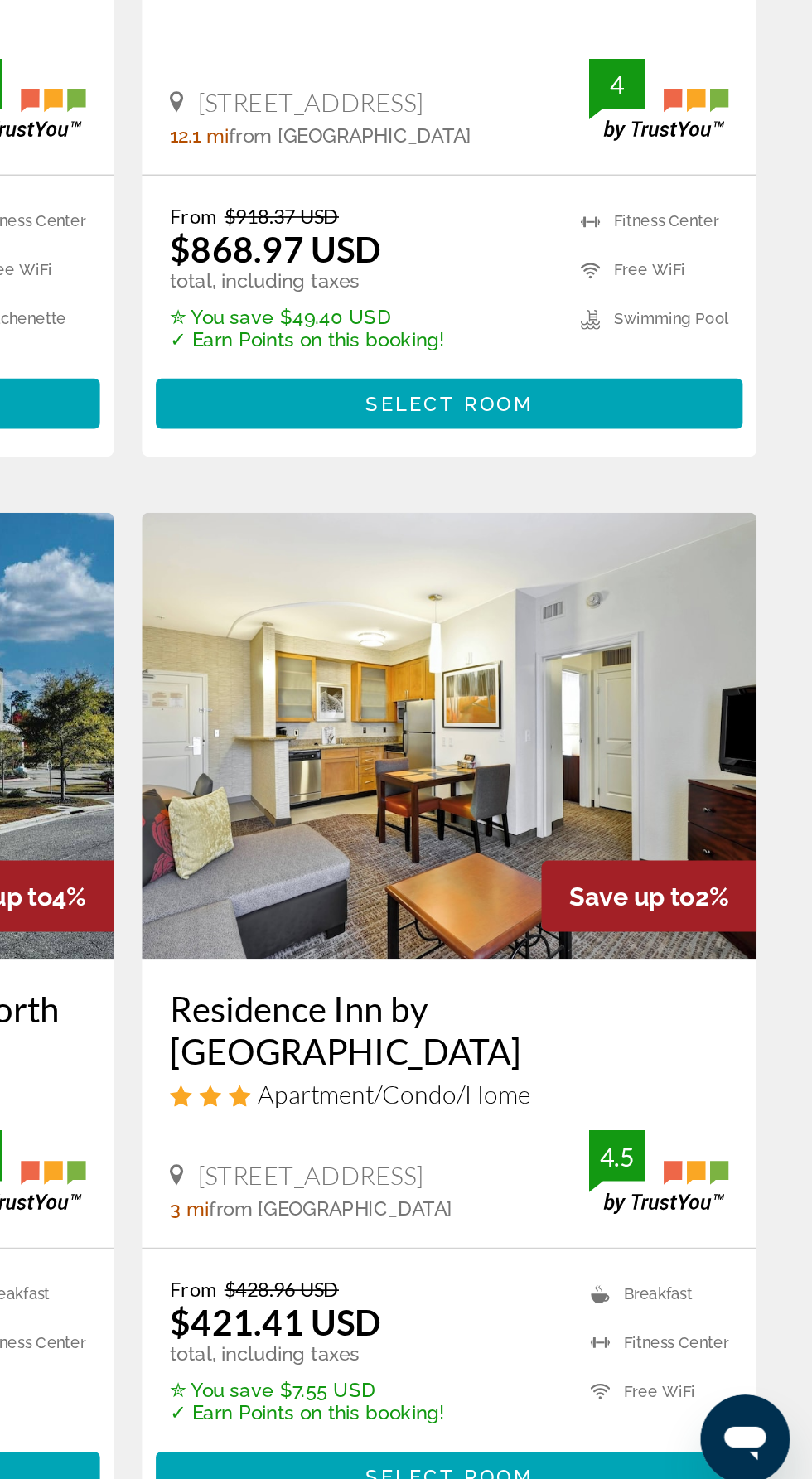
click at [611, 1271] on div "Residence Inn by Marriott Gulfport Biloxi Airport Apartment/Condo/Home 14100 Ai…" at bounding box center [596, 1240] width 364 height 170
click at [630, 1442] on span "Main content" at bounding box center [596, 1462] width 348 height 40
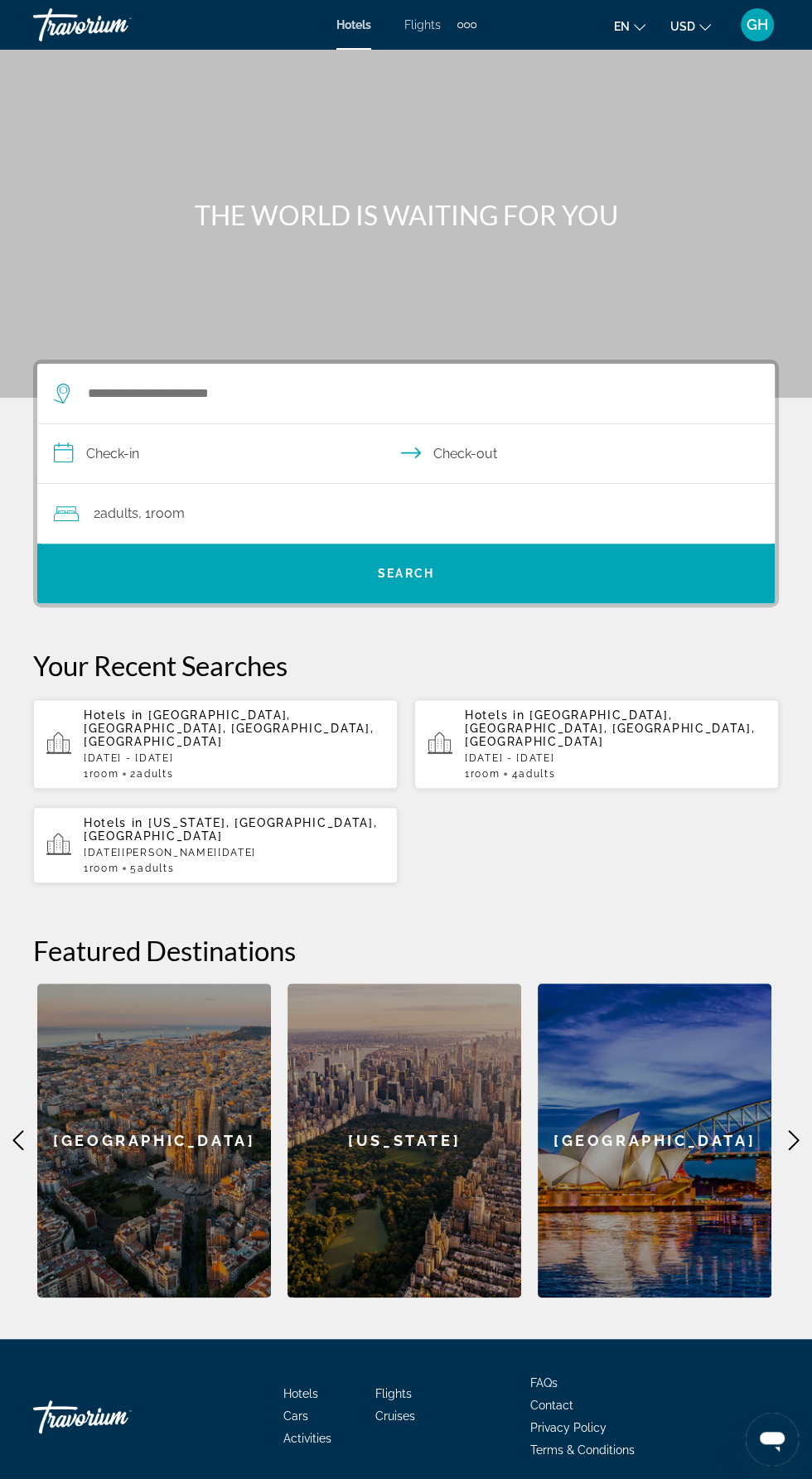
click at [351, 452] on input "**********" at bounding box center [409, 456] width 743 height 64
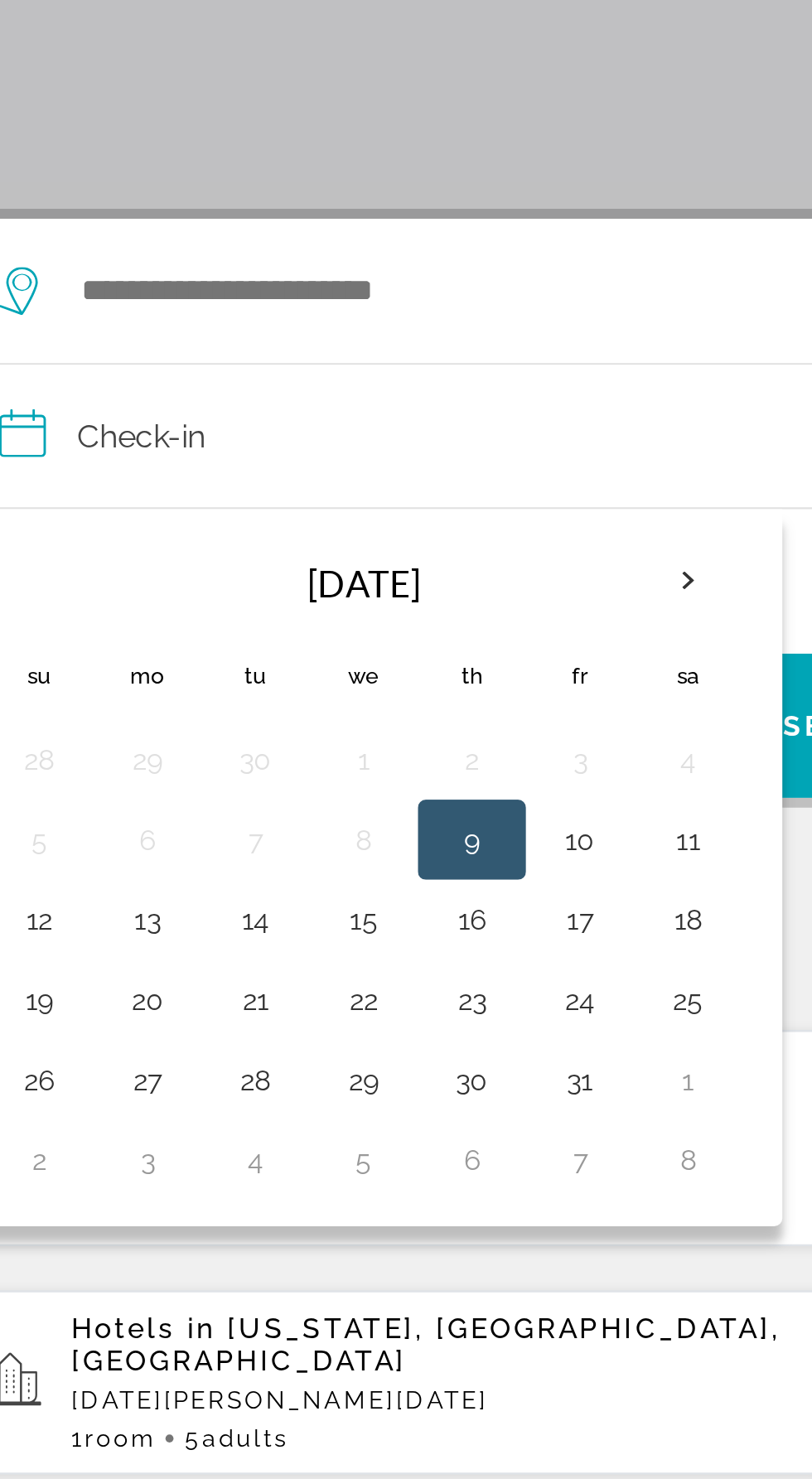
click at [290, 330] on div "Main content" at bounding box center [406, 198] width 812 height 398
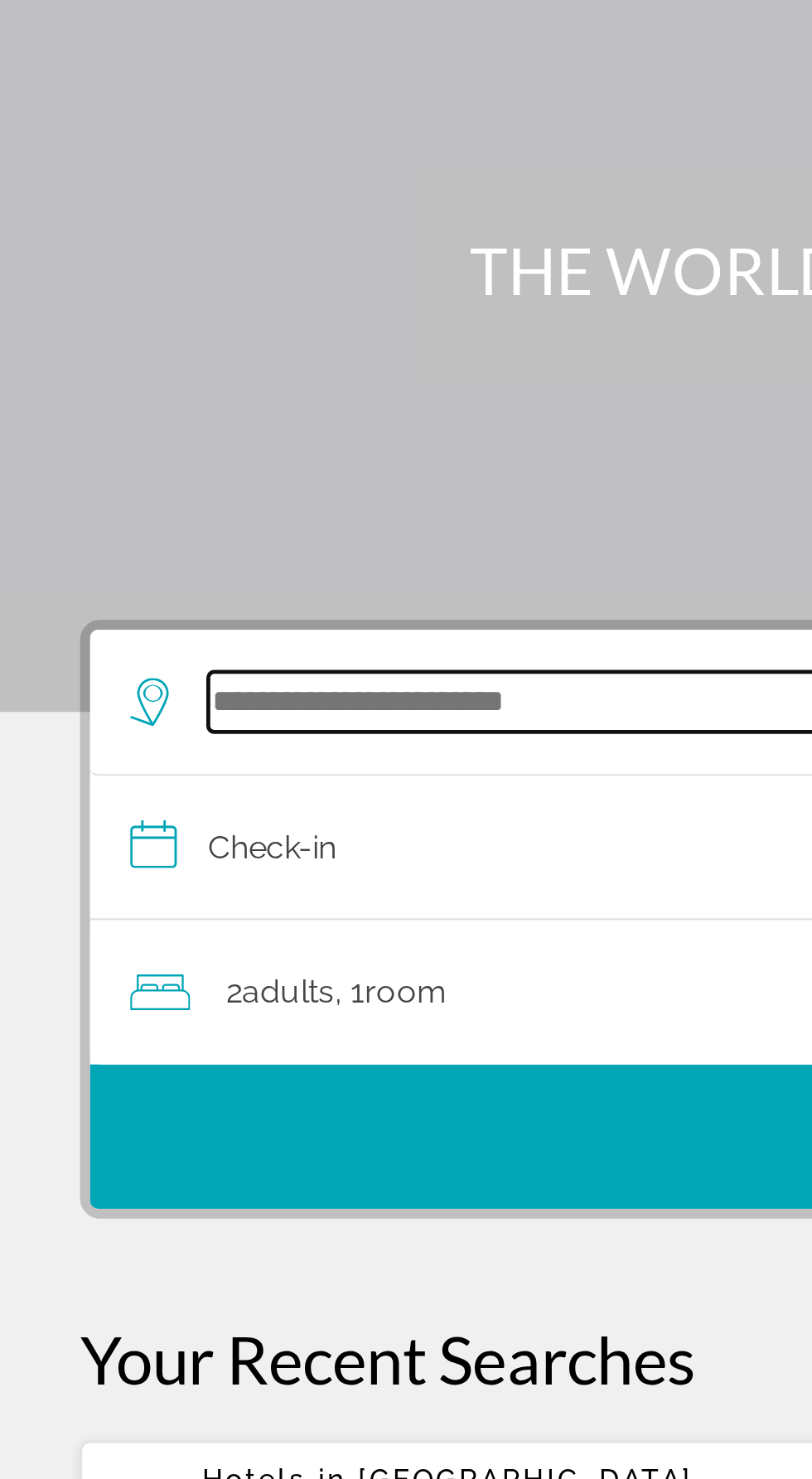
click at [233, 392] on input "Search hotel destination" at bounding box center [409, 394] width 647 height 25
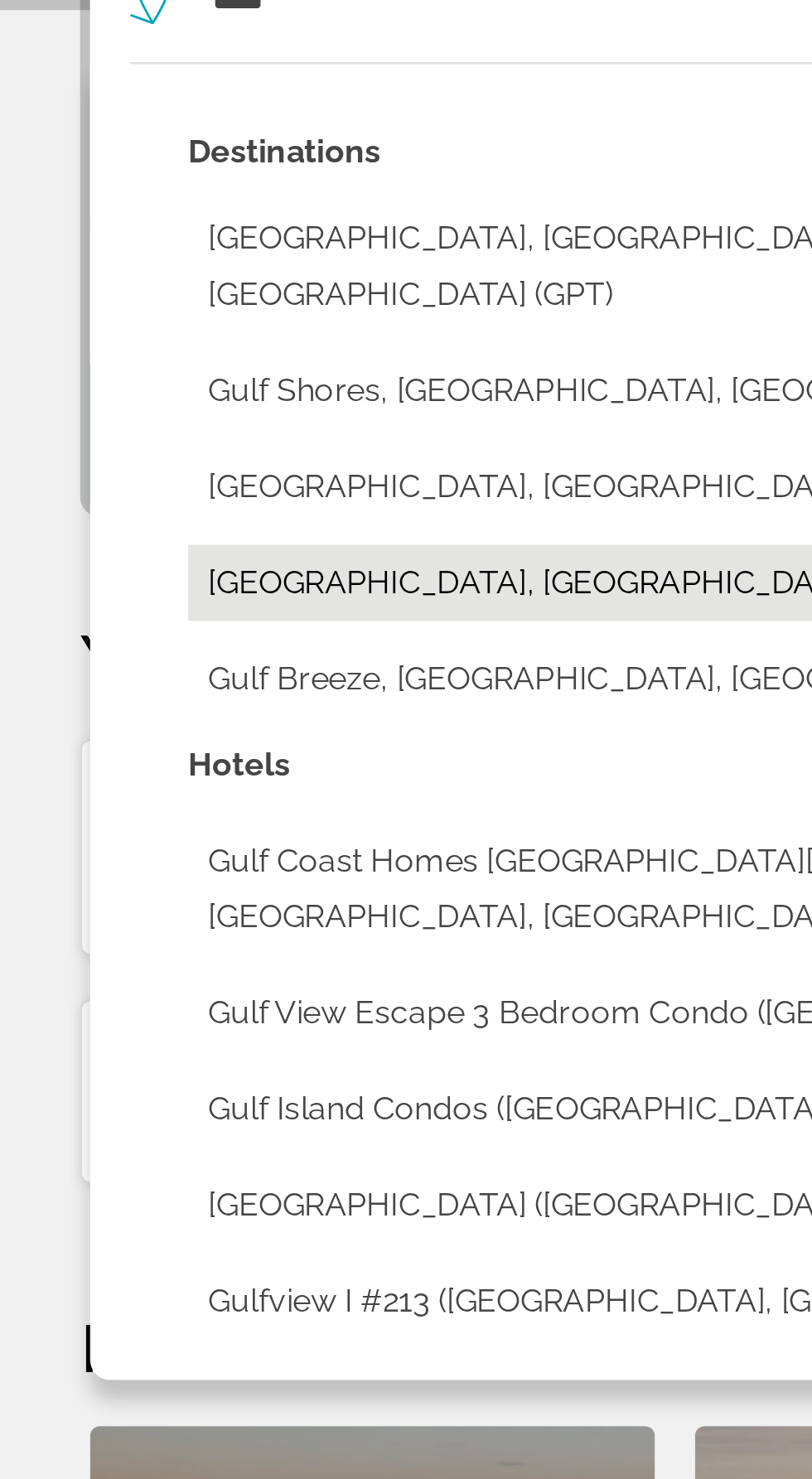
click at [274, 619] on button "[GEOGRAPHIC_DATA], [GEOGRAPHIC_DATA], [GEOGRAPHIC_DATA], [GEOGRAPHIC_DATA]" at bounding box center [417, 634] width 680 height 31
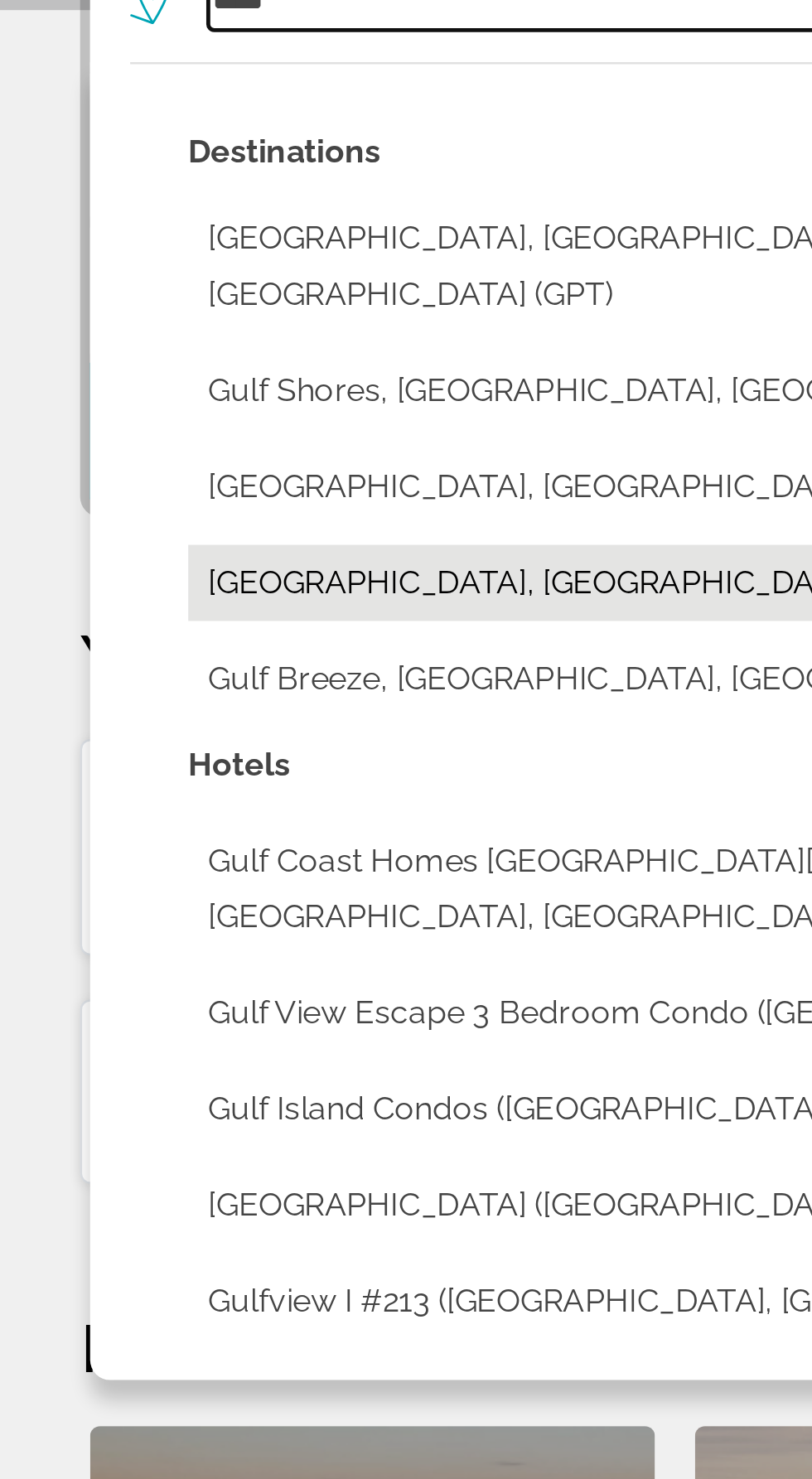
type input "**********"
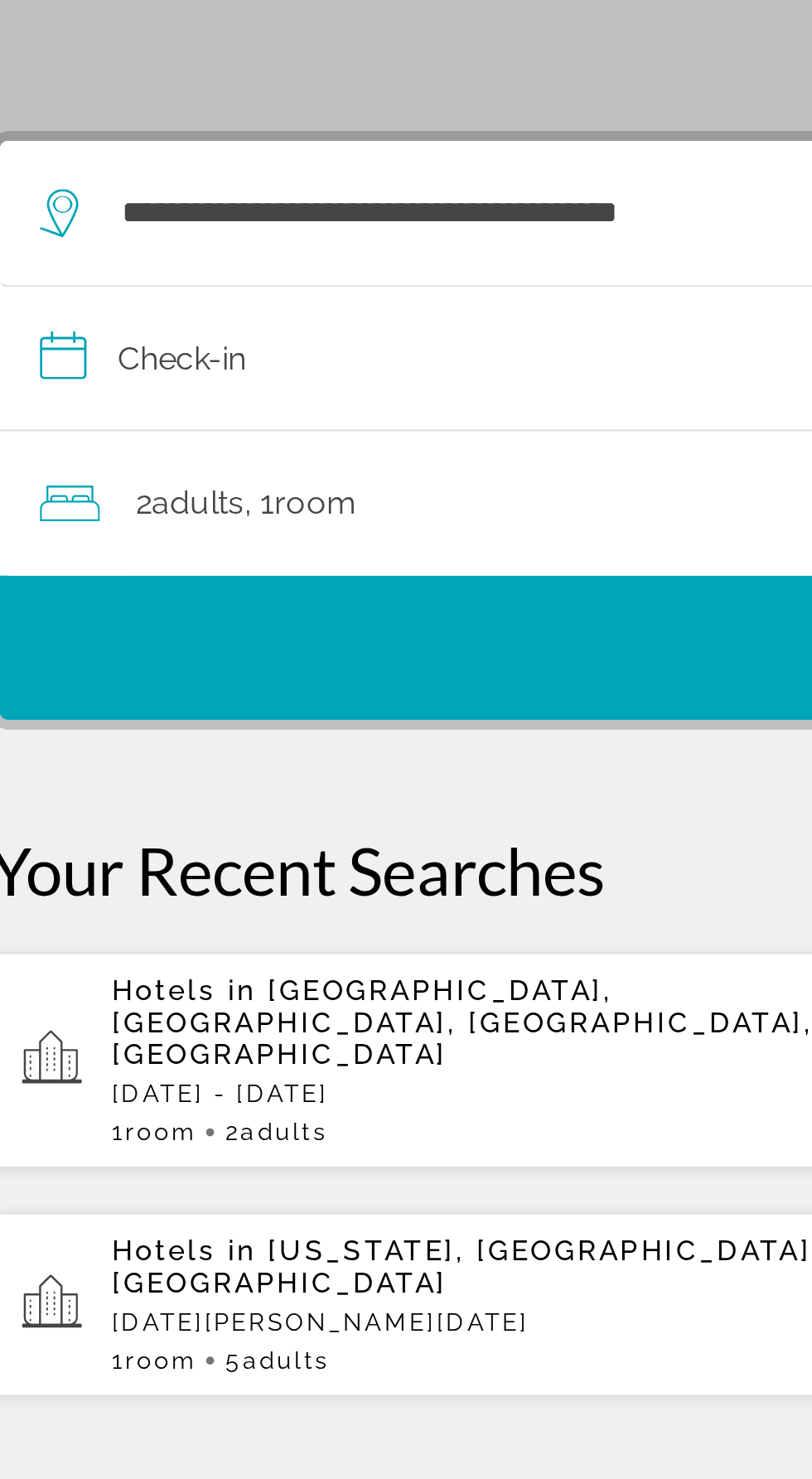
click at [223, 460] on input "**********" at bounding box center [409, 456] width 743 height 64
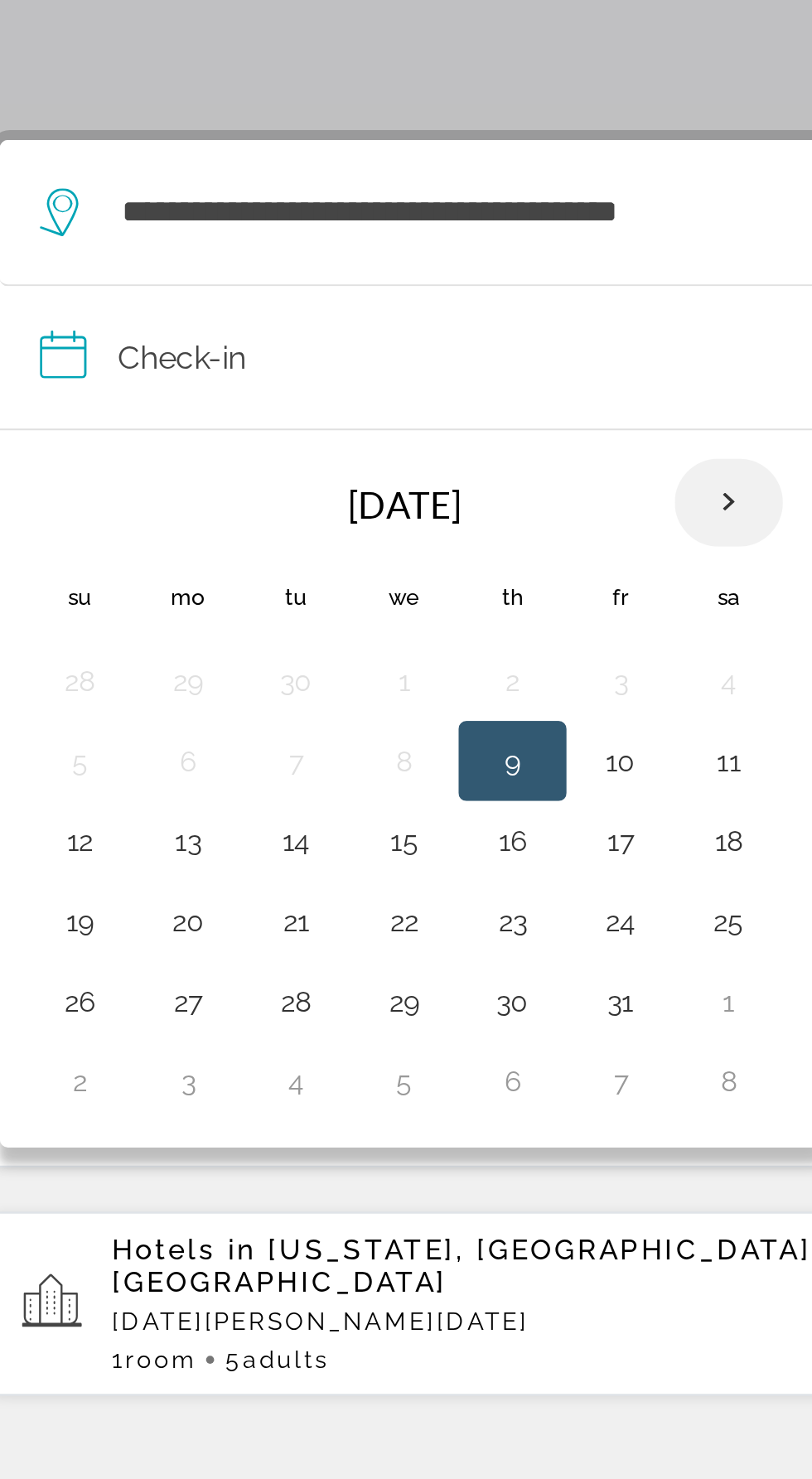
click at [335, 522] on th "Next month" at bounding box center [338, 514] width 45 height 36
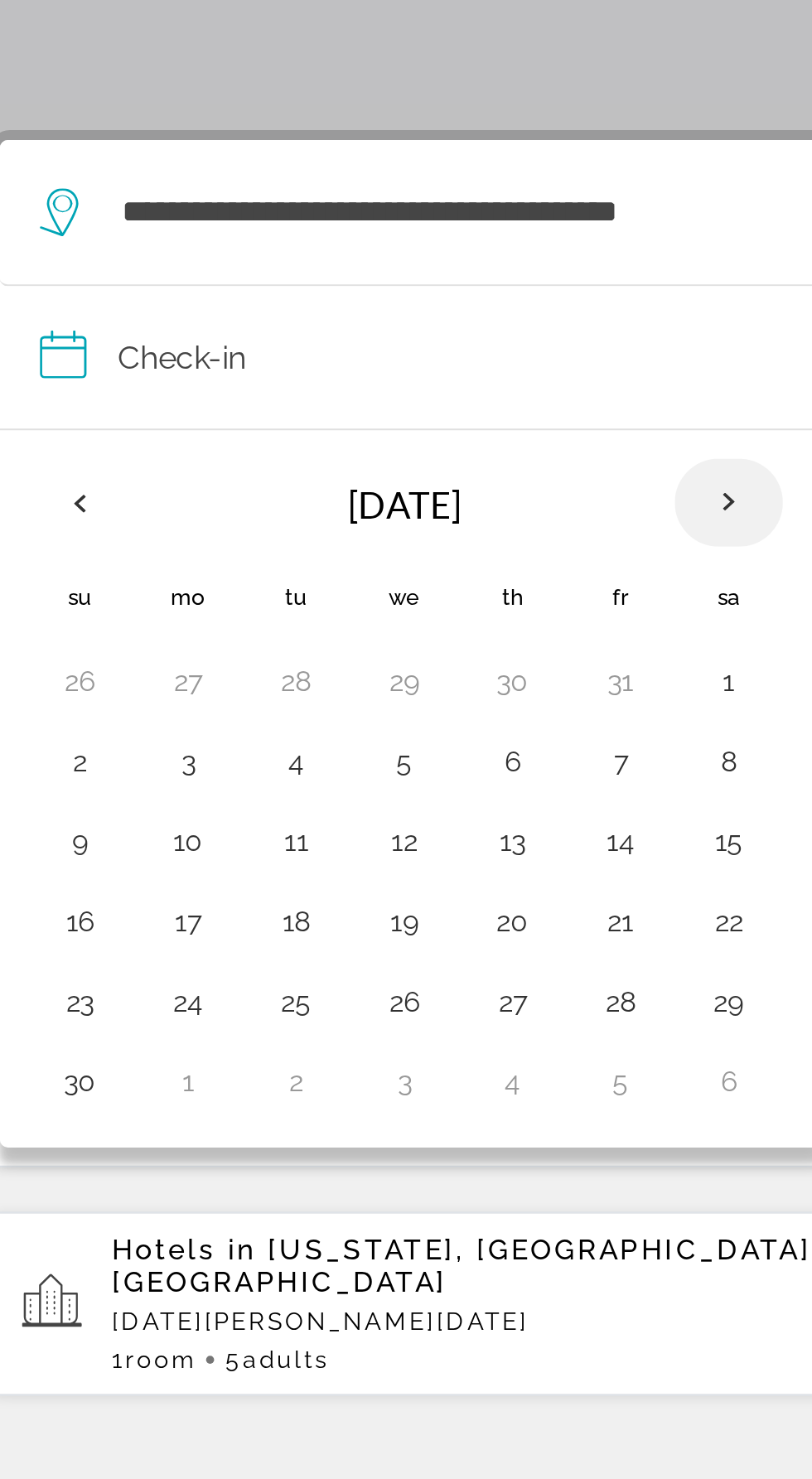
click at [339, 505] on th "Next month" at bounding box center [338, 514] width 45 height 36
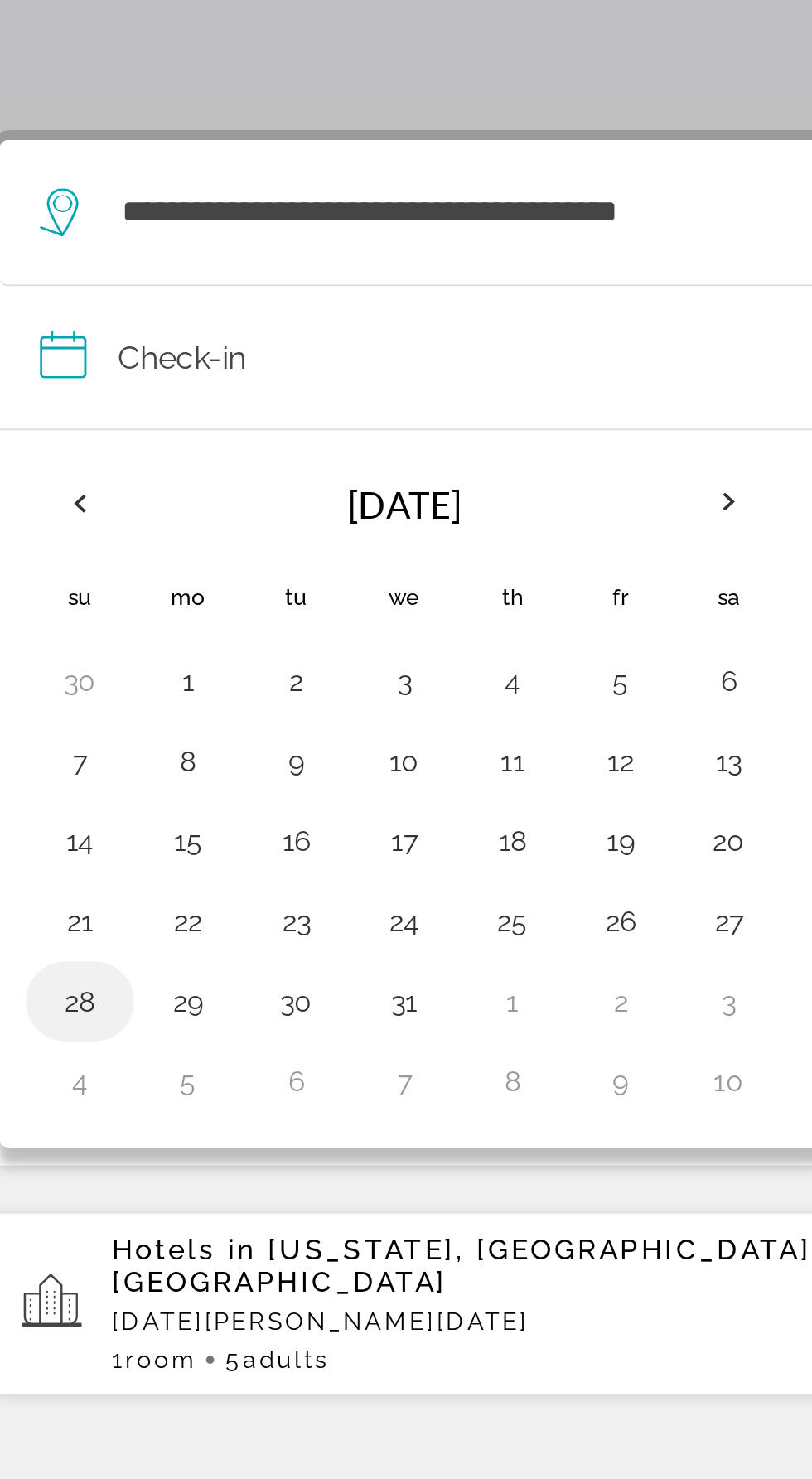
click at [71, 709] on button "28" at bounding box center [71, 720] width 27 height 23
click at [207, 719] on button "31" at bounding box center [205, 720] width 27 height 23
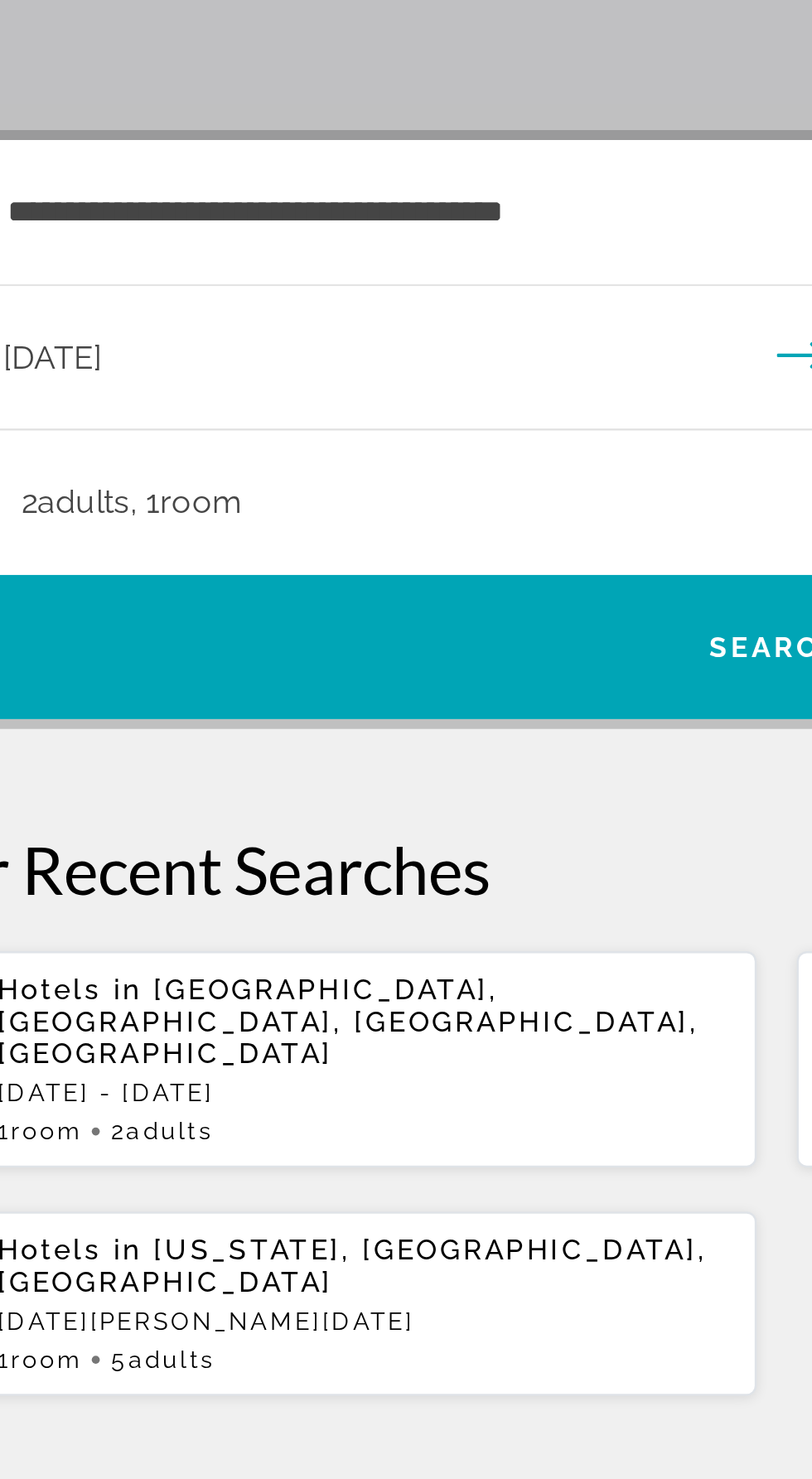
click at [174, 520] on span "Room" at bounding box center [168, 513] width 34 height 16
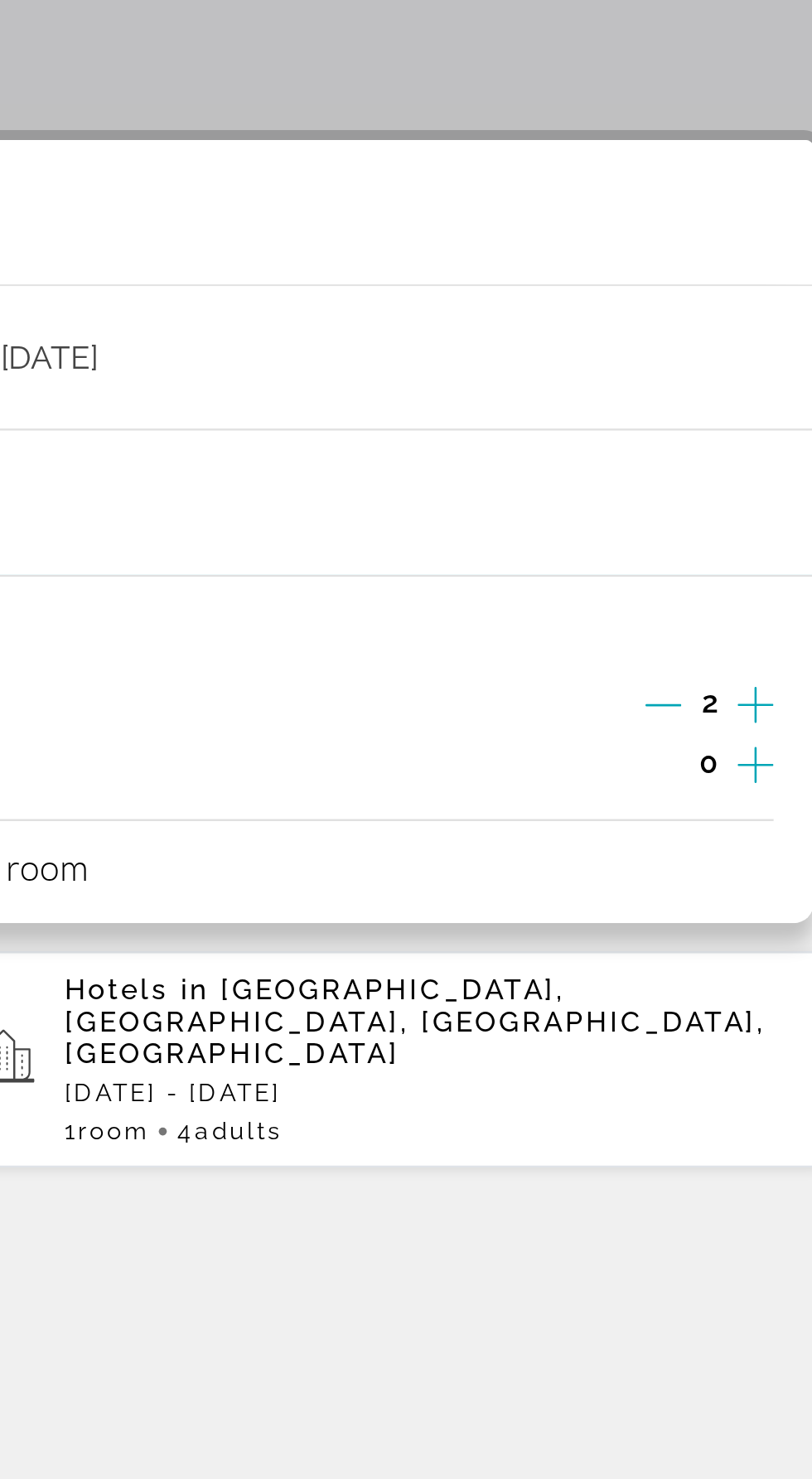
click at [749, 594] on icon "Increment adults" at bounding box center [750, 597] width 15 height 20
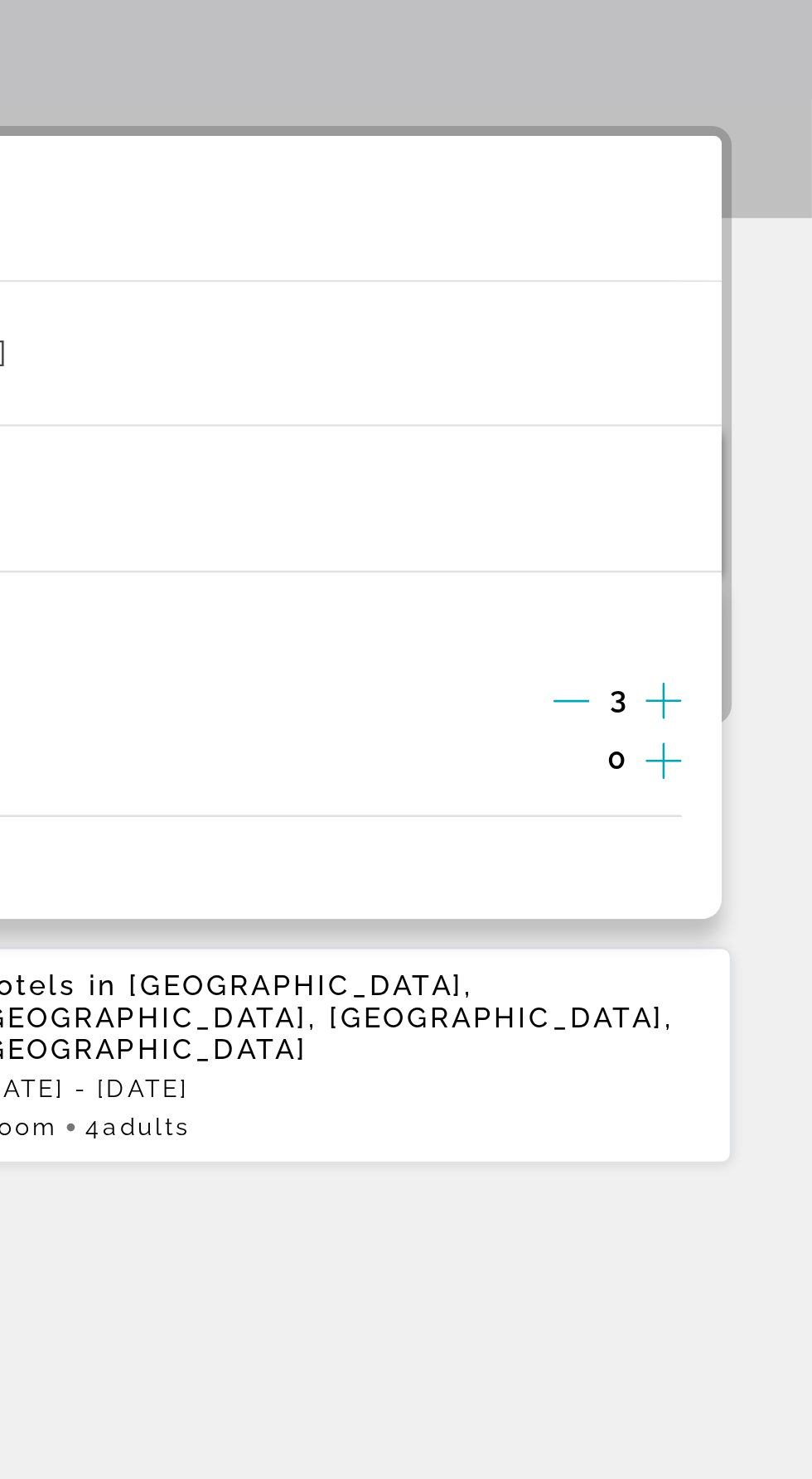
click at [757, 595] on icon "Increment adults" at bounding box center [750, 597] width 15 height 20
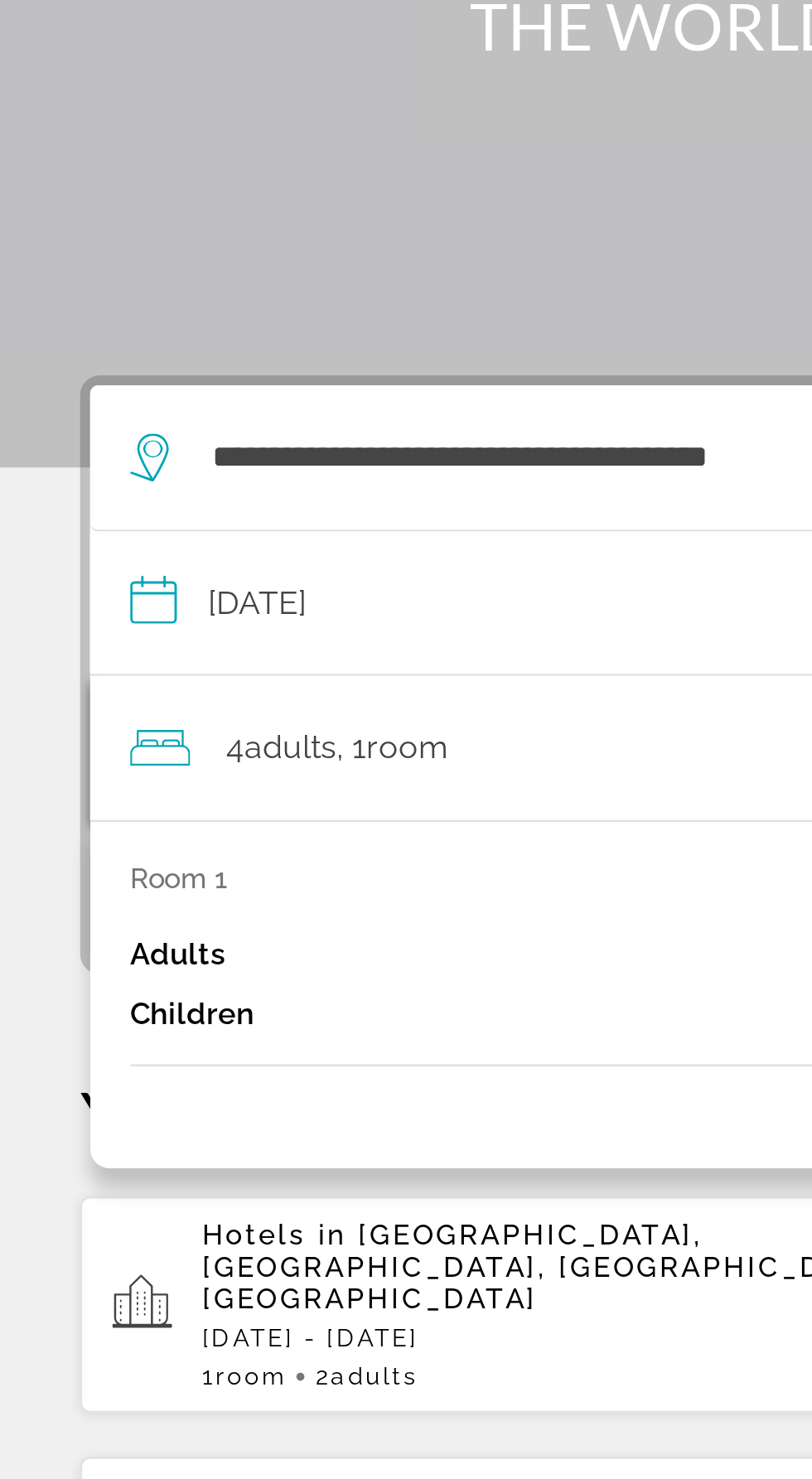
click at [208, 452] on input "**********" at bounding box center [409, 456] width 743 height 64
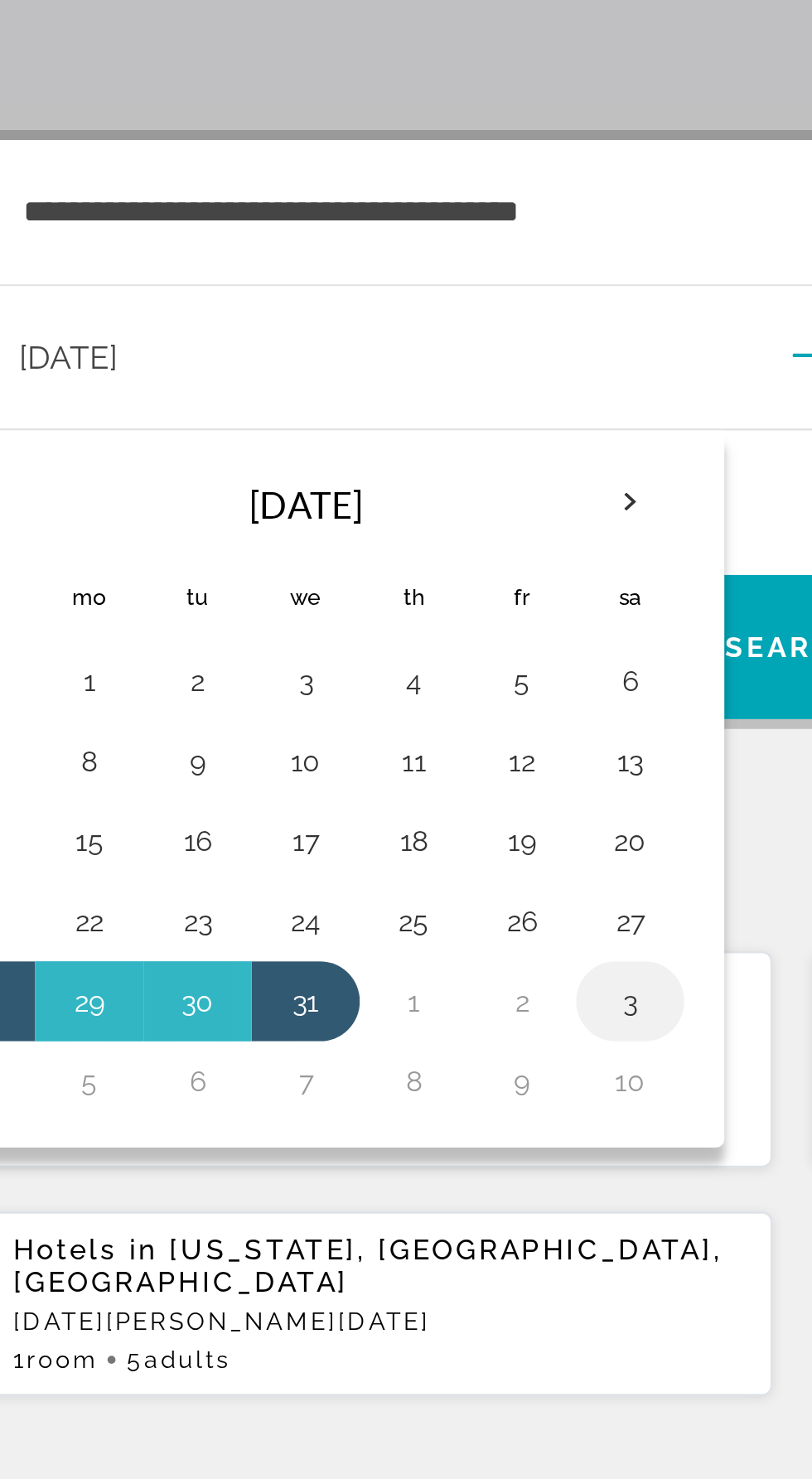
click at [344, 716] on button "3" at bounding box center [338, 720] width 27 height 23
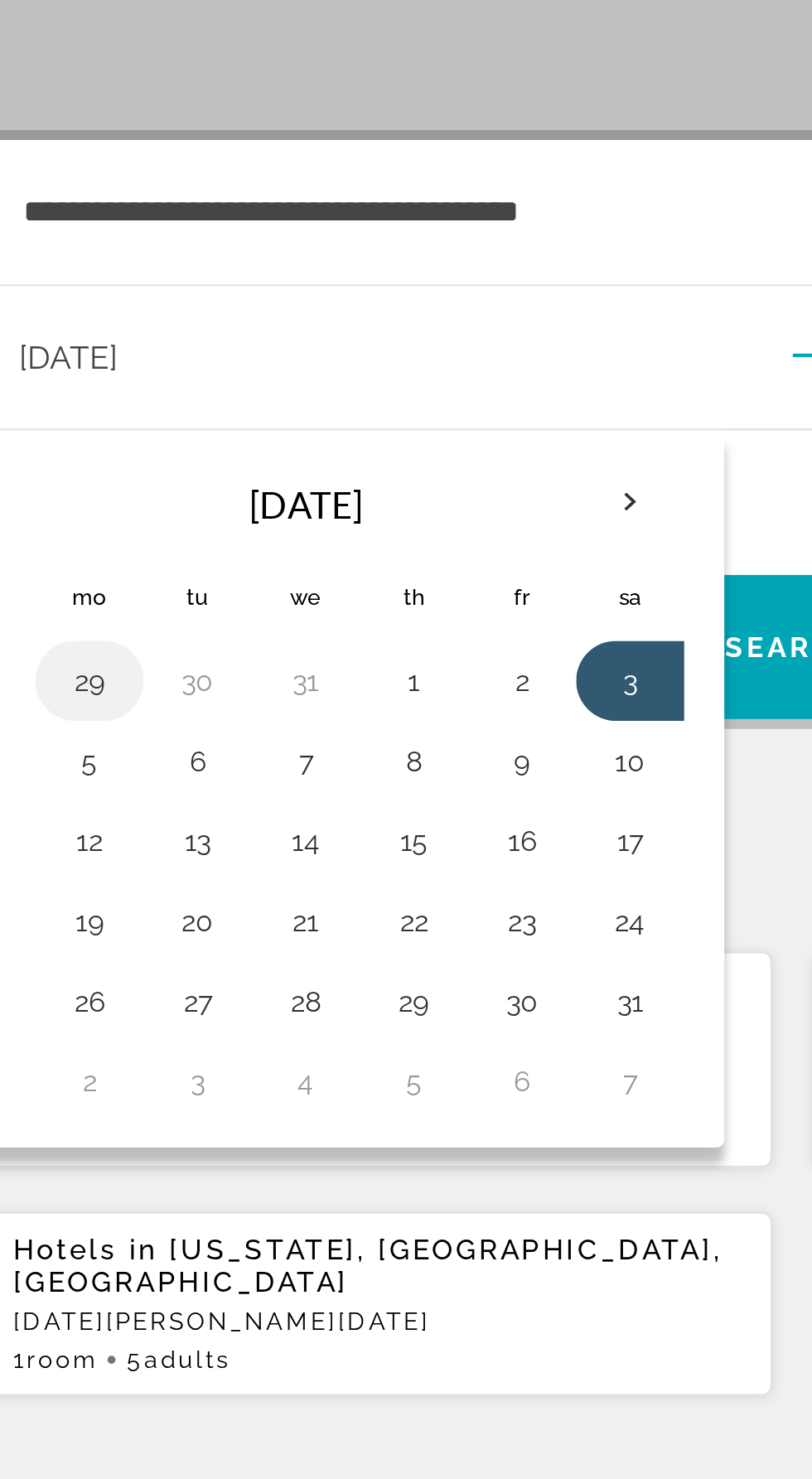
click at [116, 586] on button "29" at bounding box center [115, 587] width 27 height 23
type input "**********"
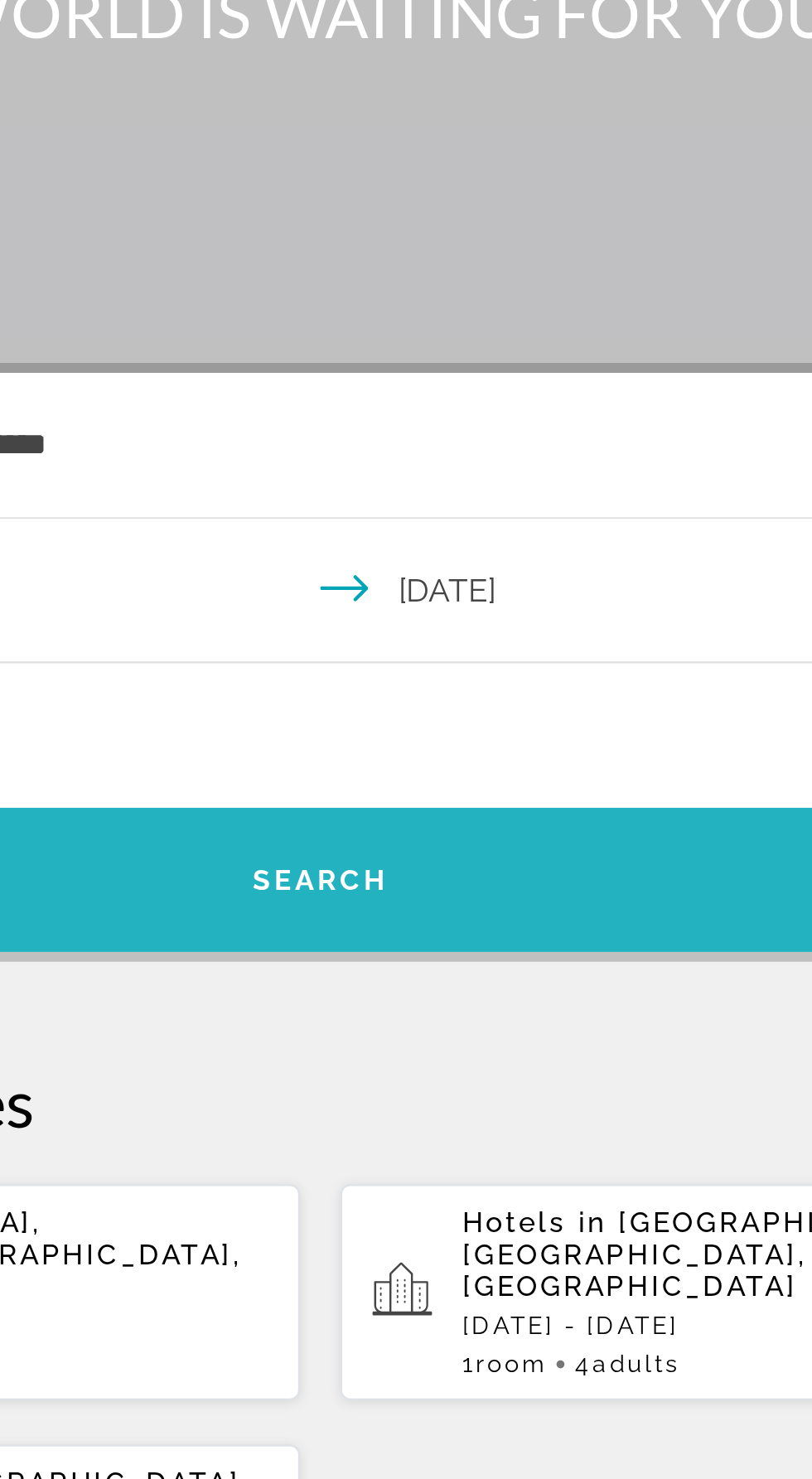
click at [483, 566] on span "Search" at bounding box center [405, 573] width 737 height 40
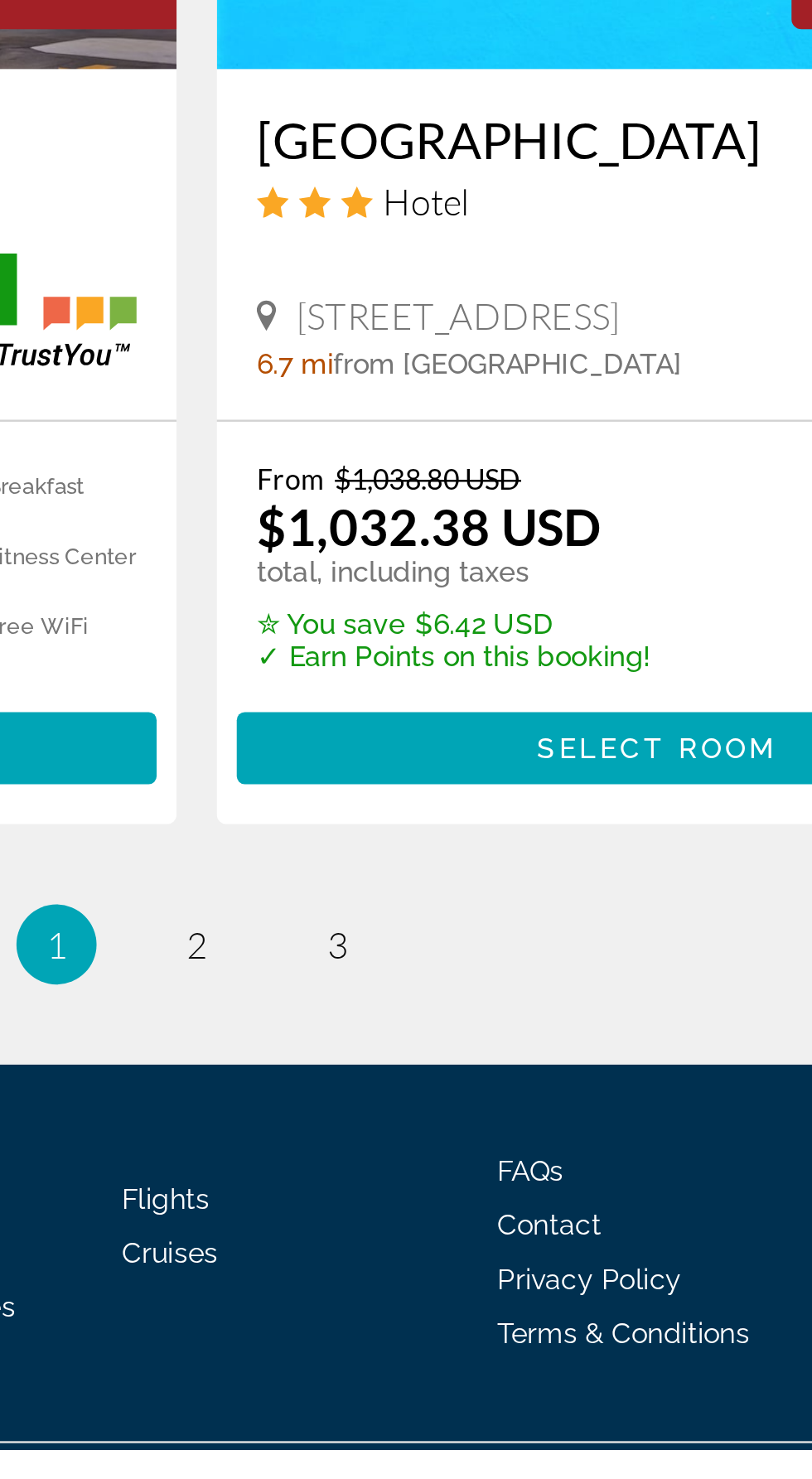
scroll to position [2743, 0]
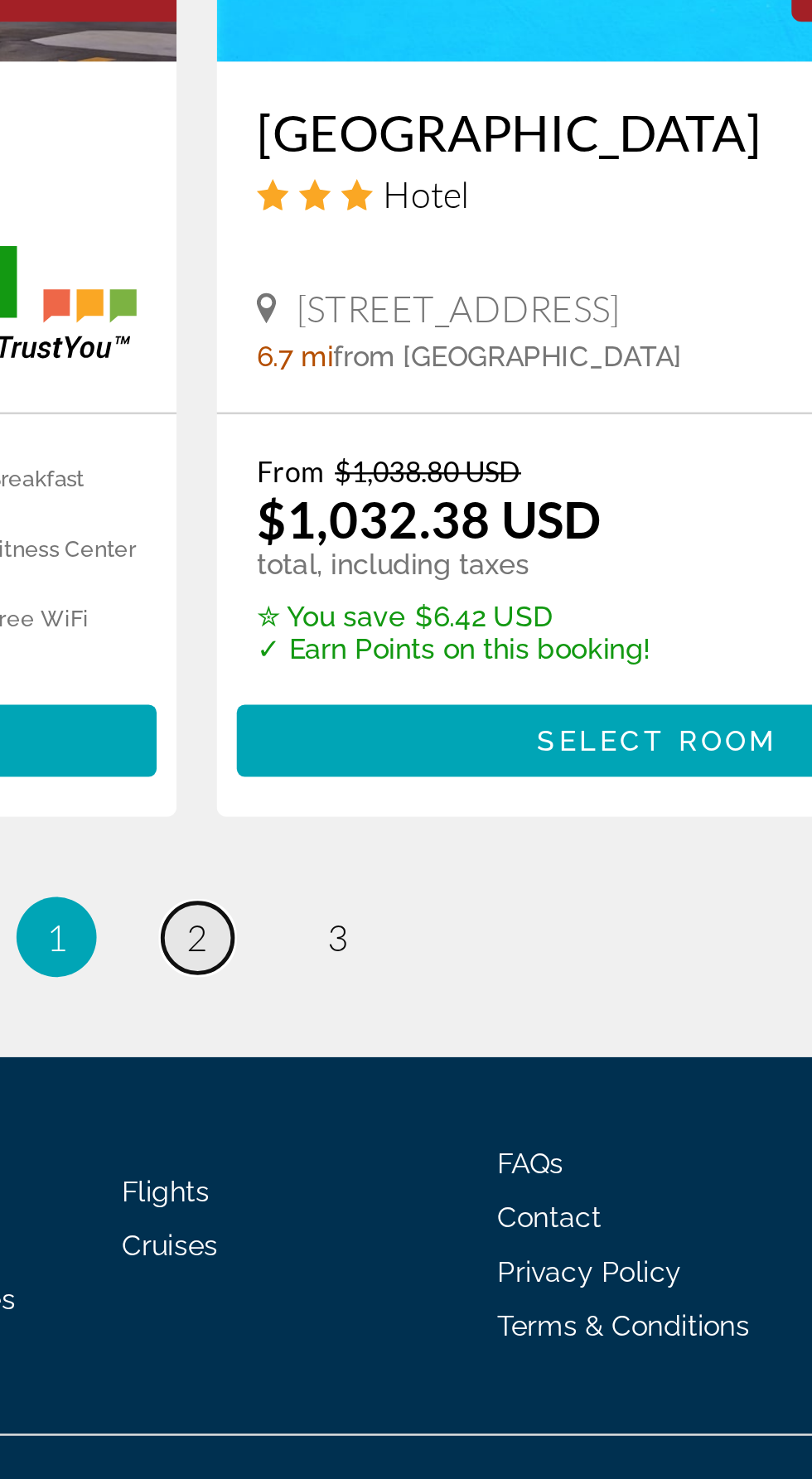
click at [412, 1253] on link "page 2" at bounding box center [406, 1247] width 29 height 29
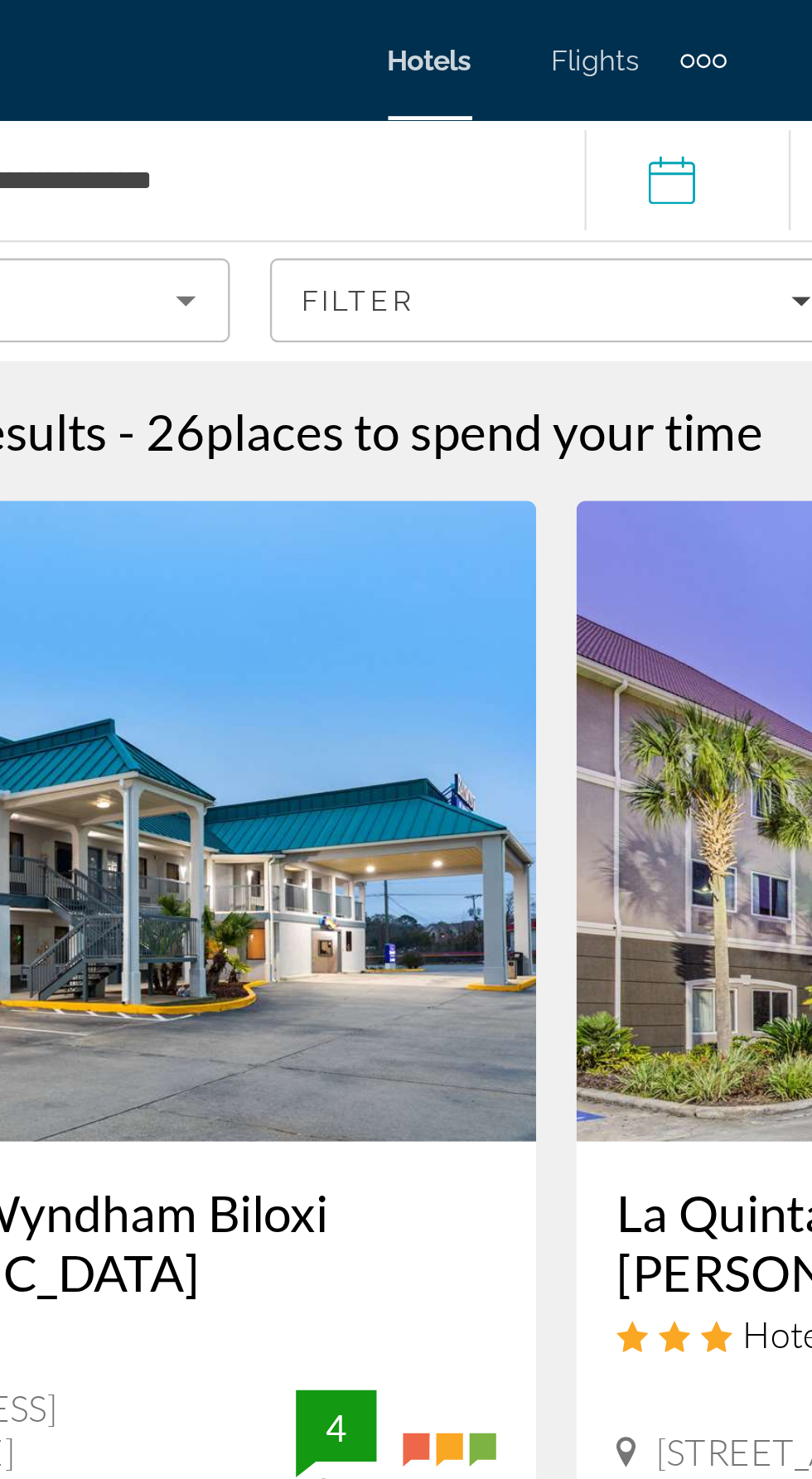
click at [464, 85] on input "**********" at bounding box center [463, 76] width 91 height 54
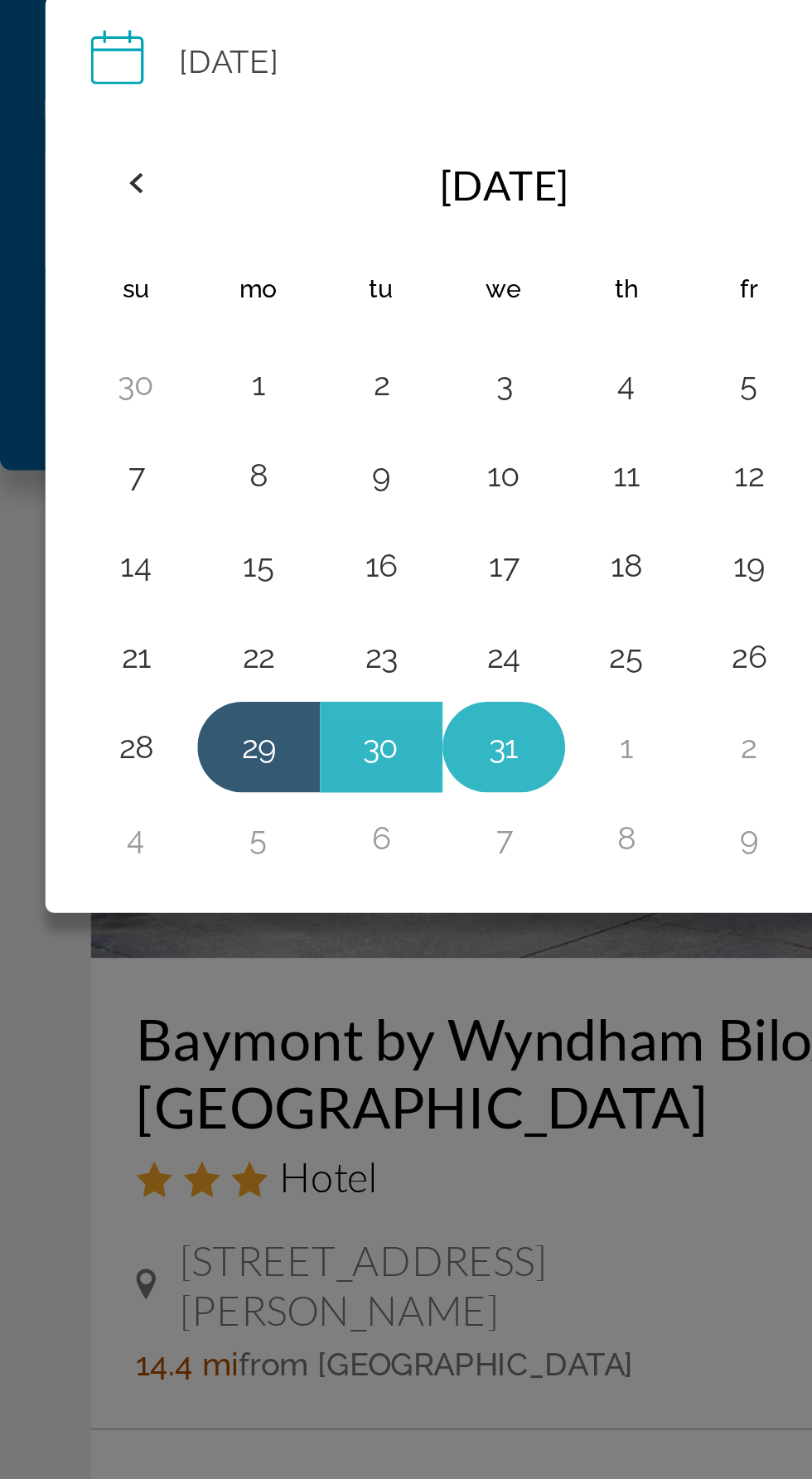
click at [187, 395] on button "31" at bounding box center [184, 395] width 27 height 23
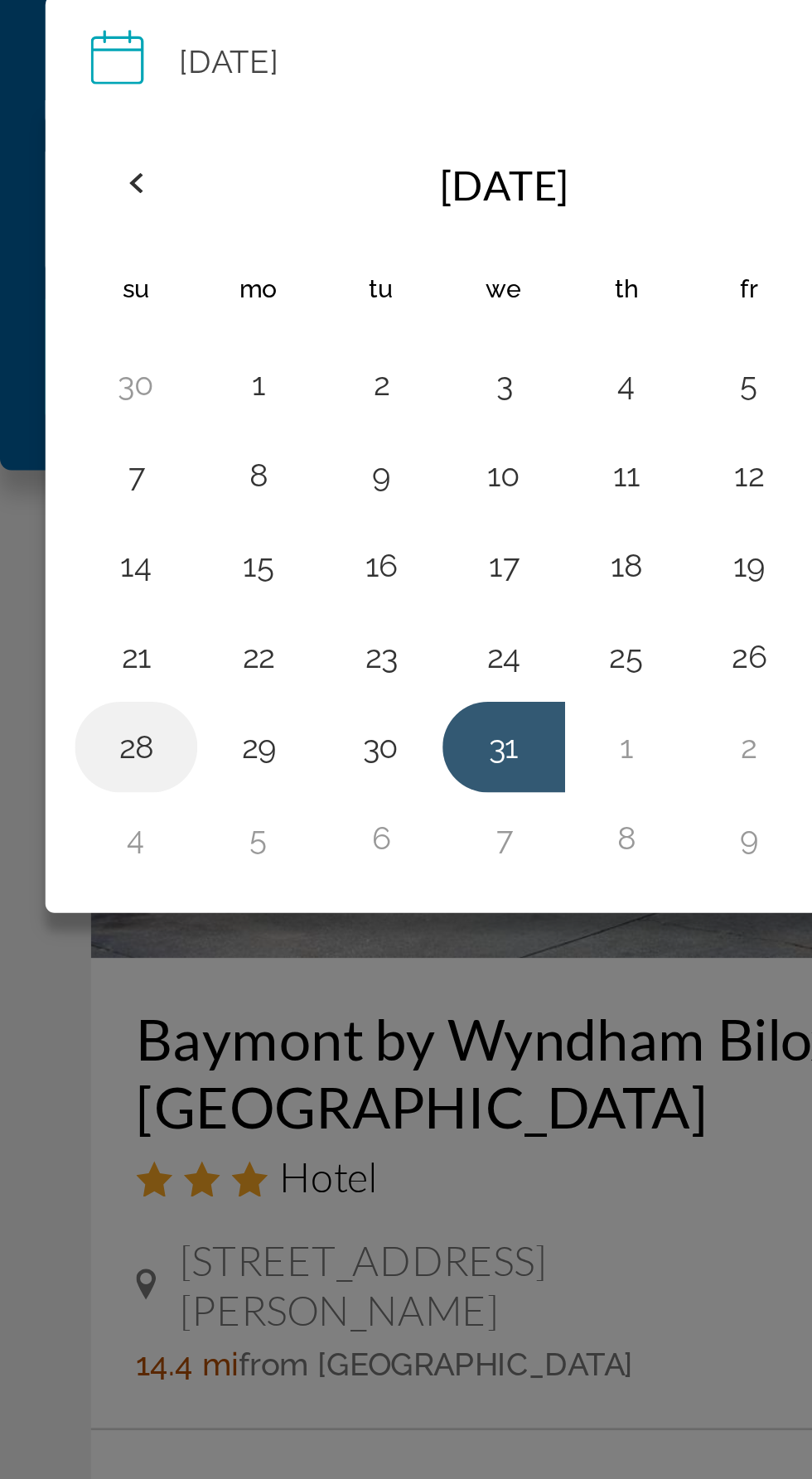
click at [42, 390] on button "28" at bounding box center [50, 395] width 27 height 23
type input "**********"
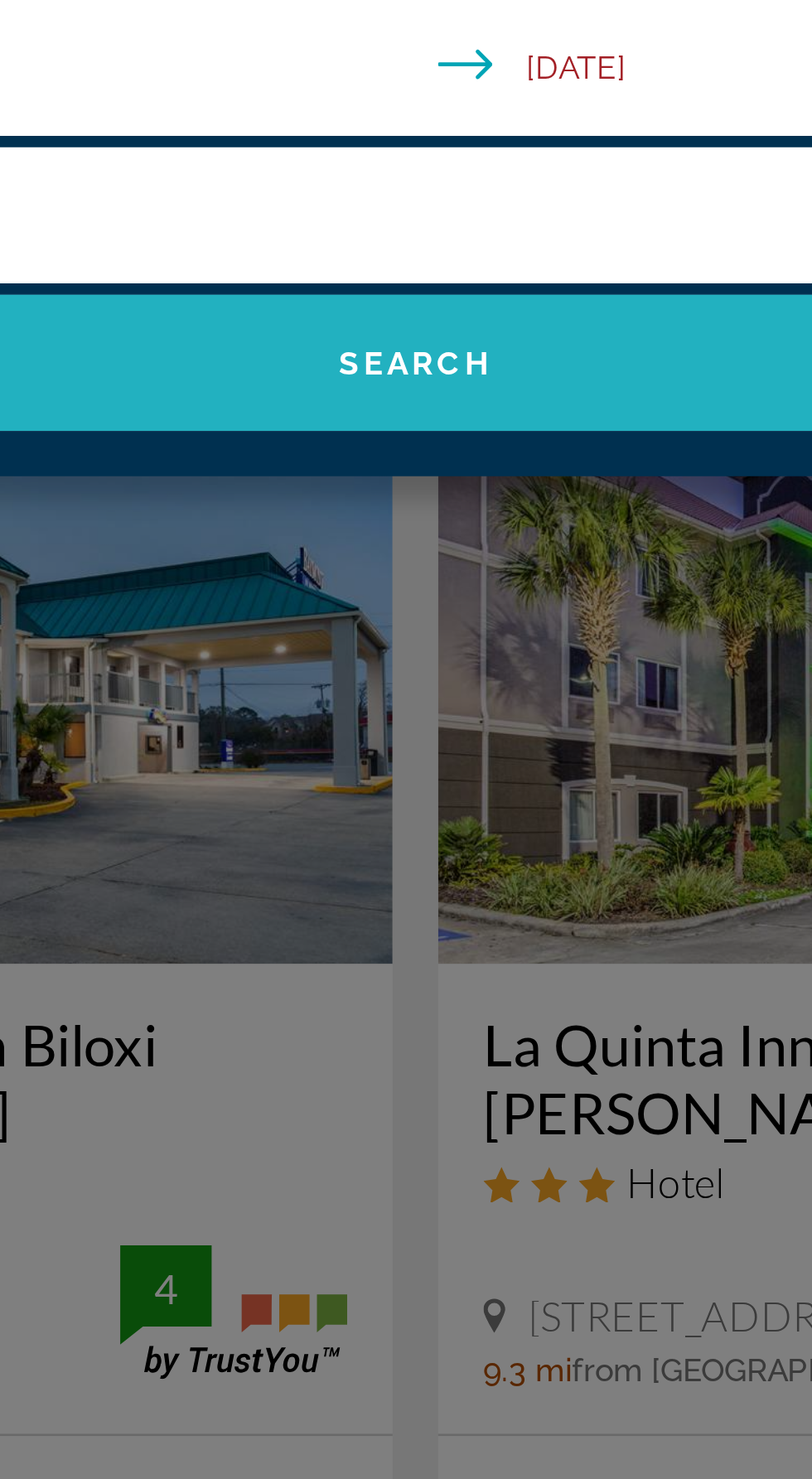
click at [475, 262] on span "Search" at bounding box center [405, 253] width 779 height 40
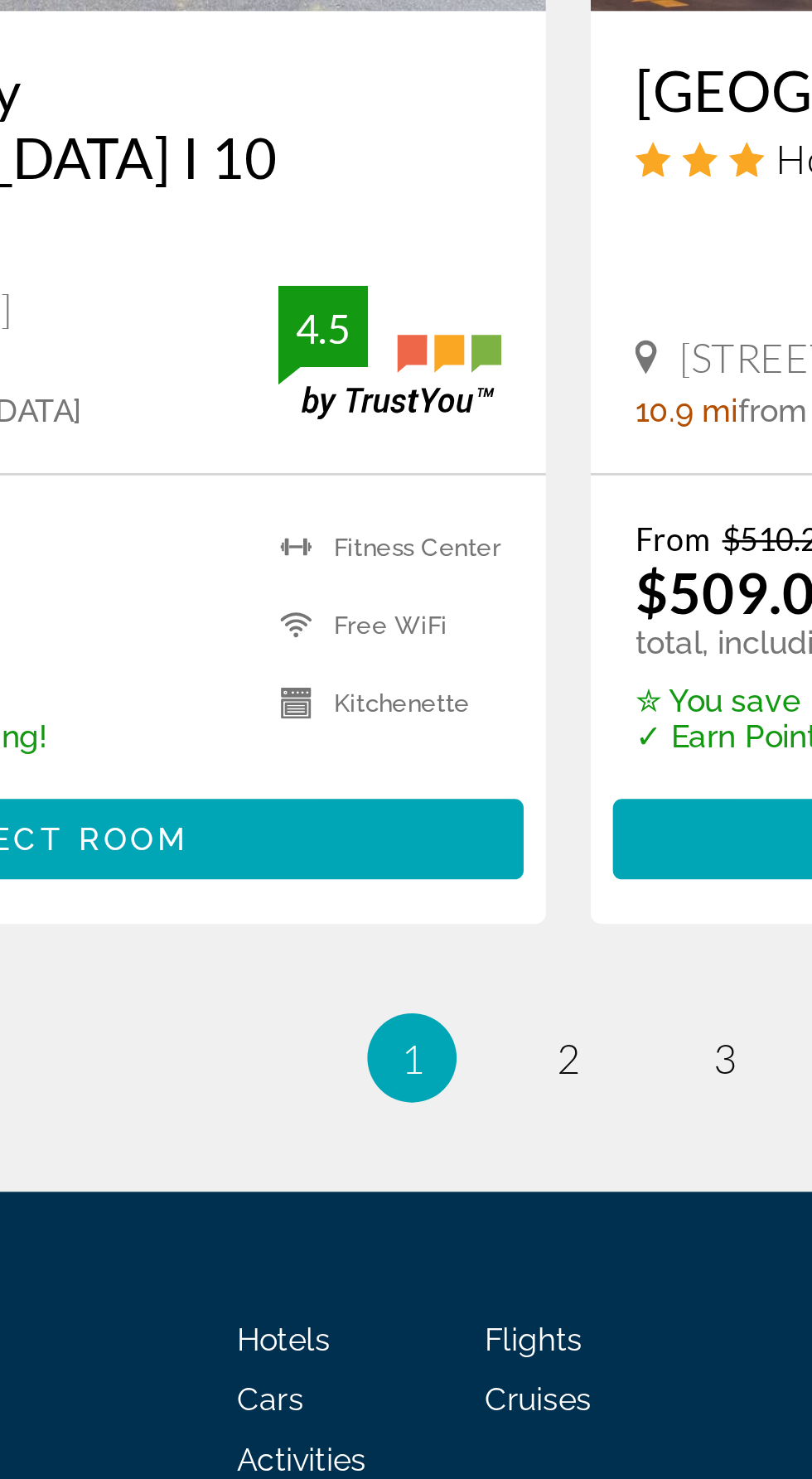
scroll to position [2763, 0]
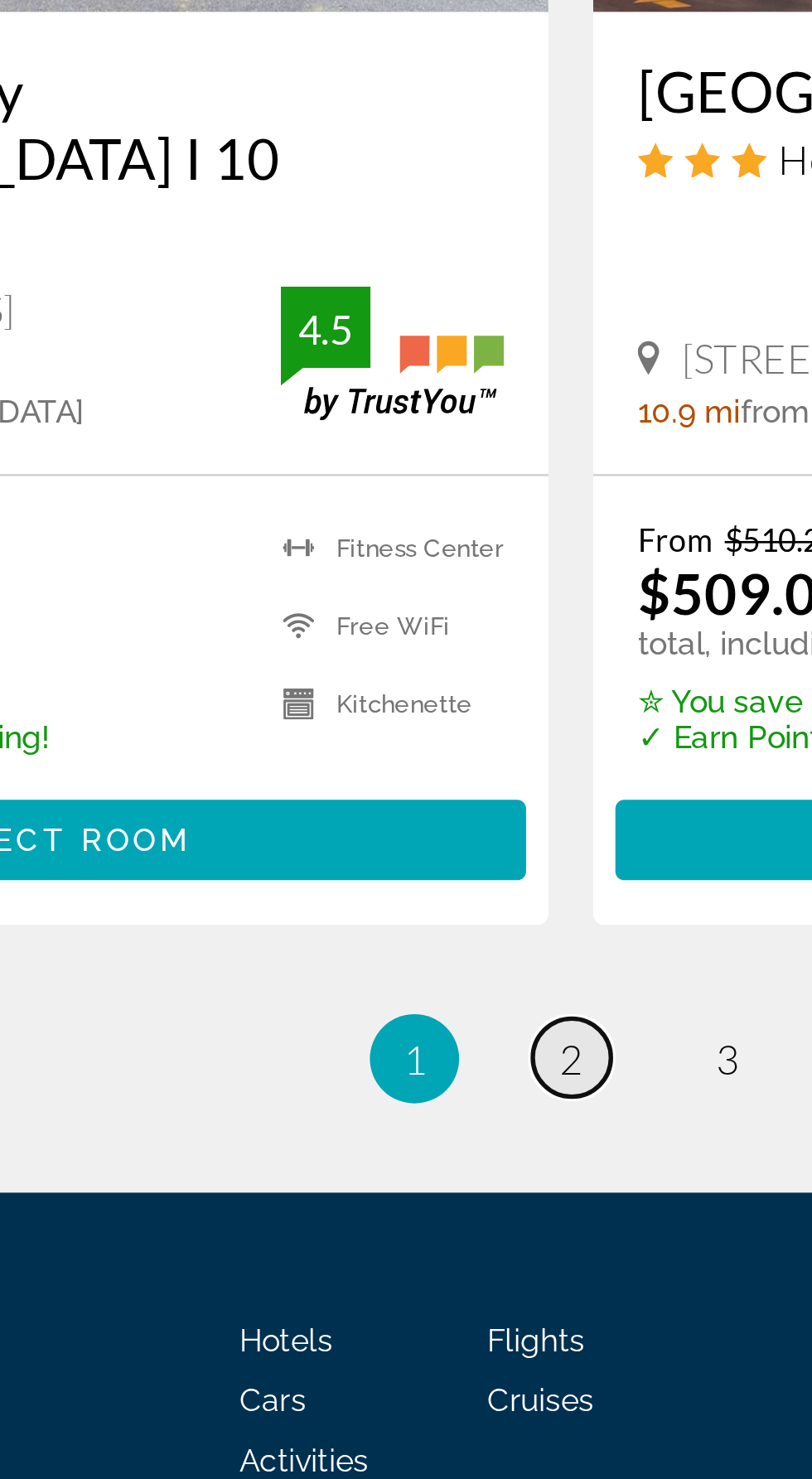
click at [409, 1270] on span "2" at bounding box center [405, 1279] width 9 height 18
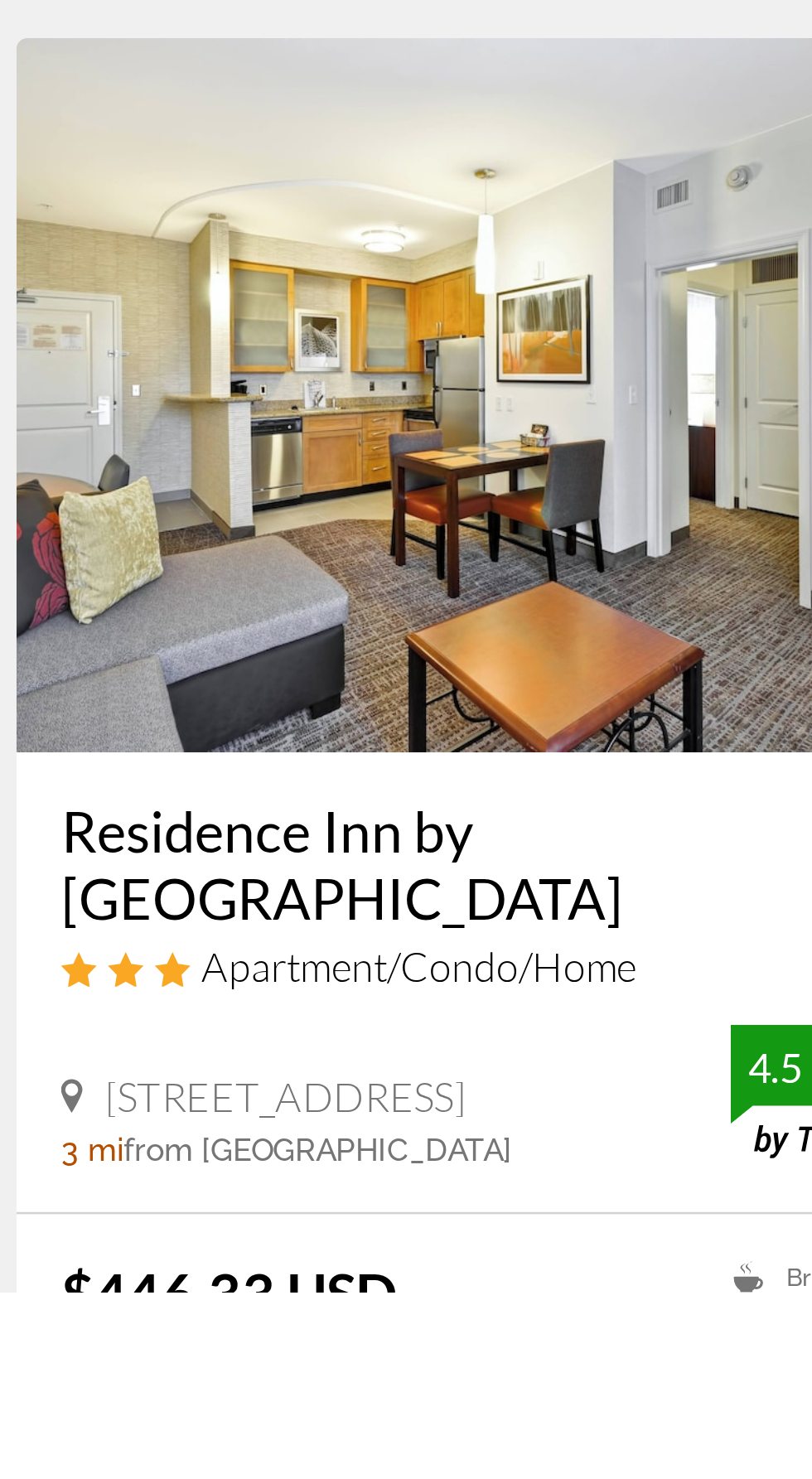
scroll to position [2228, 0]
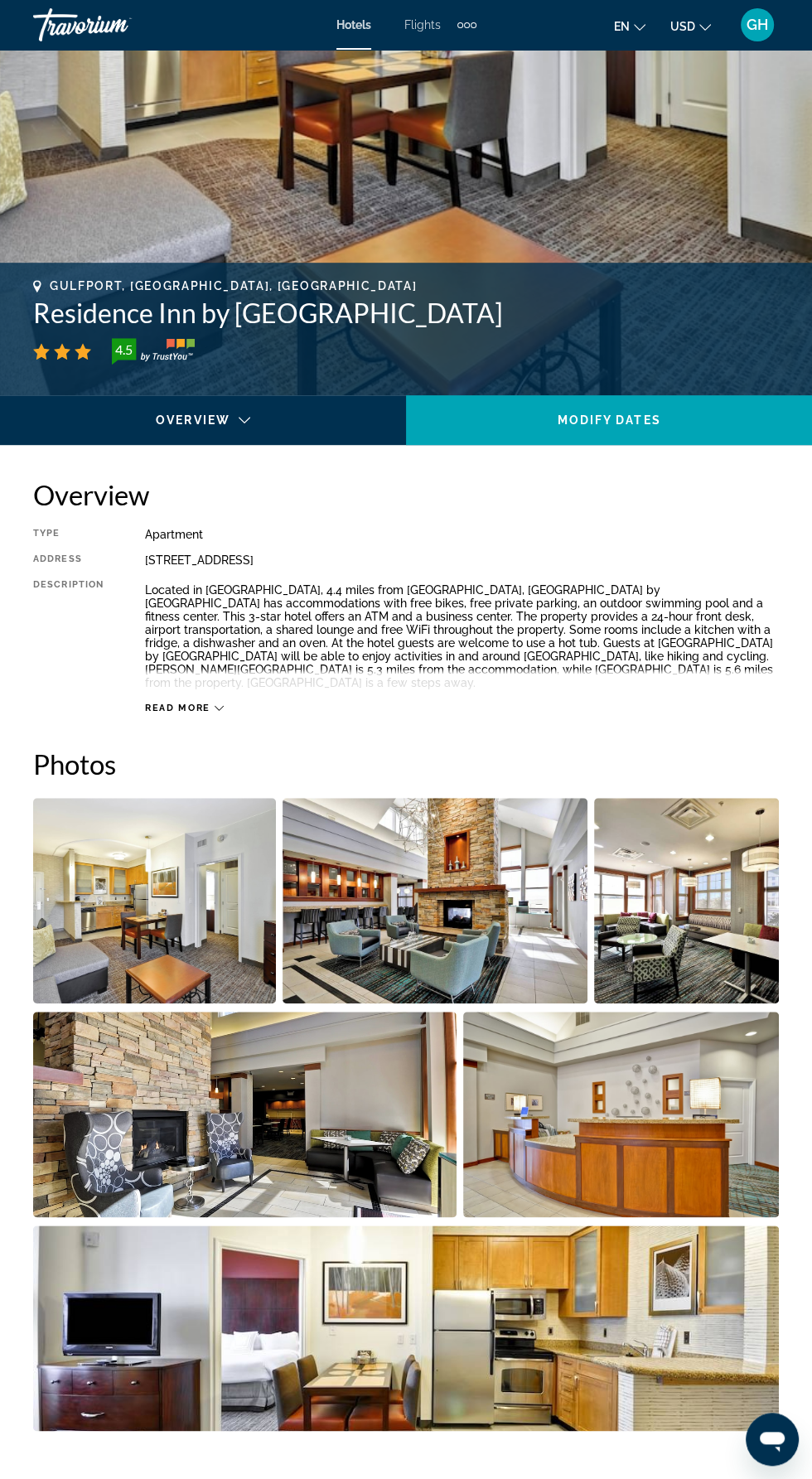
scroll to position [452, 0]
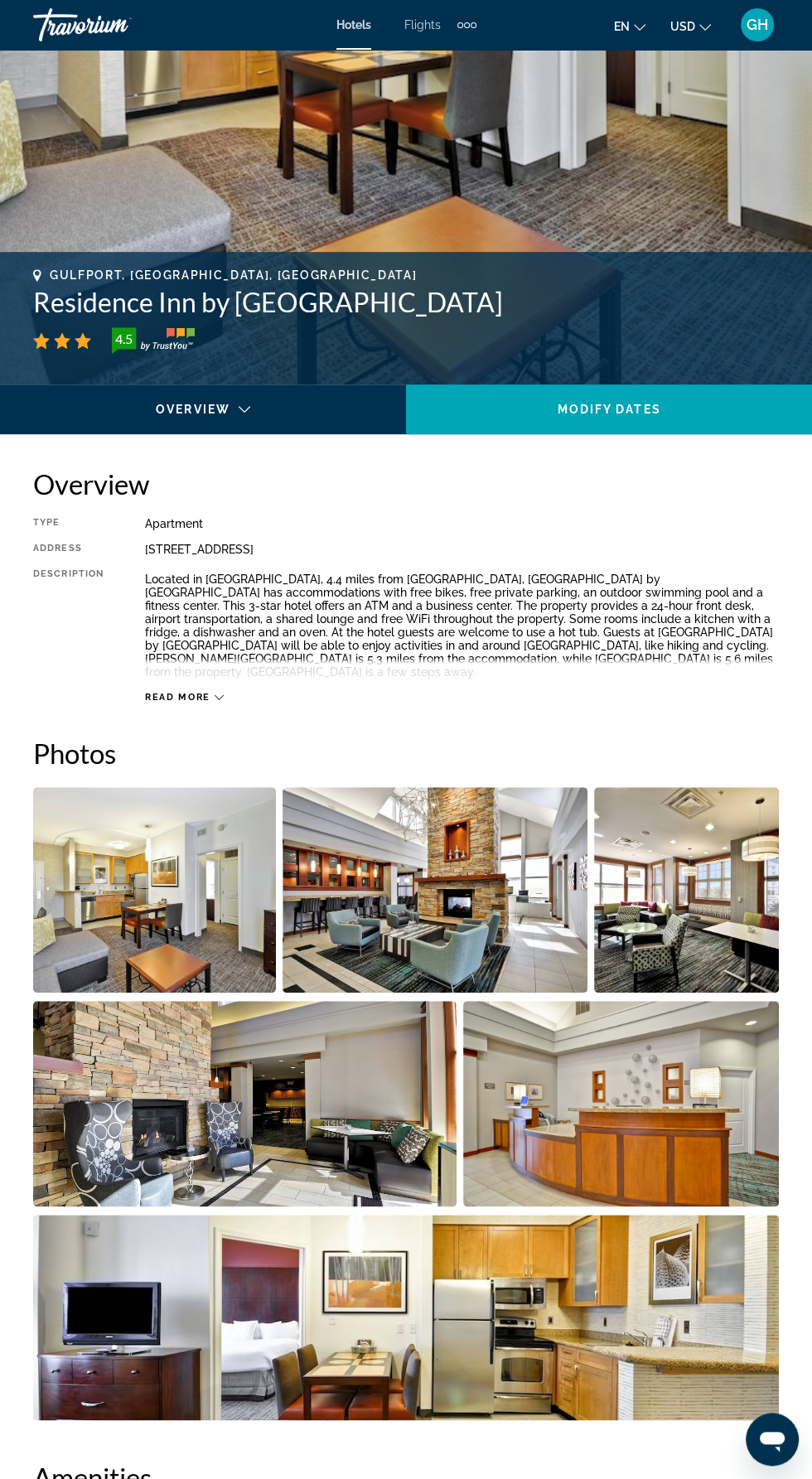
click at [205, 907] on img "Open full-screen image slider" at bounding box center [154, 889] width 243 height 205
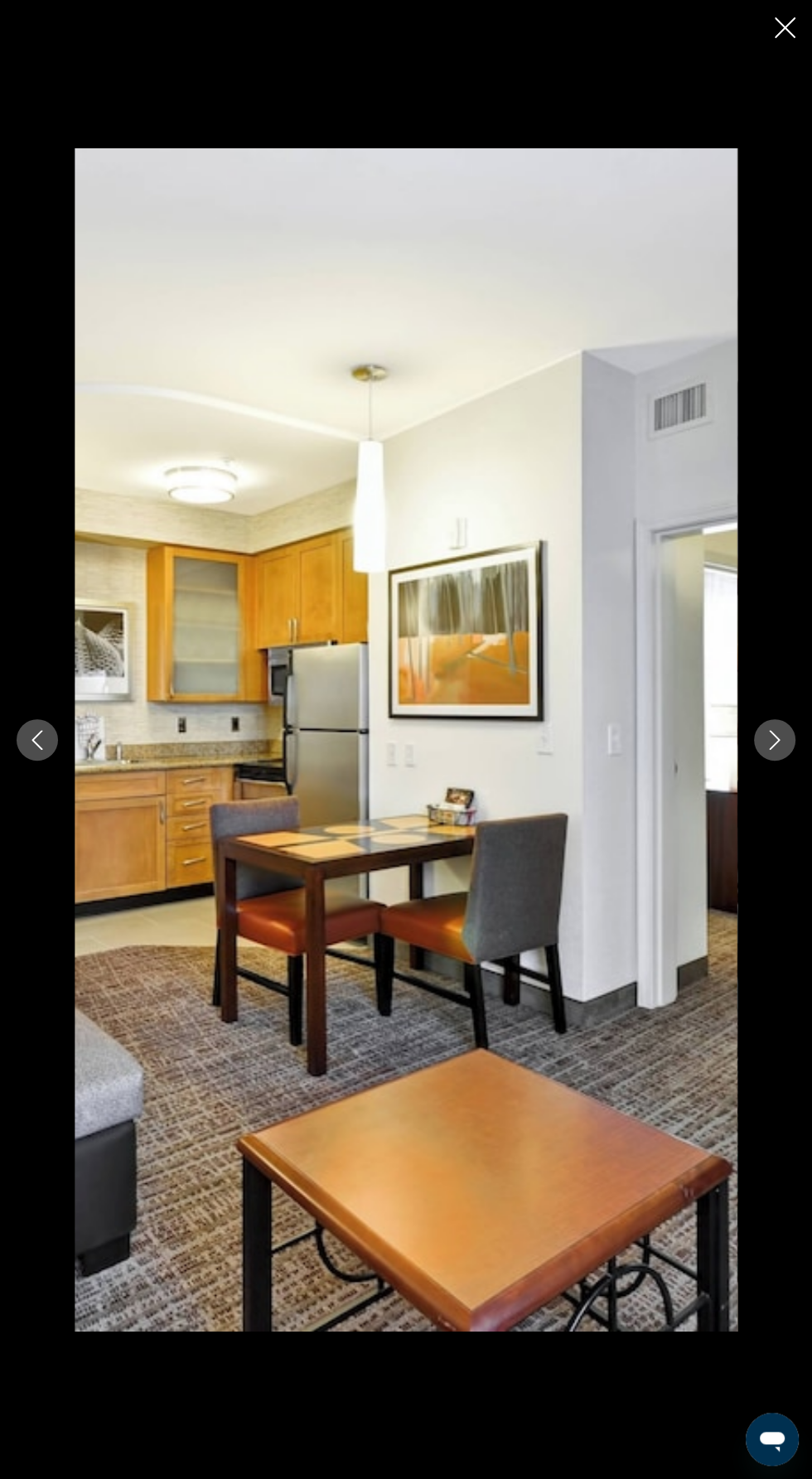
click at [774, 750] on icon "Next image" at bounding box center [774, 740] width 20 height 20
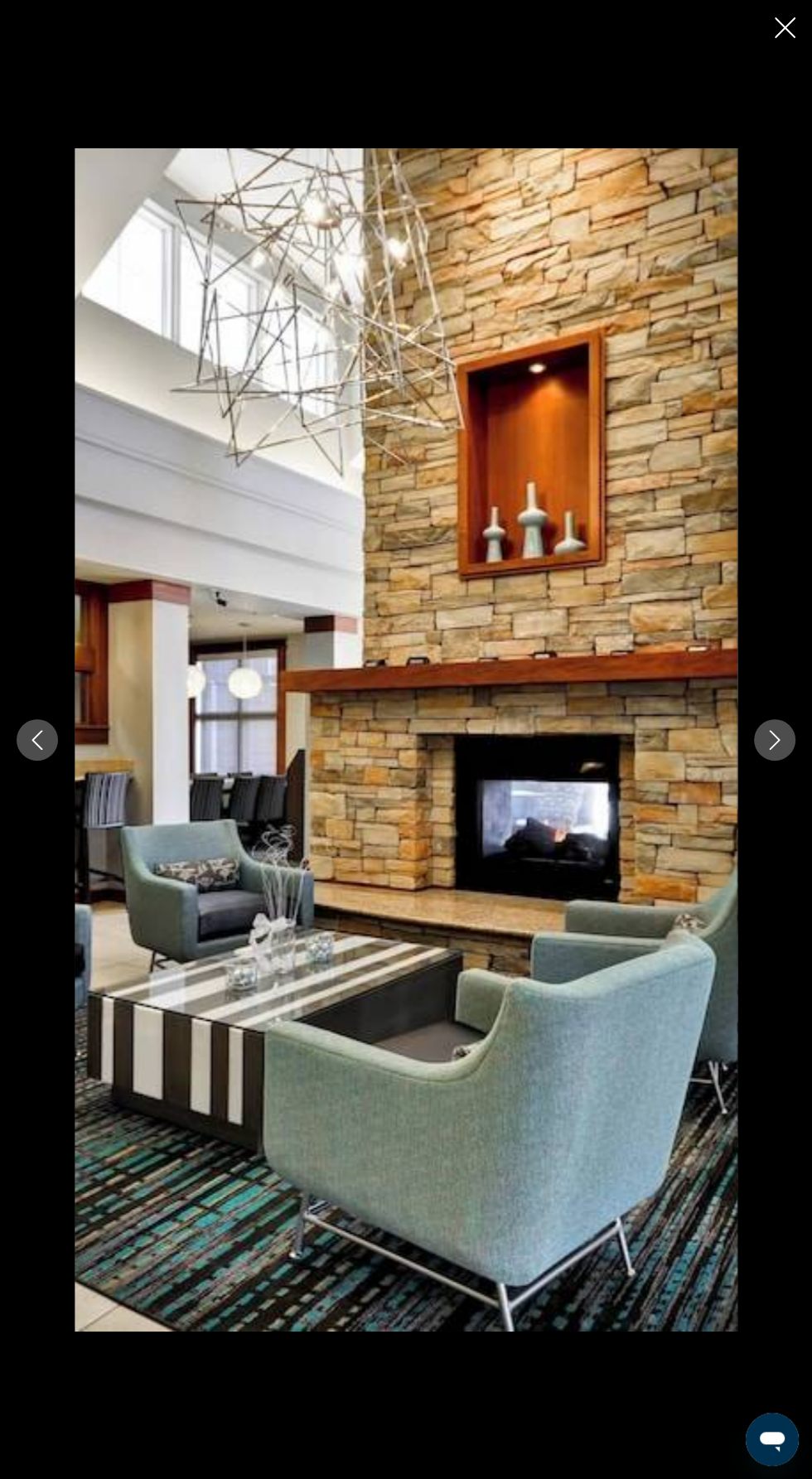
click at [765, 761] on button "Next image" at bounding box center [774, 739] width 41 height 41
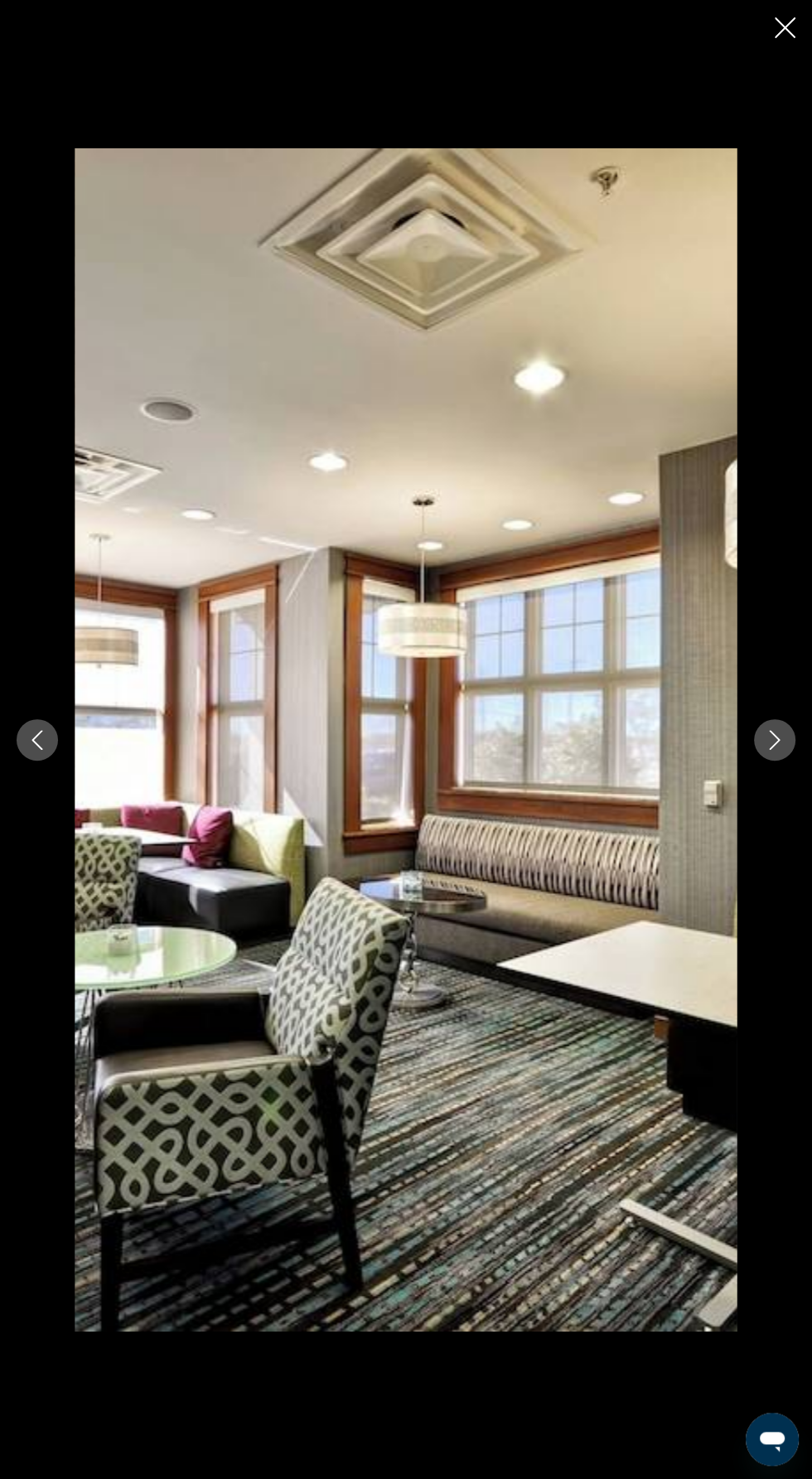
click at [767, 761] on button "Next image" at bounding box center [774, 739] width 41 height 41
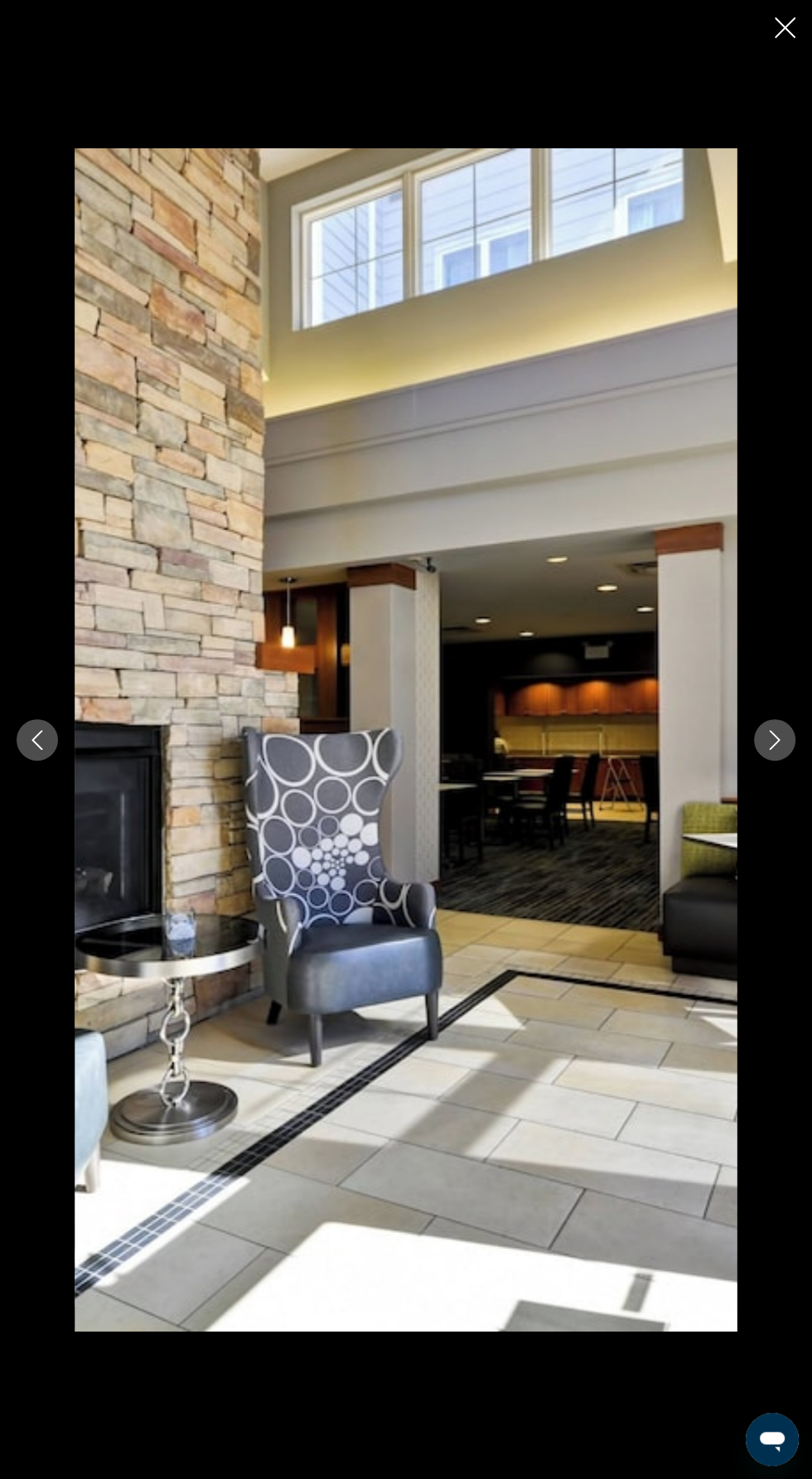
click at [767, 750] on icon "Next image" at bounding box center [774, 740] width 20 height 20
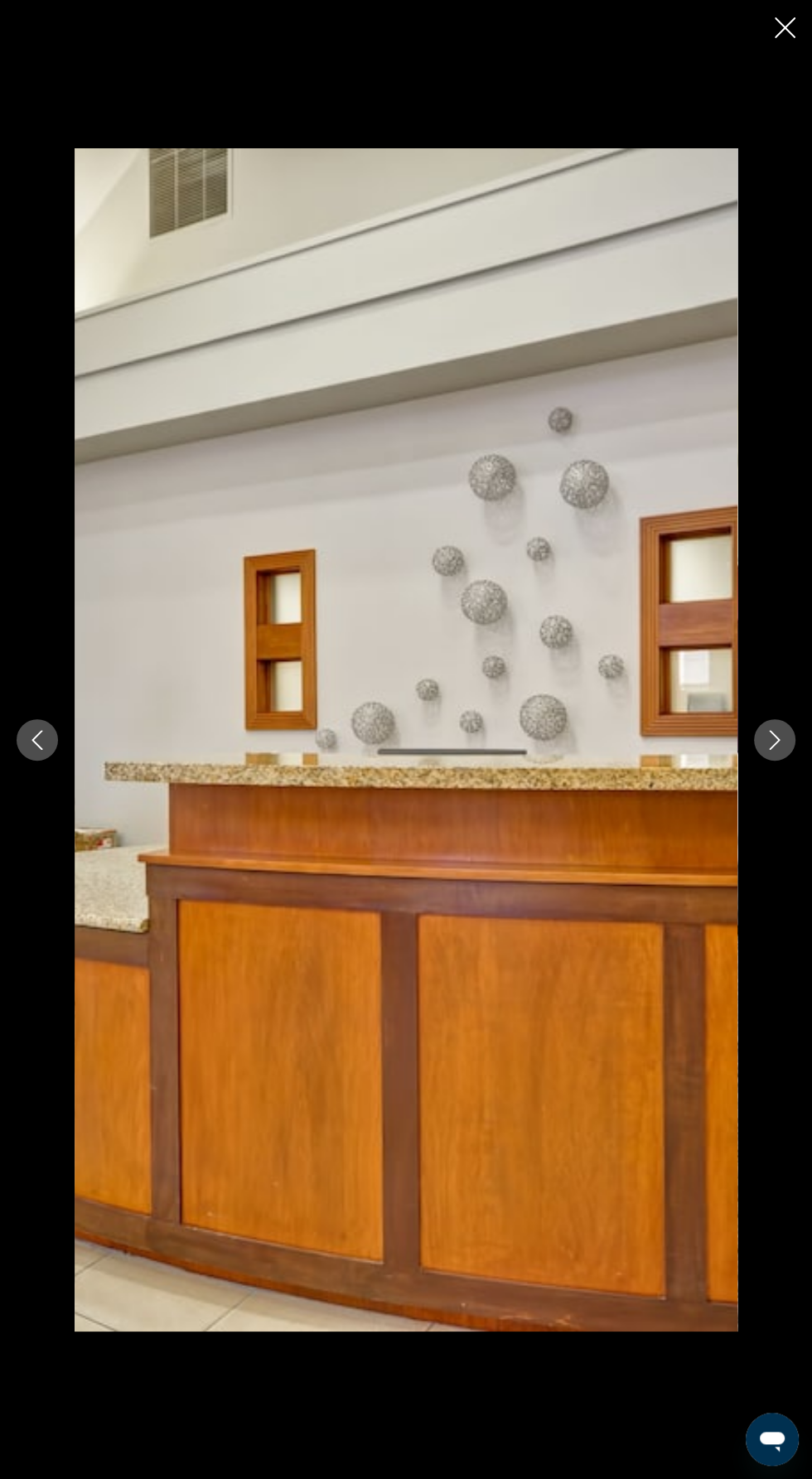
click at [774, 750] on icon "Next image" at bounding box center [774, 740] width 20 height 20
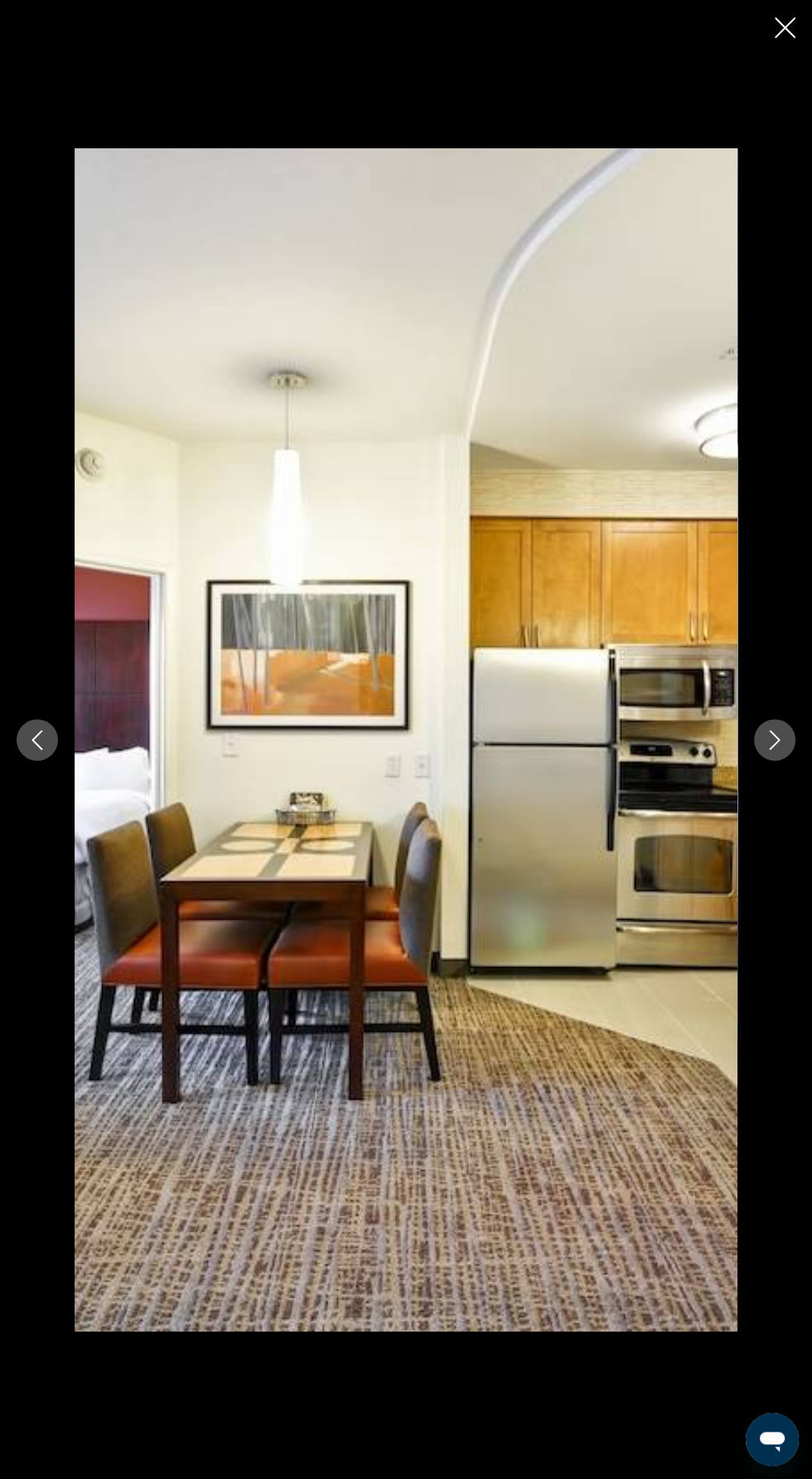
click at [769, 750] on icon "Next image" at bounding box center [774, 740] width 10 height 20
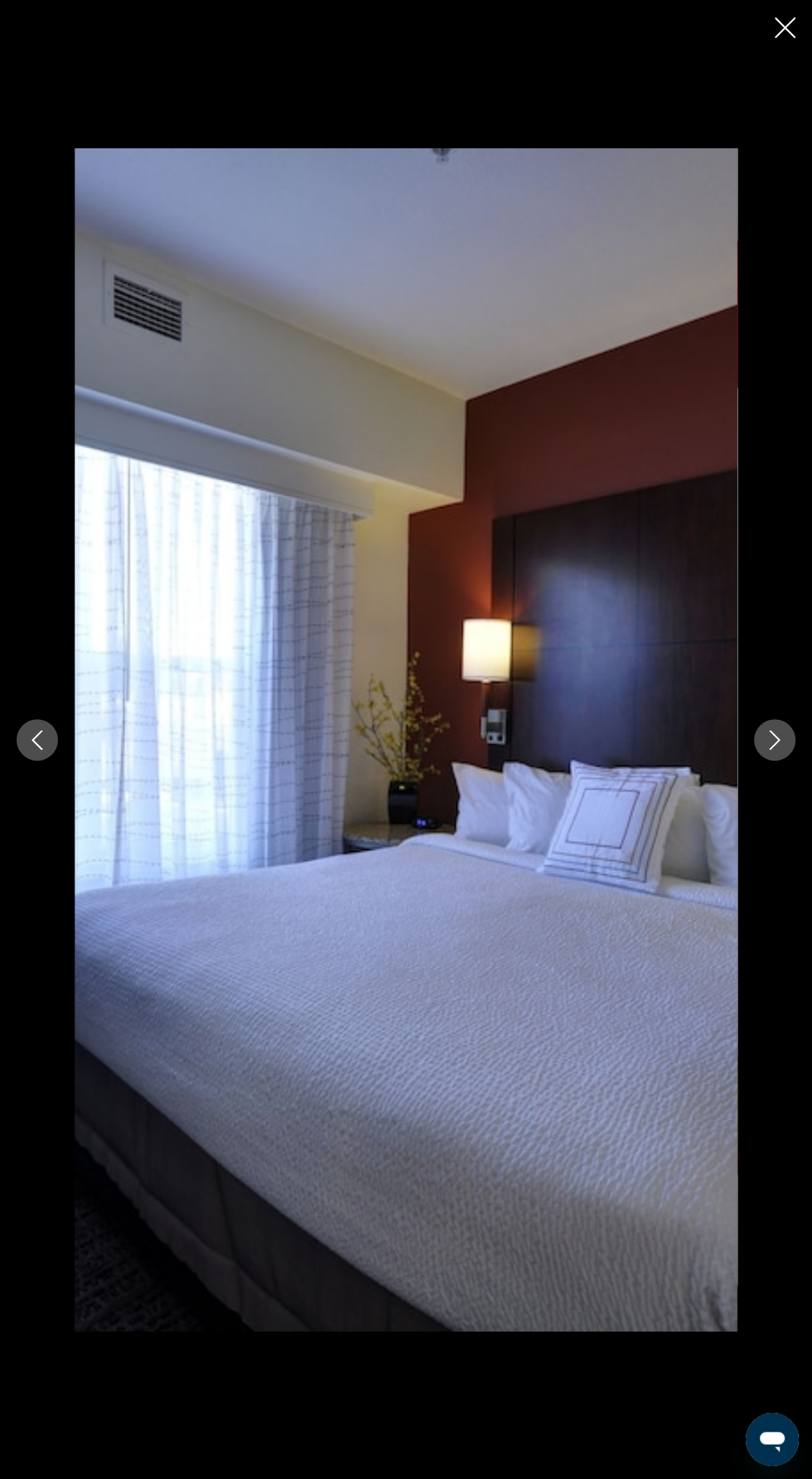
click at [774, 750] on icon "Next image" at bounding box center [774, 740] width 20 height 20
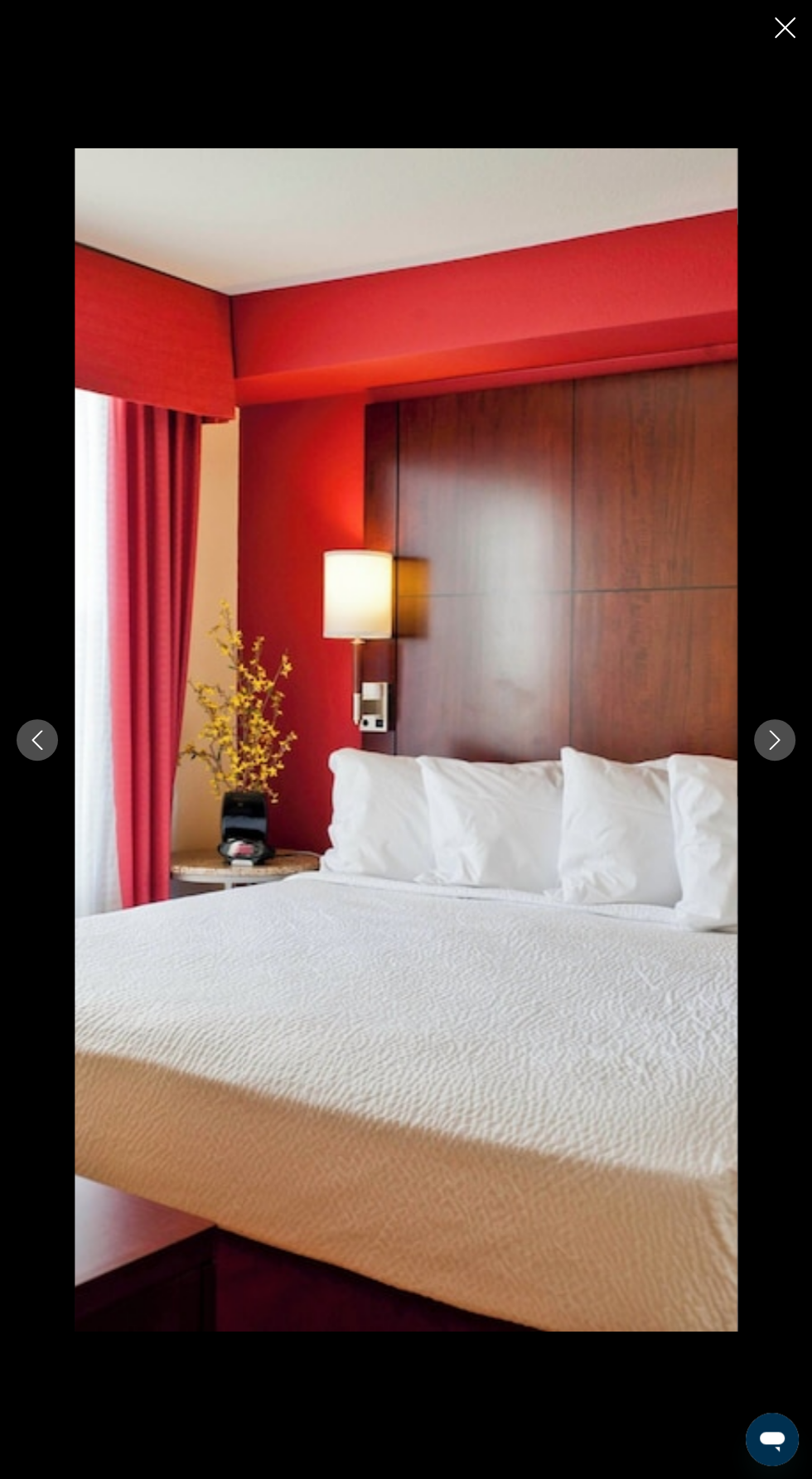
click at [779, 750] on icon "Next image" at bounding box center [774, 740] width 10 height 20
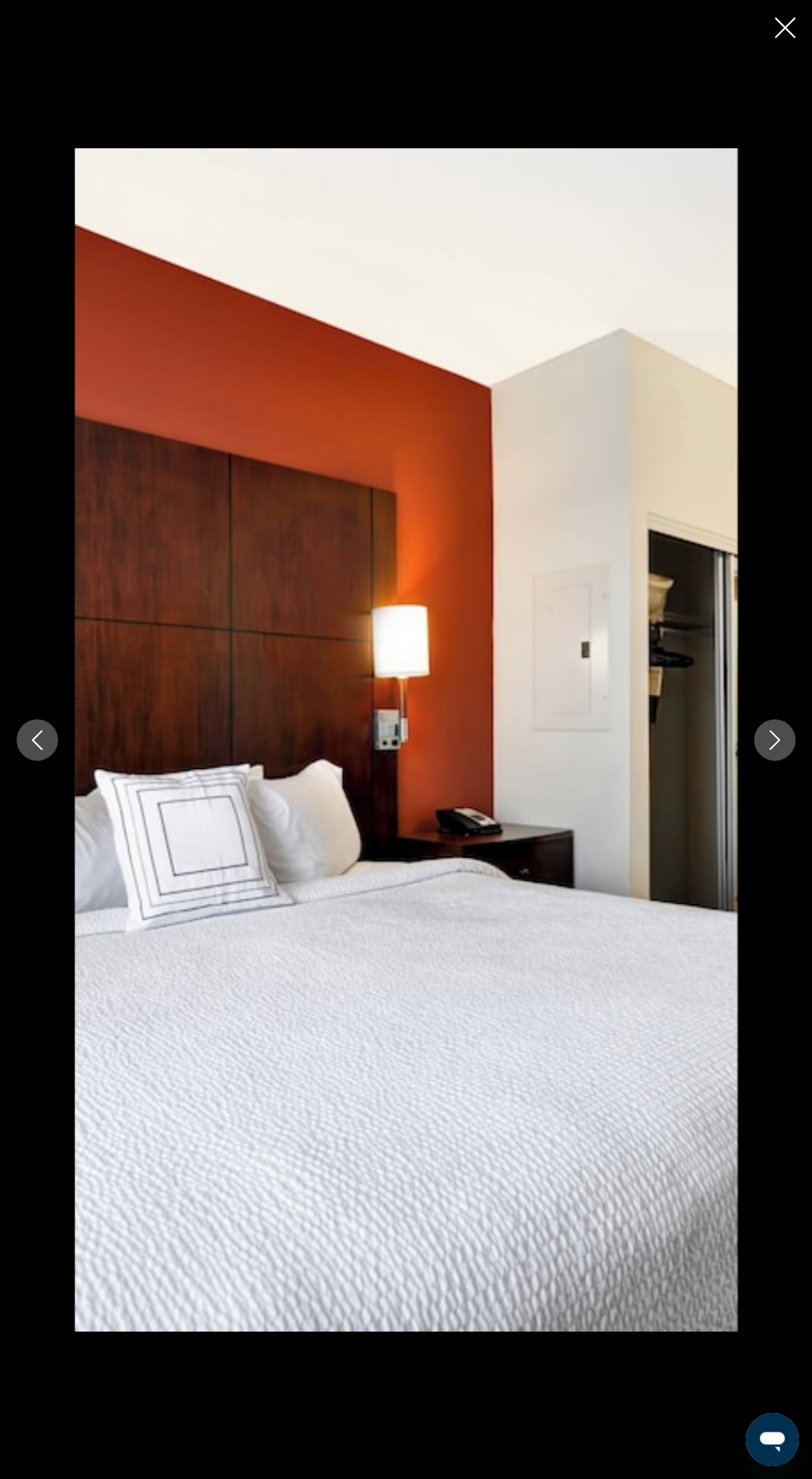
click at [774, 750] on icon "Next image" at bounding box center [774, 740] width 20 height 20
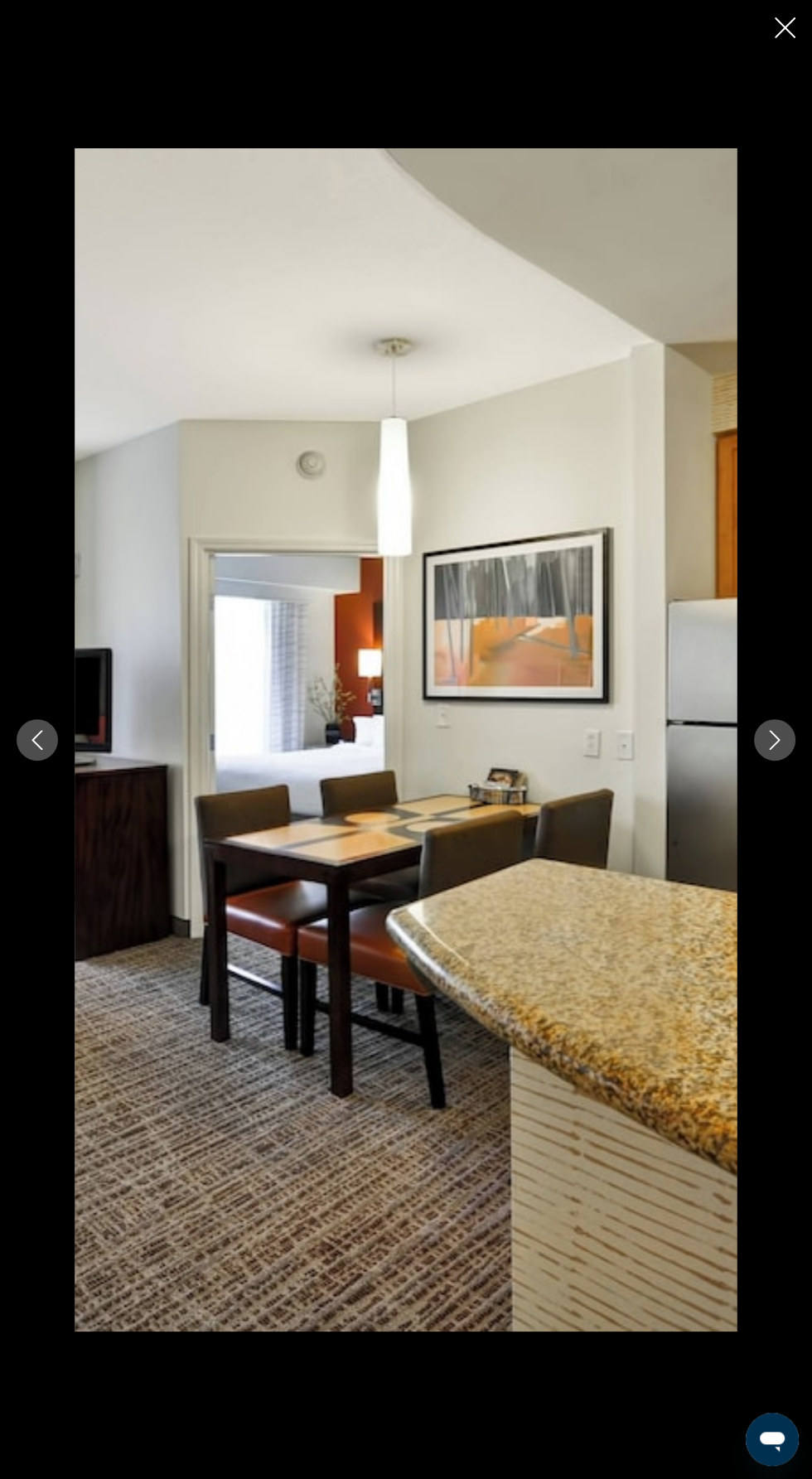
click at [765, 750] on icon "Next image" at bounding box center [774, 740] width 20 height 20
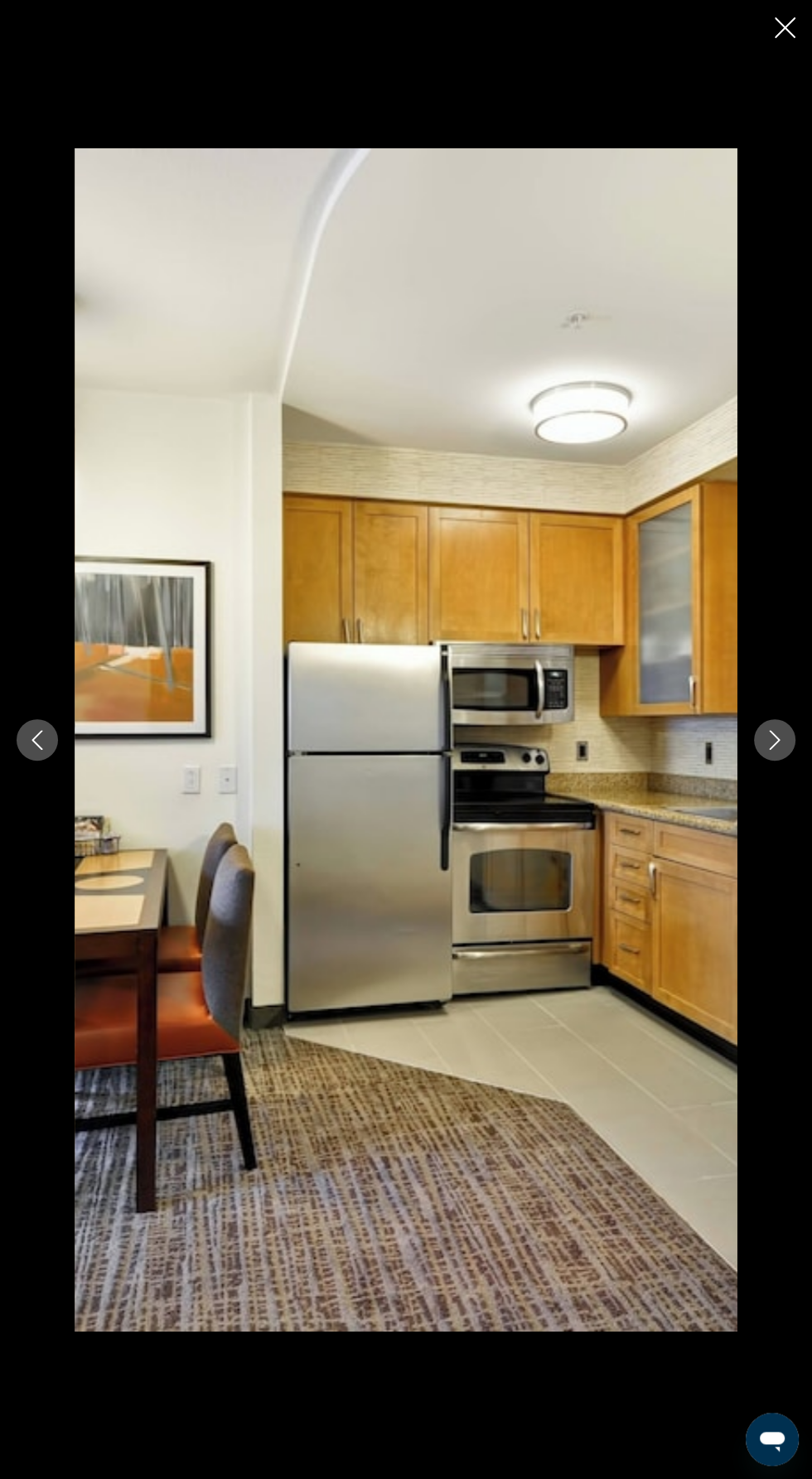
click at [774, 750] on icon "Next image" at bounding box center [774, 740] width 20 height 20
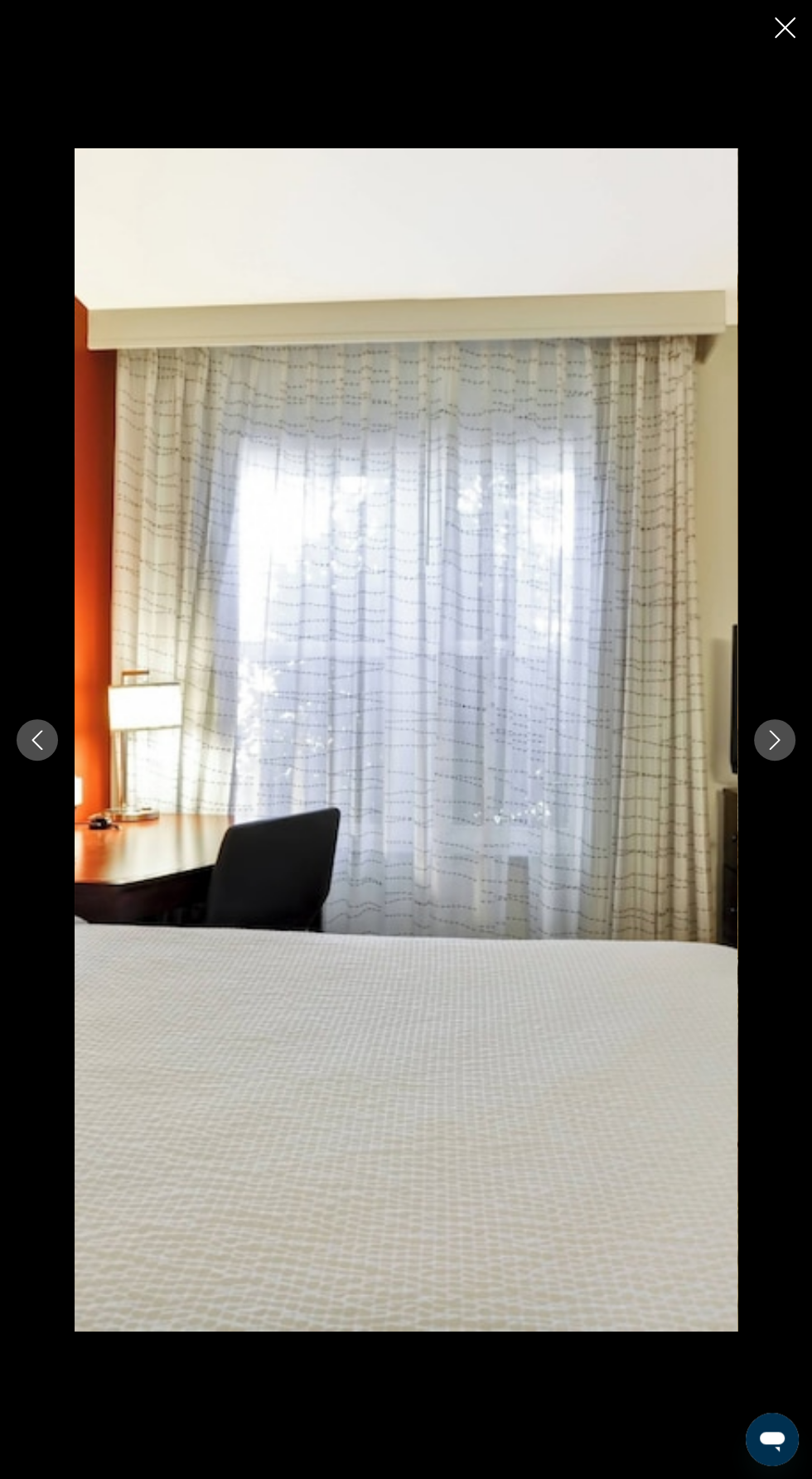
click at [769, 750] on icon "Next image" at bounding box center [774, 740] width 20 height 20
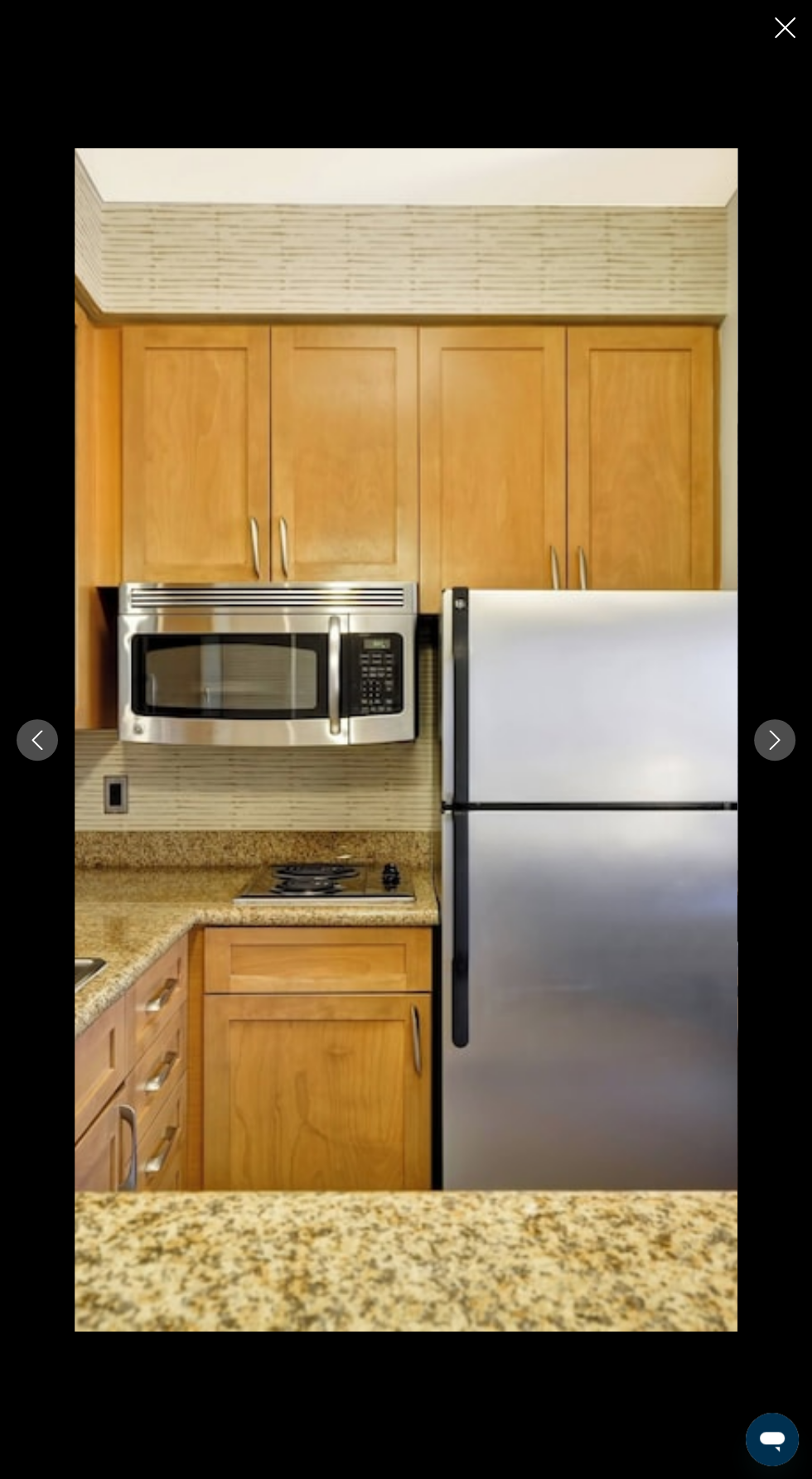
click at [774, 761] on button "Next image" at bounding box center [774, 739] width 41 height 41
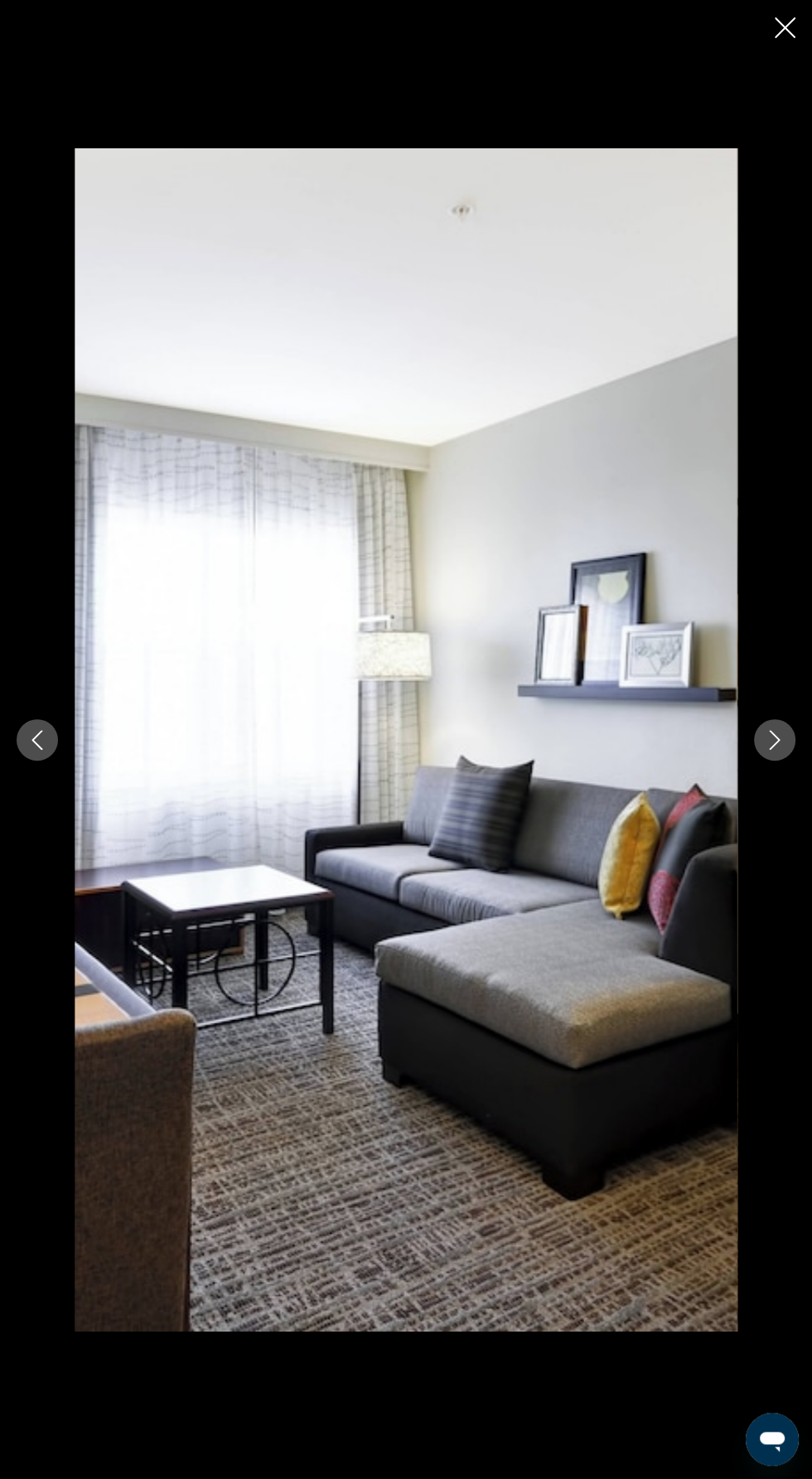
click at [779, 750] on icon "Next image" at bounding box center [774, 740] width 10 height 20
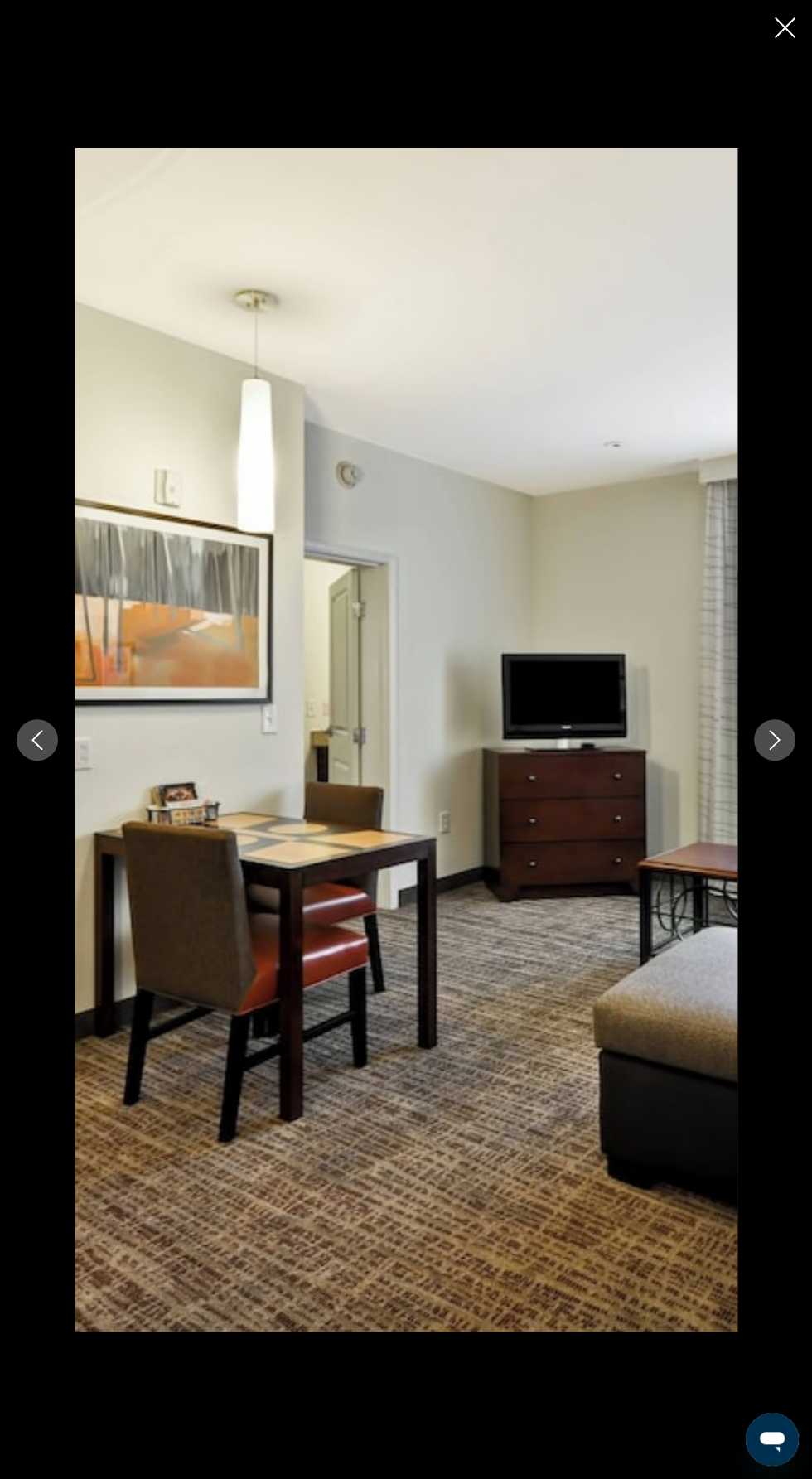
click at [767, 761] on button "Next image" at bounding box center [774, 739] width 41 height 41
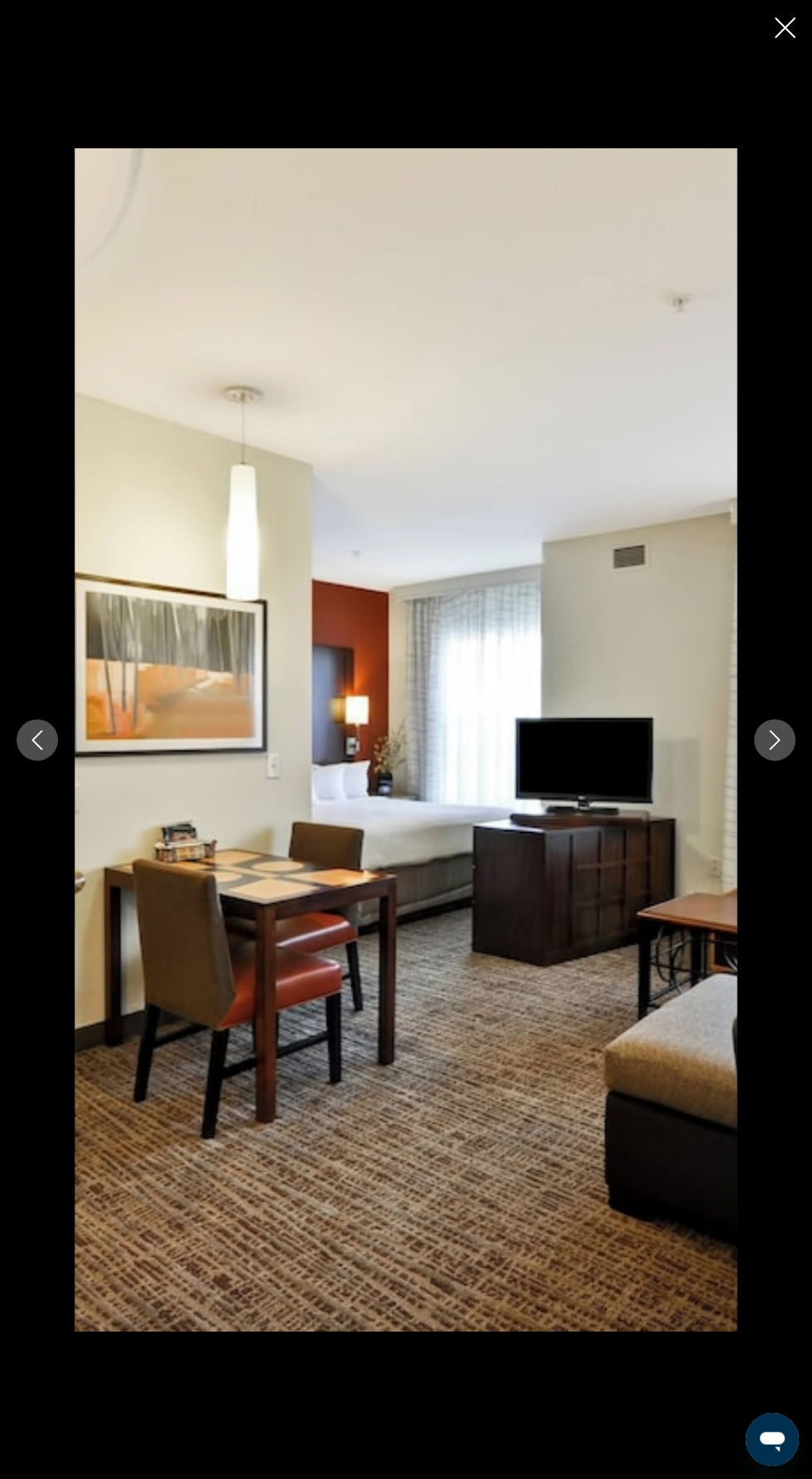
click at [774, 750] on icon "Next image" at bounding box center [774, 740] width 10 height 20
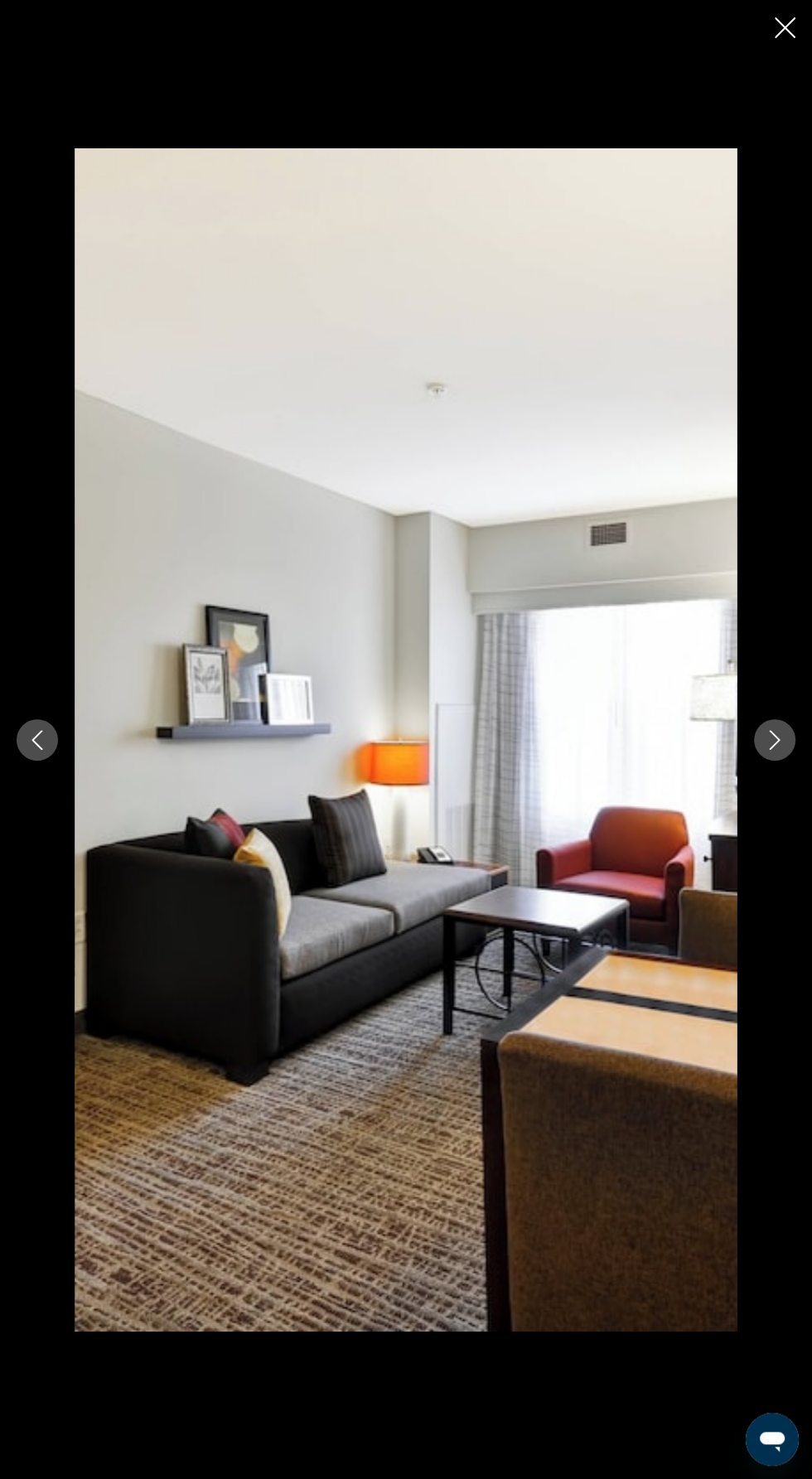
click at [765, 750] on icon "Next image" at bounding box center [774, 740] width 20 height 20
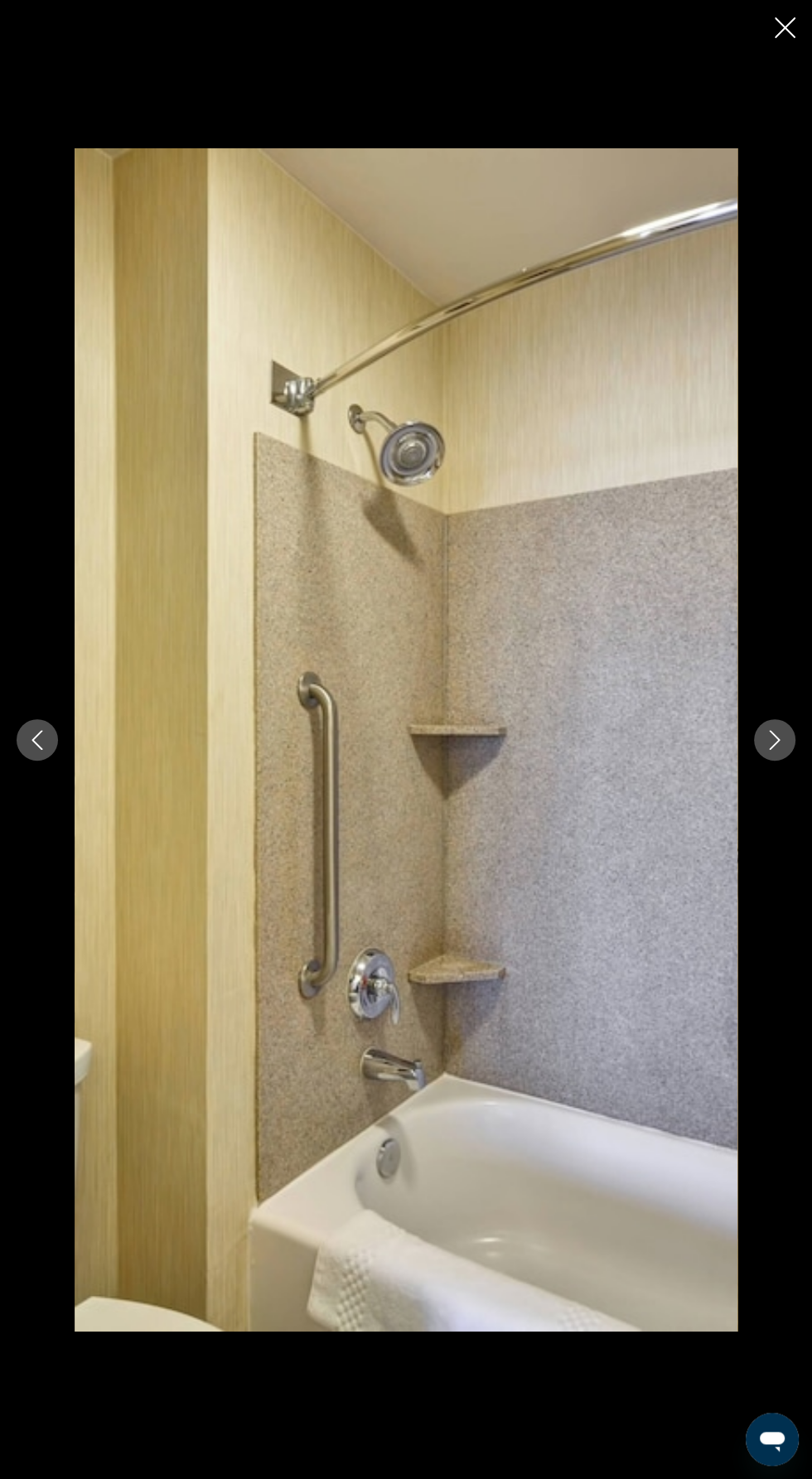
click at [789, 18] on icon "Close slideshow" at bounding box center [784, 28] width 21 height 21
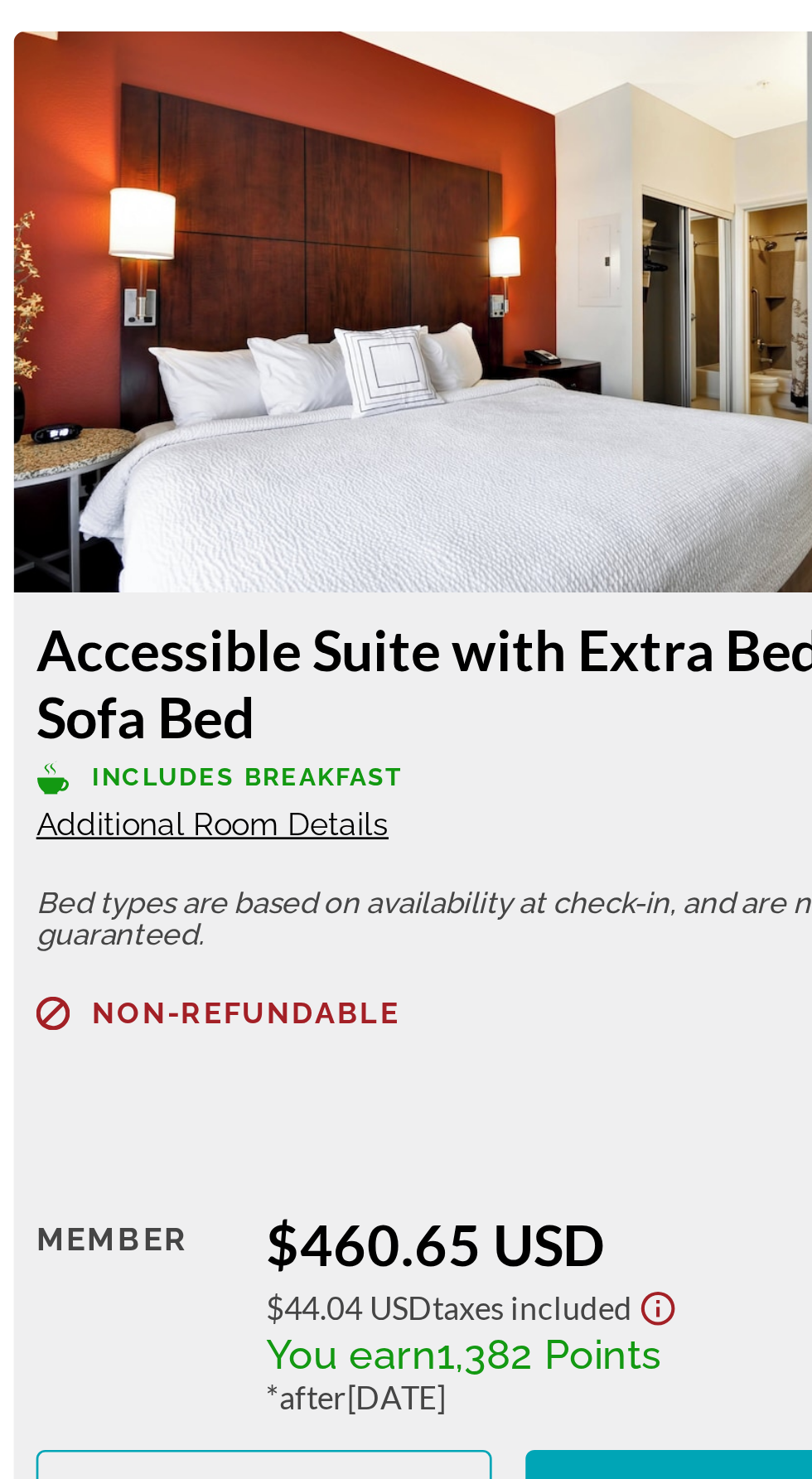
scroll to position [2722, 0]
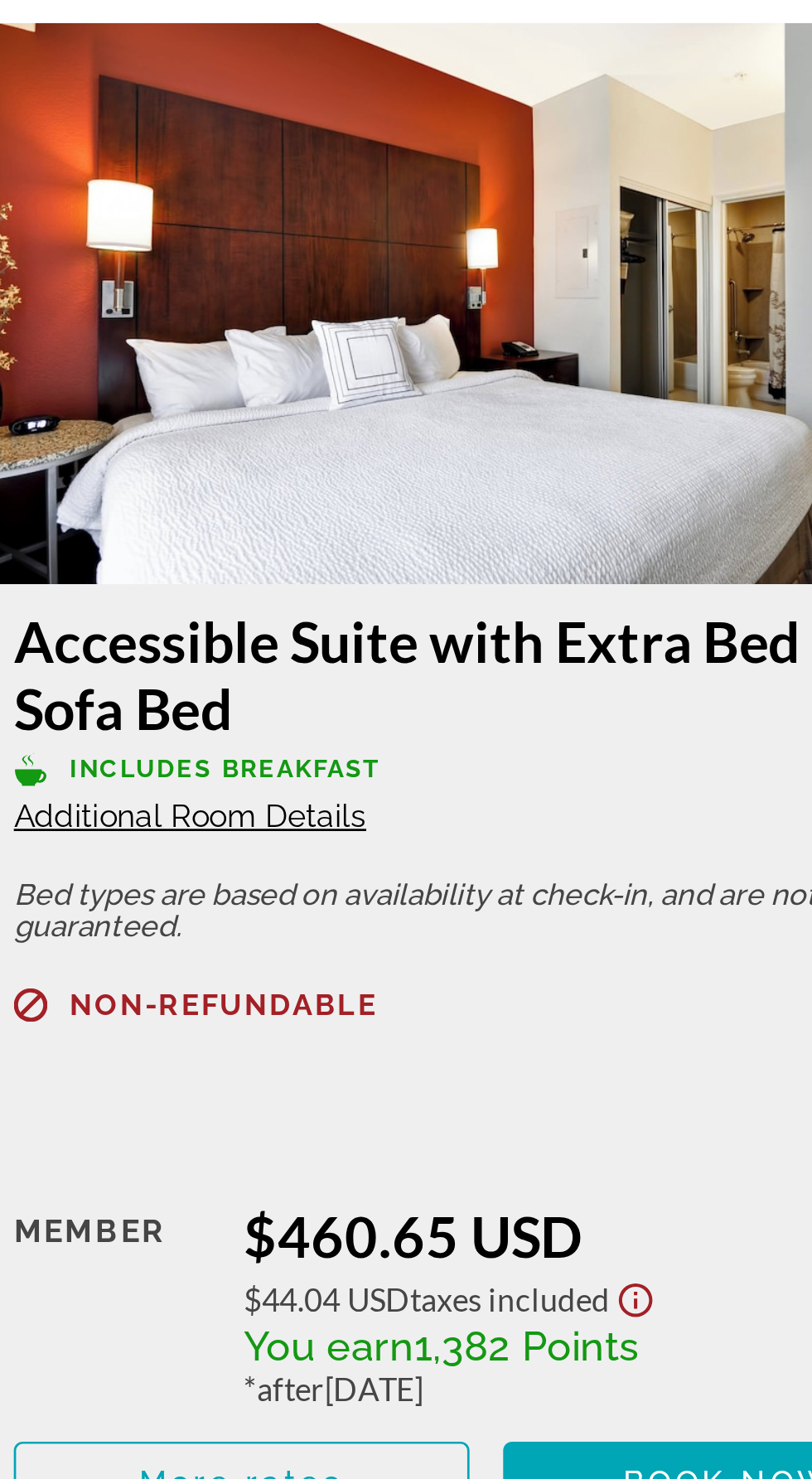
click at [523, 1116] on span "Additional Room Details" at bounding box center [487, 1112] width 130 height 13
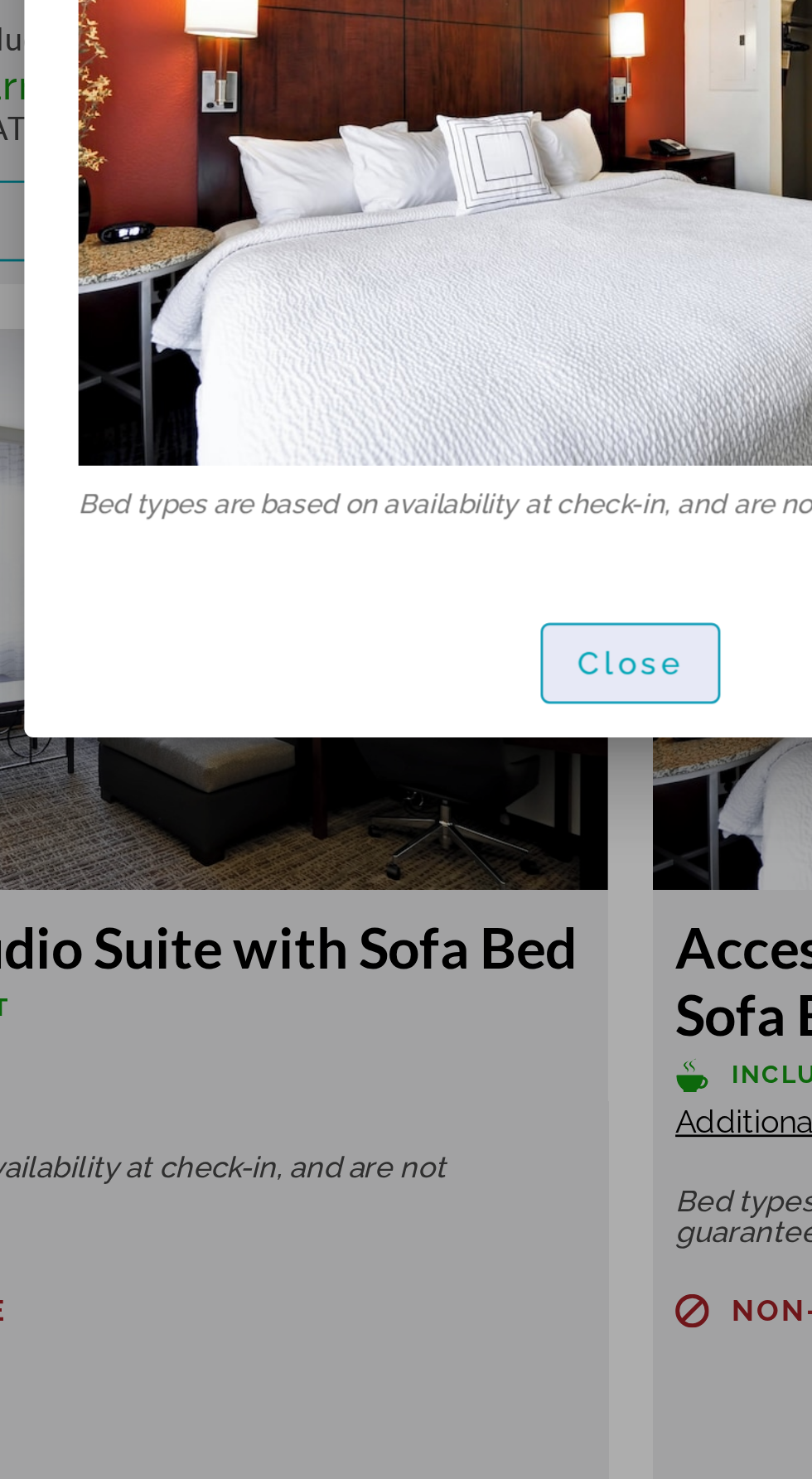
click at [414, 962] on span "button" at bounding box center [406, 942] width 65 height 40
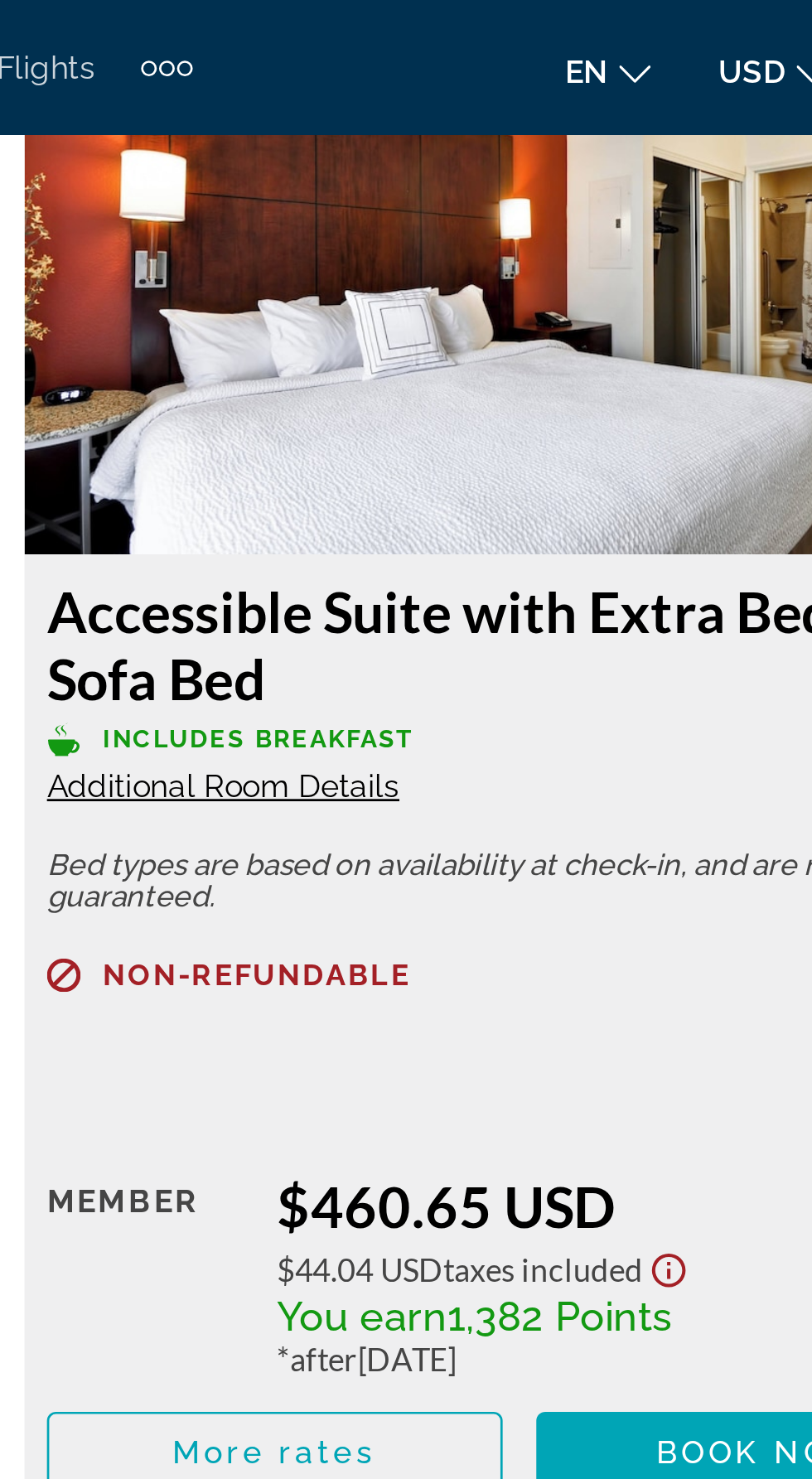
scroll to position [3533, 0]
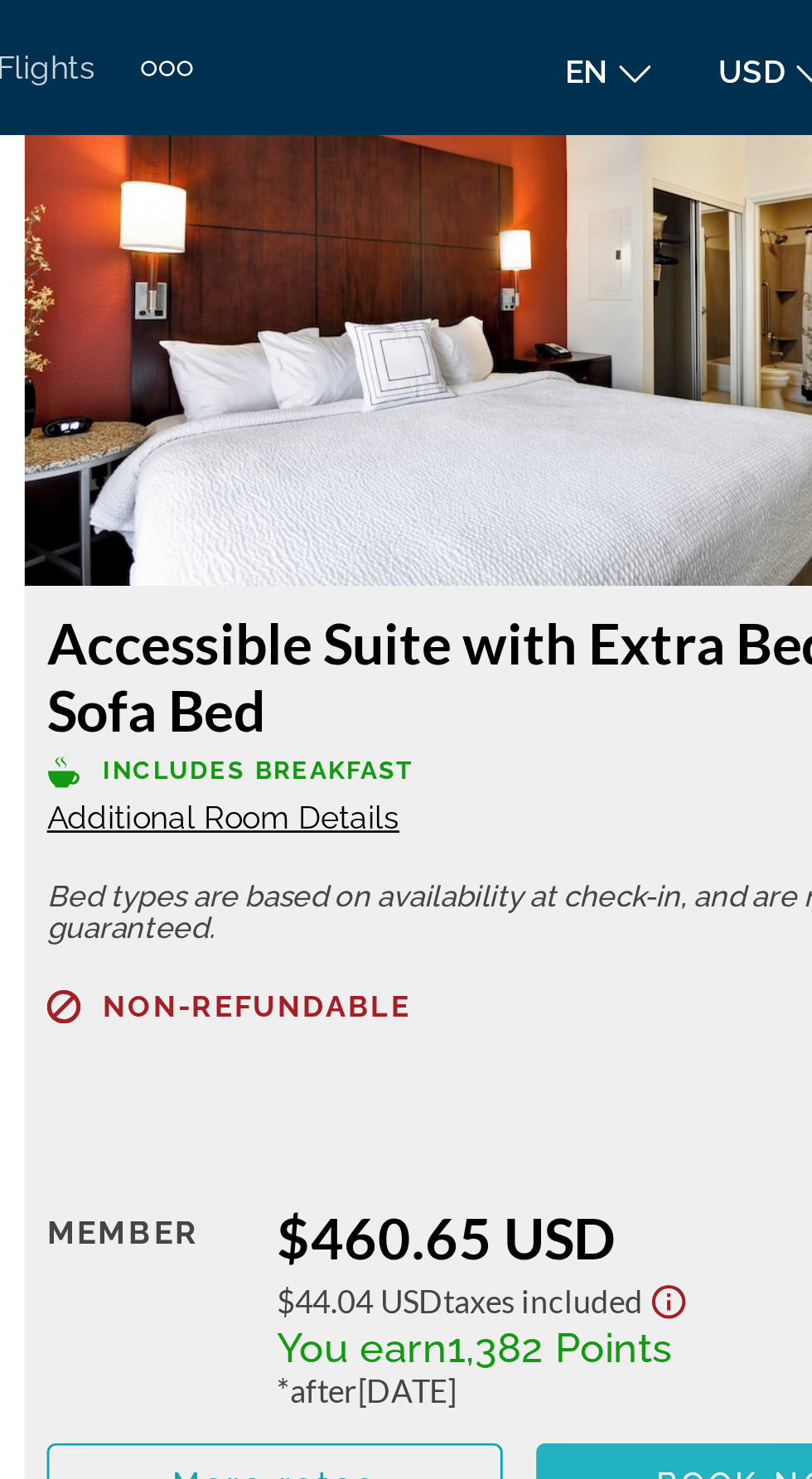
click at [653, 546] on span "Book now" at bounding box center [686, 547] width 79 height 13
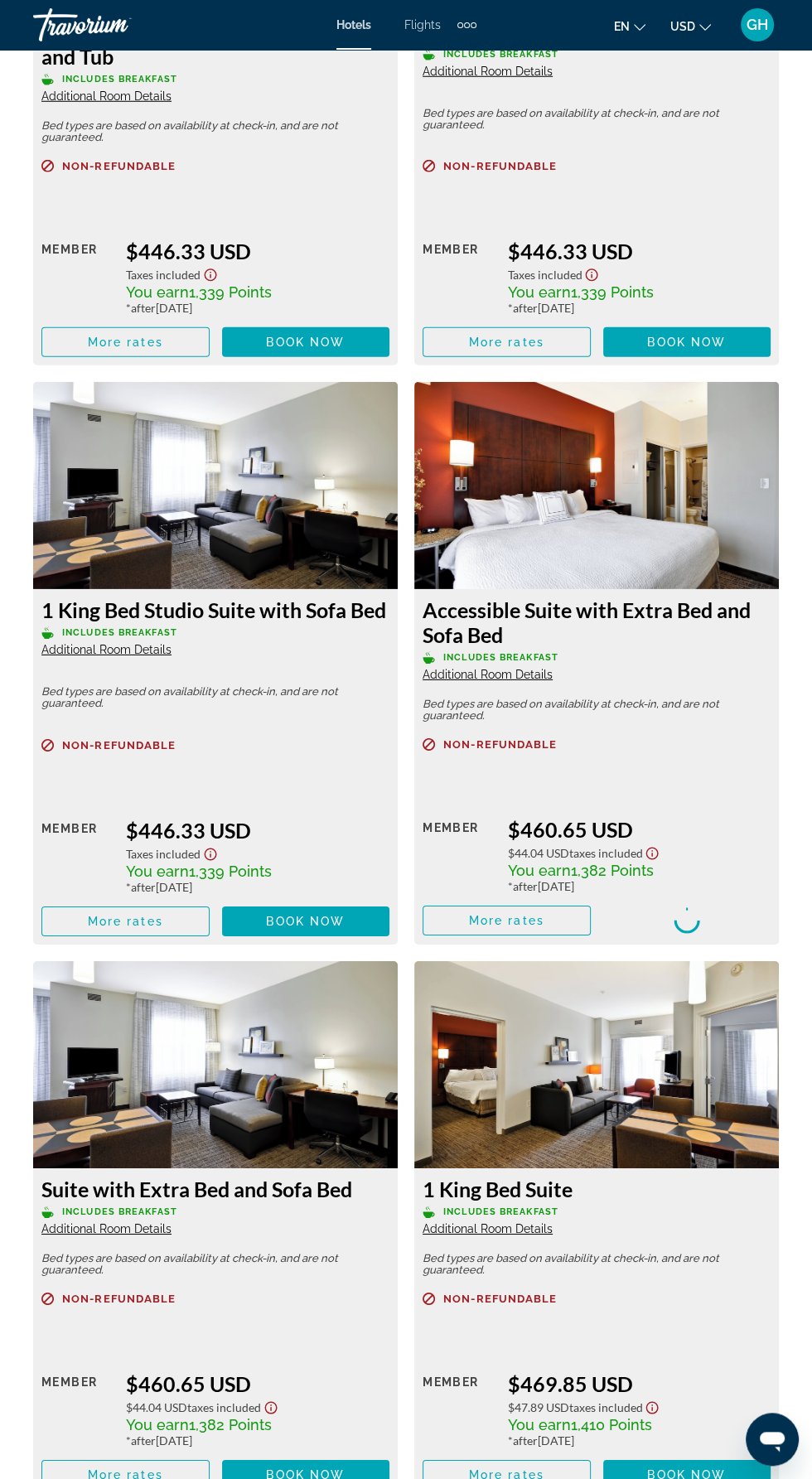
scroll to position [3158, 0]
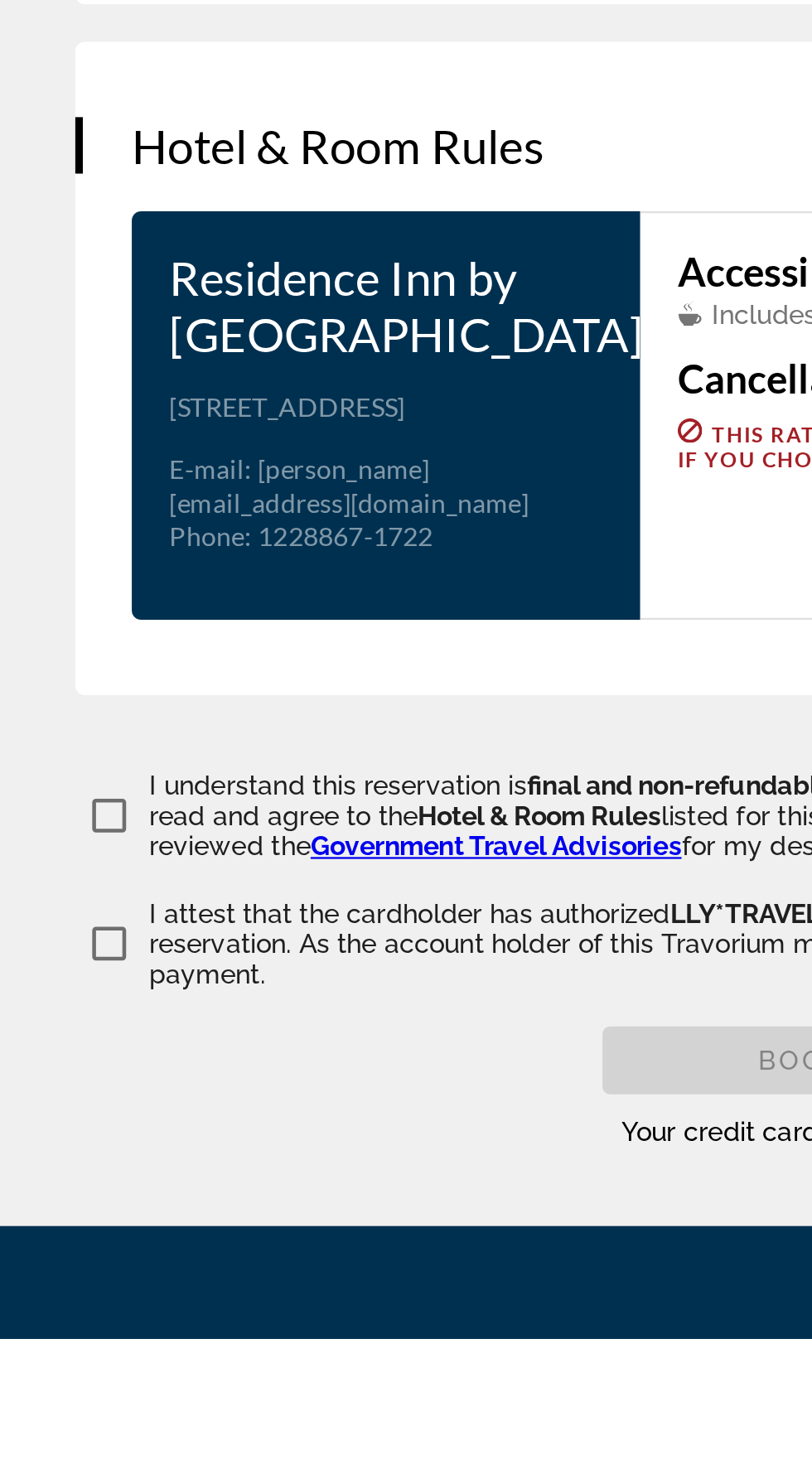
scroll to position [1756, 0]
